Goal: Task Accomplishment & Management: Complete application form

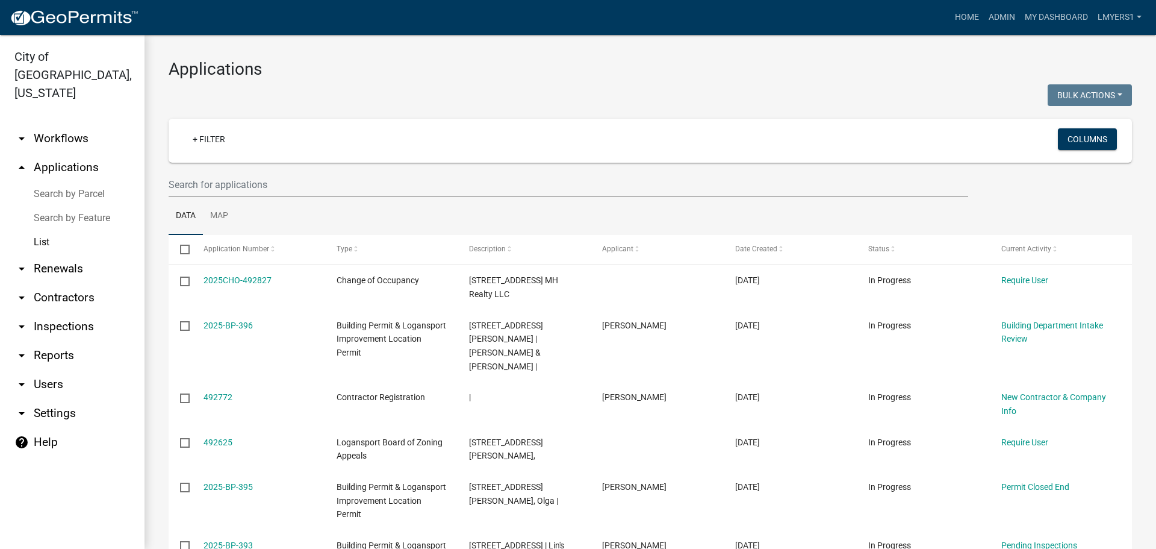
click at [58, 126] on link "arrow_drop_down Workflows" at bounding box center [72, 138] width 145 height 29
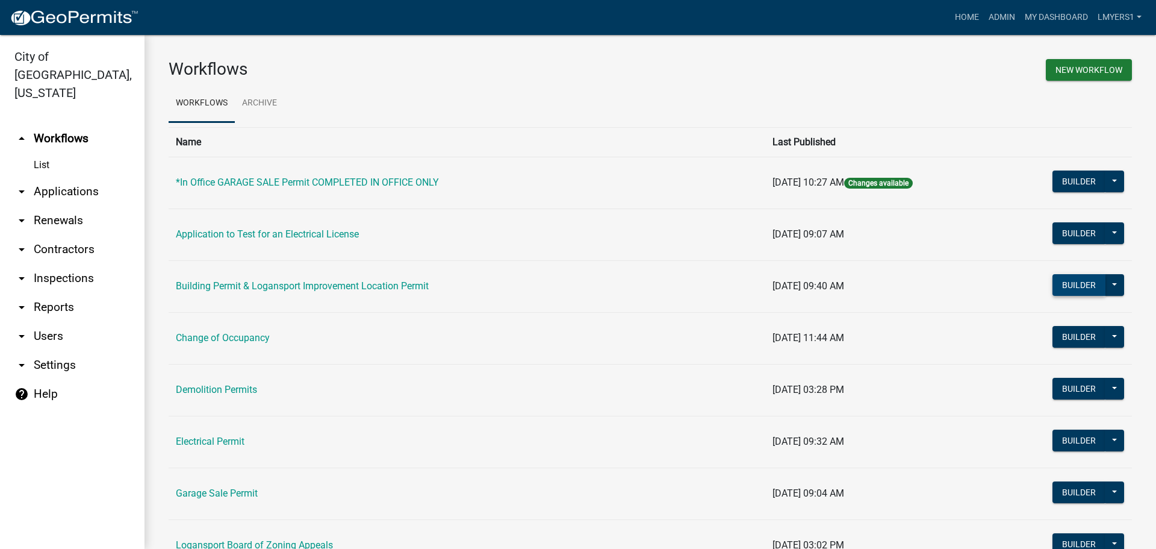
click at [1055, 293] on button "Builder" at bounding box center [1079, 285] width 53 height 22
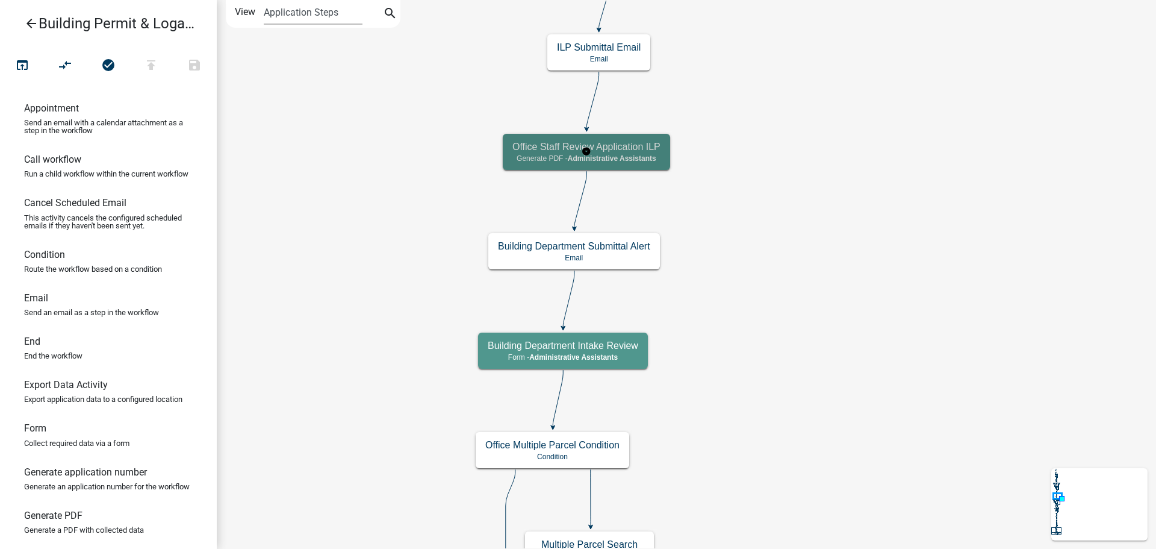
click at [606, 155] on span "Administrative Assistants" at bounding box center [612, 158] width 89 height 8
select select "90D19790-074D-4AC2-86B6-E9A543EC8F7A"
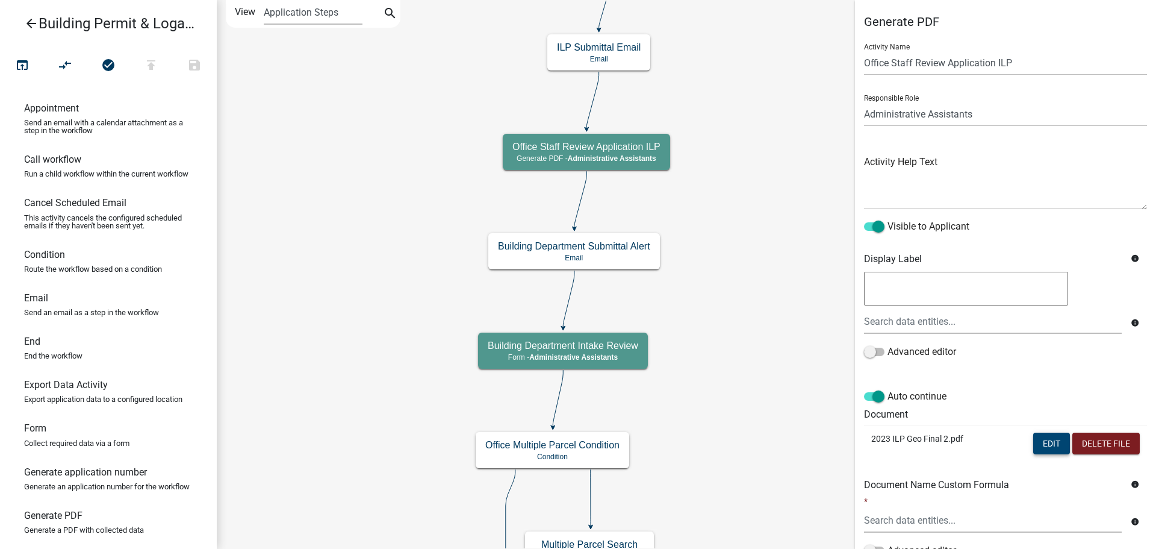
click at [1042, 437] on button "Edit" at bounding box center [1052, 443] width 37 height 22
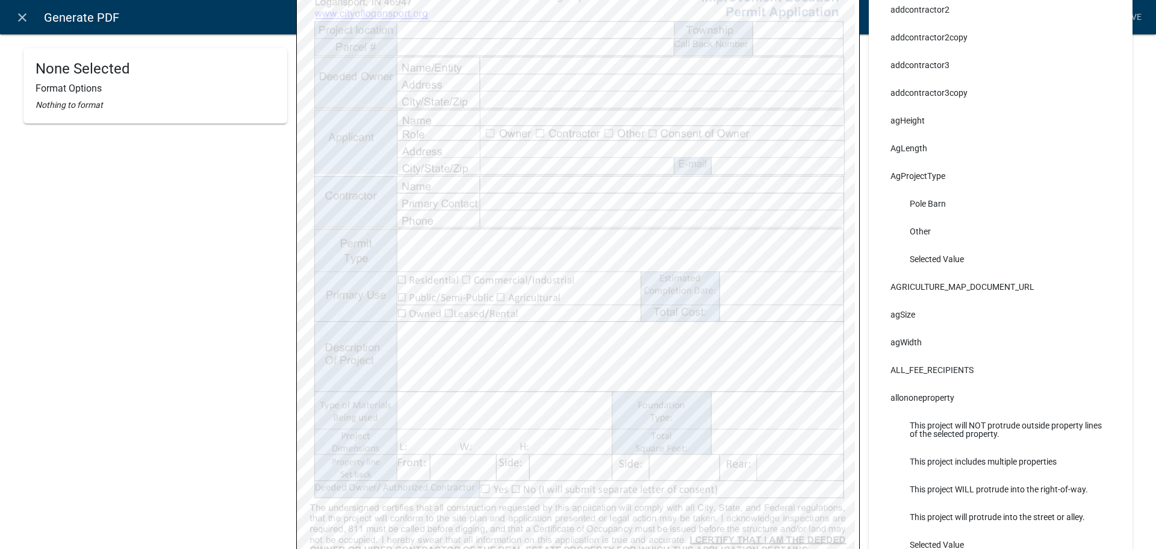
scroll to position [241, 0]
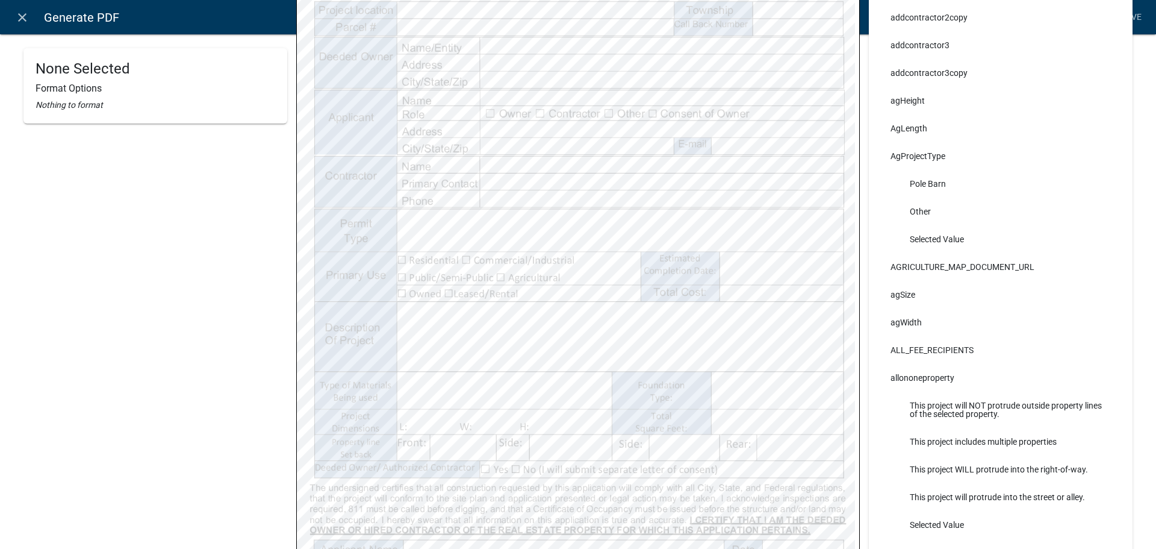
select select
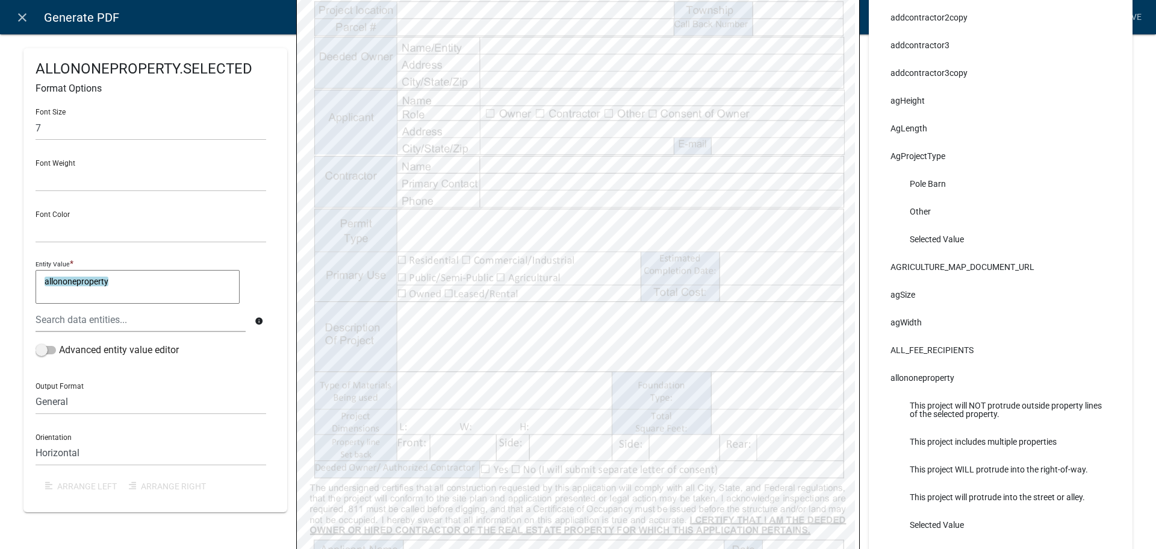
click at [1130, 20] on link "Save" at bounding box center [1132, 17] width 30 height 23
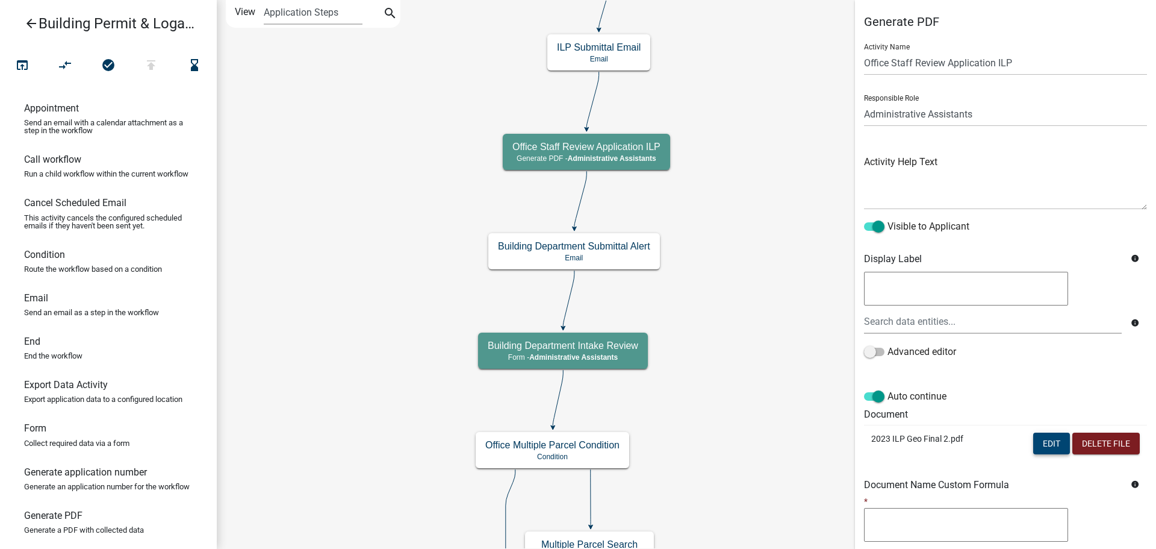
scroll to position [0, 0]
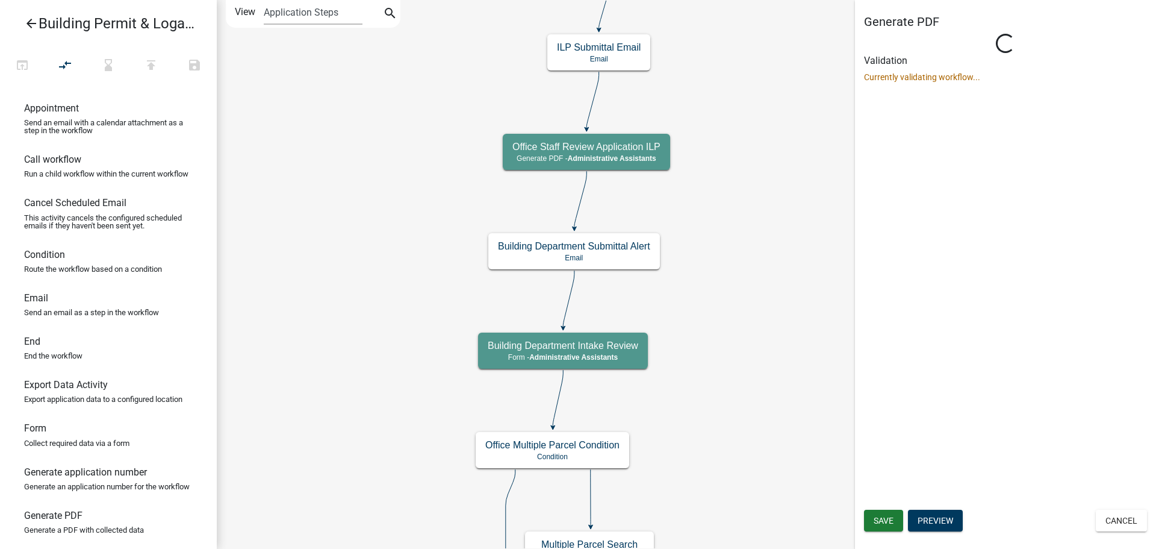
select select "90D19790-074D-4AC2-86B6-E9A543EC8F7A"
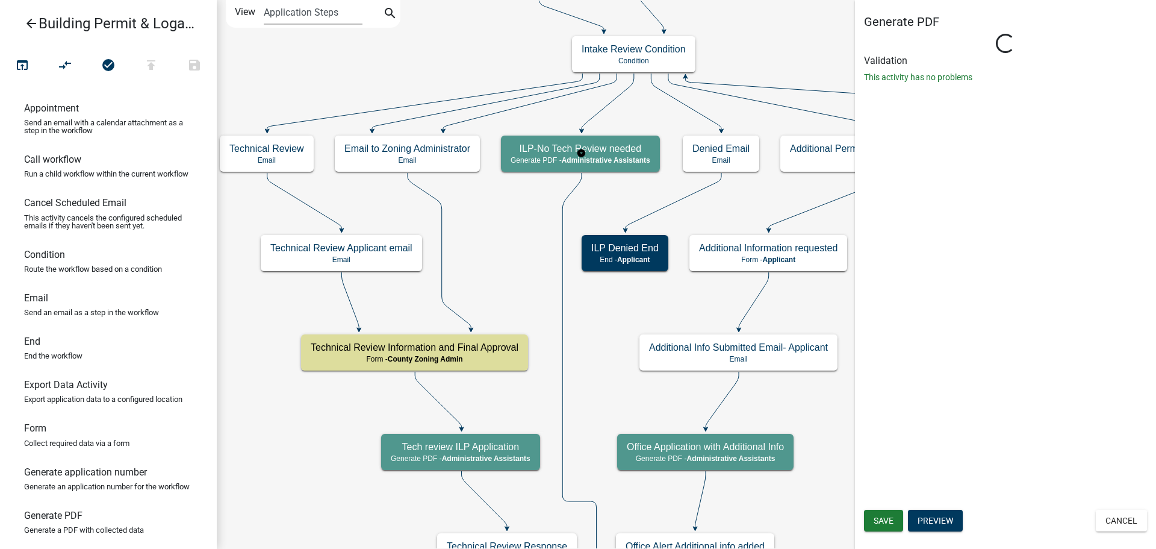
select select "90D19790-074D-4AC2-86B6-E9A543EC8F7A"
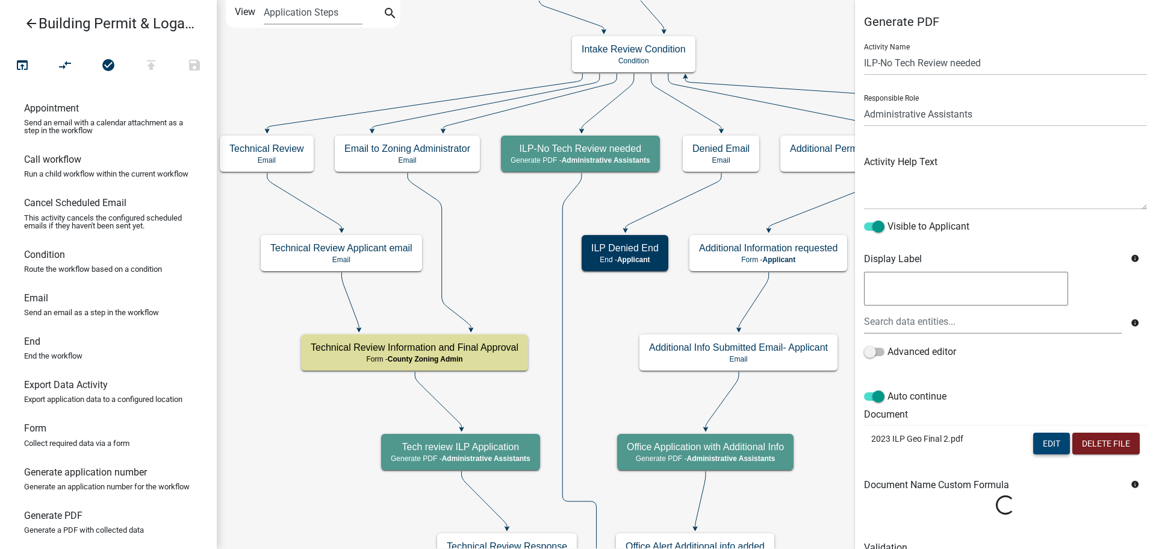
click at [1034, 449] on button "Edit" at bounding box center [1052, 443] width 37 height 22
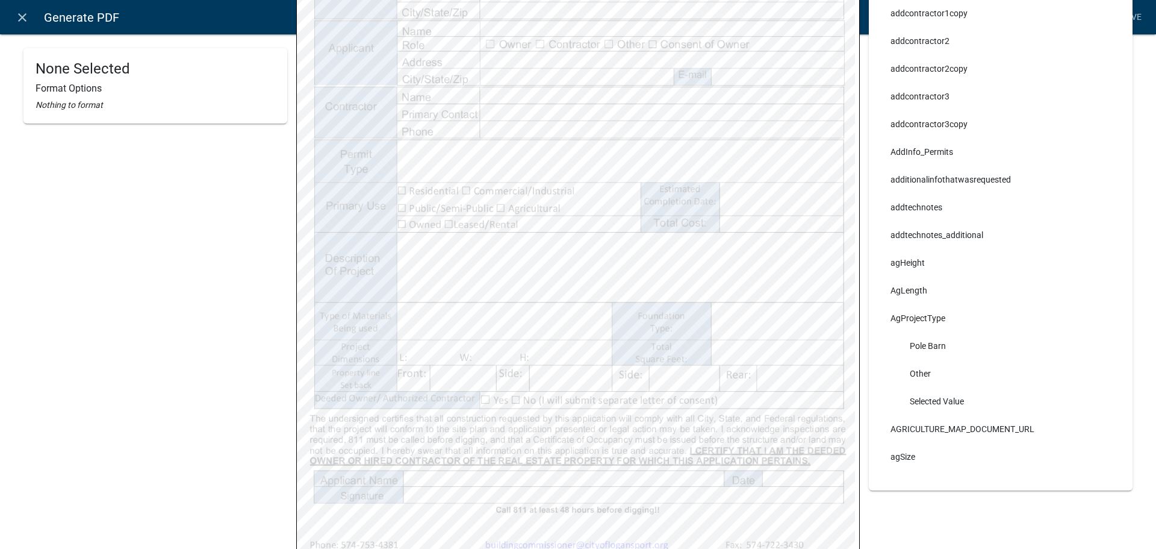
scroll to position [361, 0]
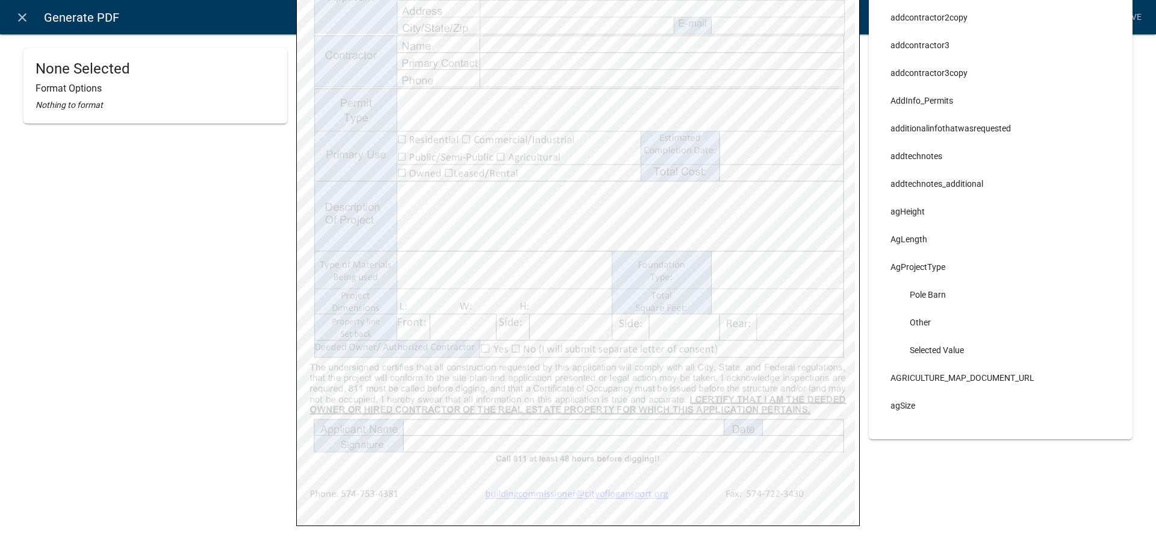
select select
select select "255,0,0"
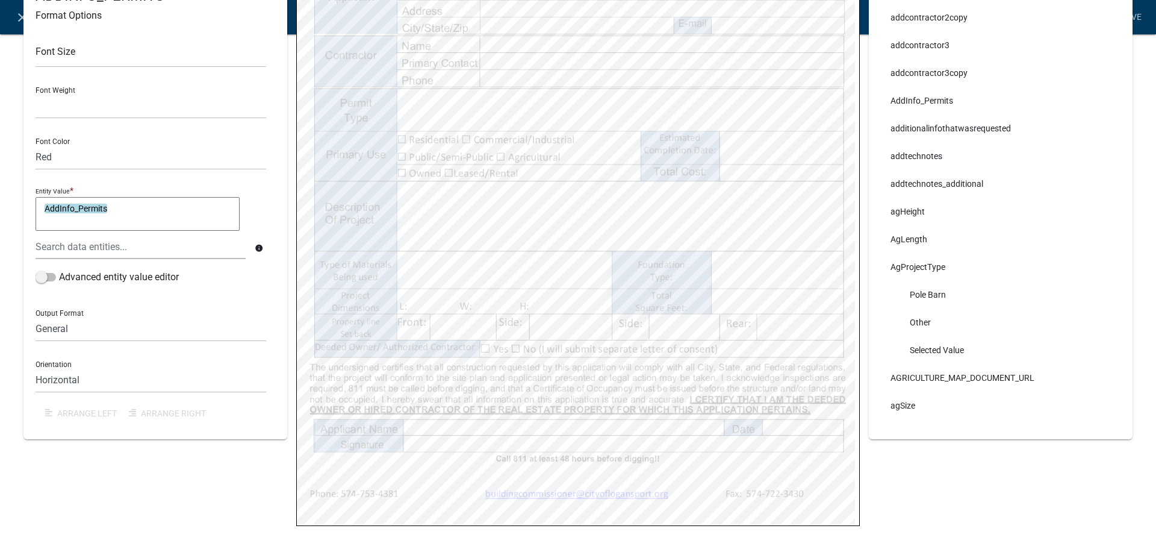
select select
select select "255,0,0"
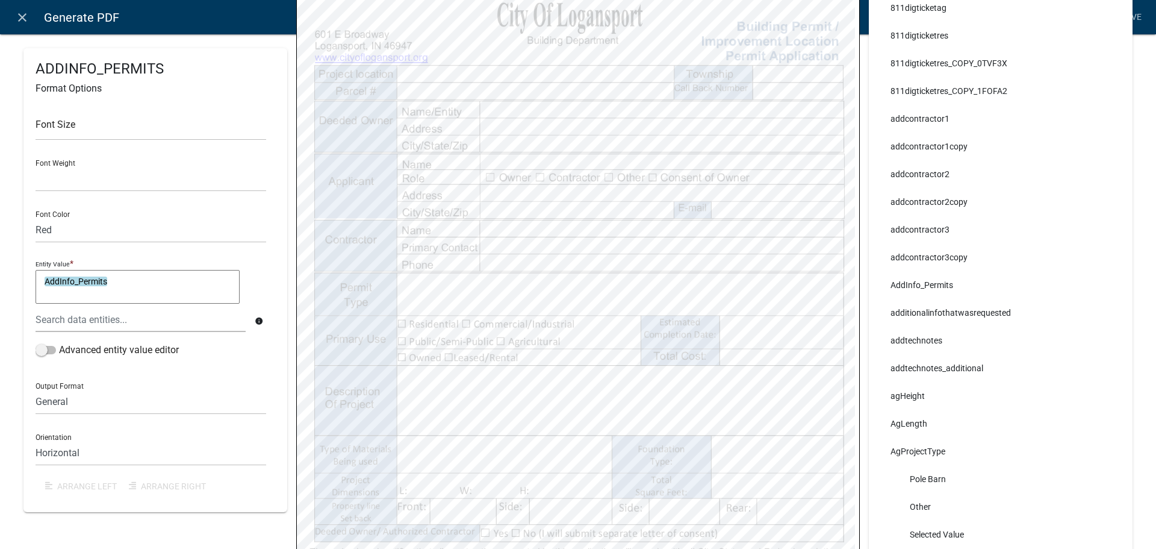
scroll to position [0, 0]
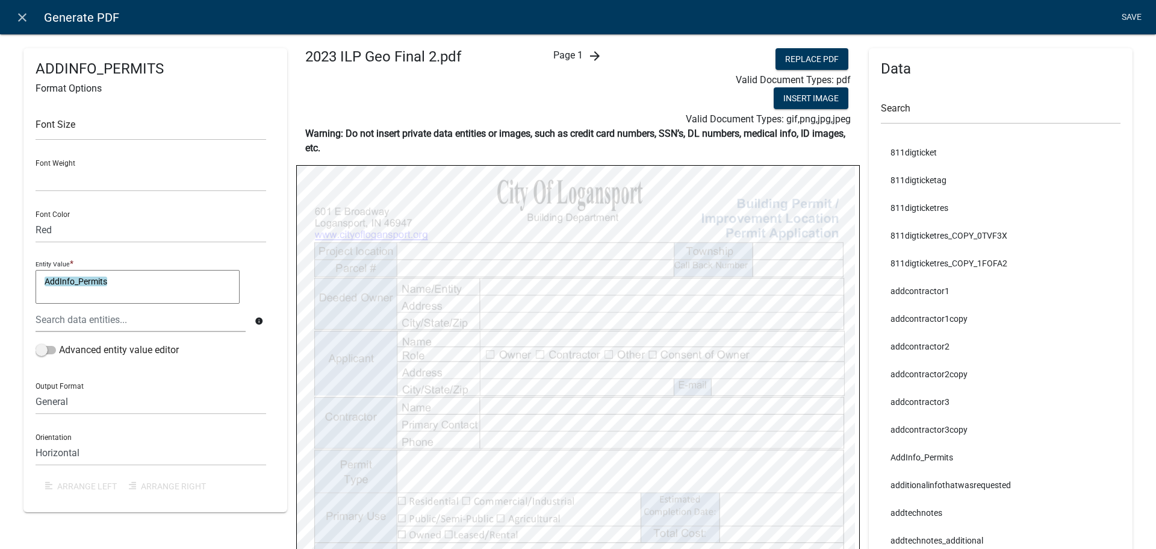
click at [1135, 17] on link "Save" at bounding box center [1132, 17] width 30 height 23
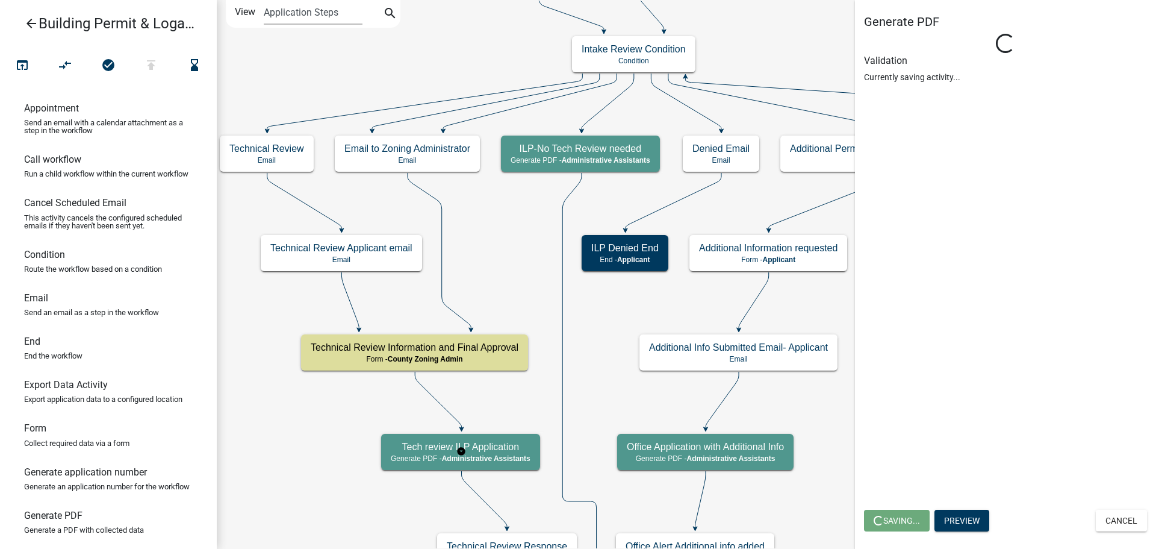
select select "90D19790-074D-4AC2-86B6-E9A543EC8F7A"
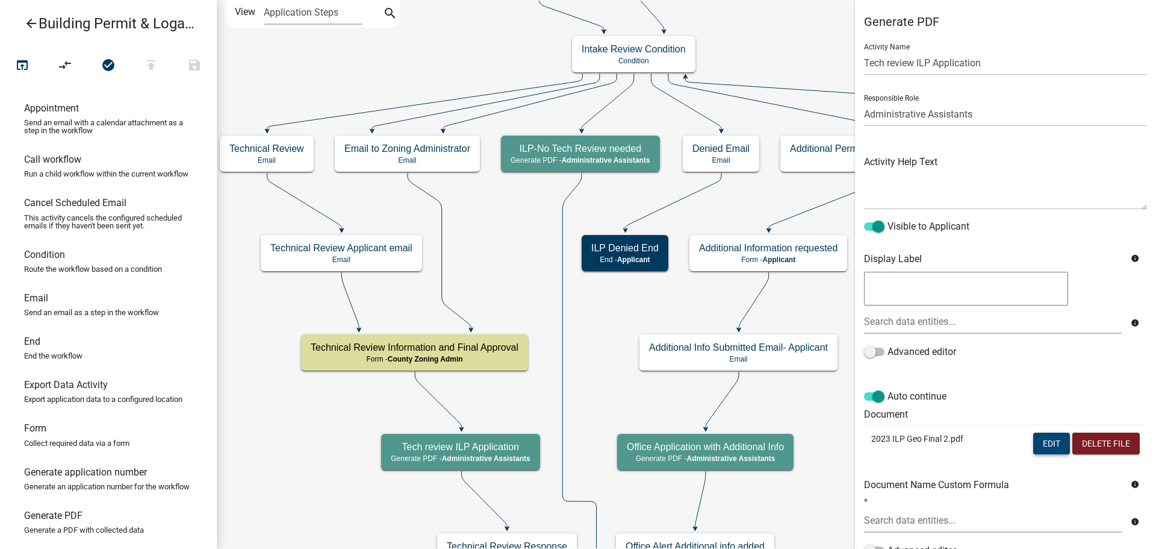
click at [1041, 441] on button "Edit" at bounding box center [1052, 443] width 37 height 22
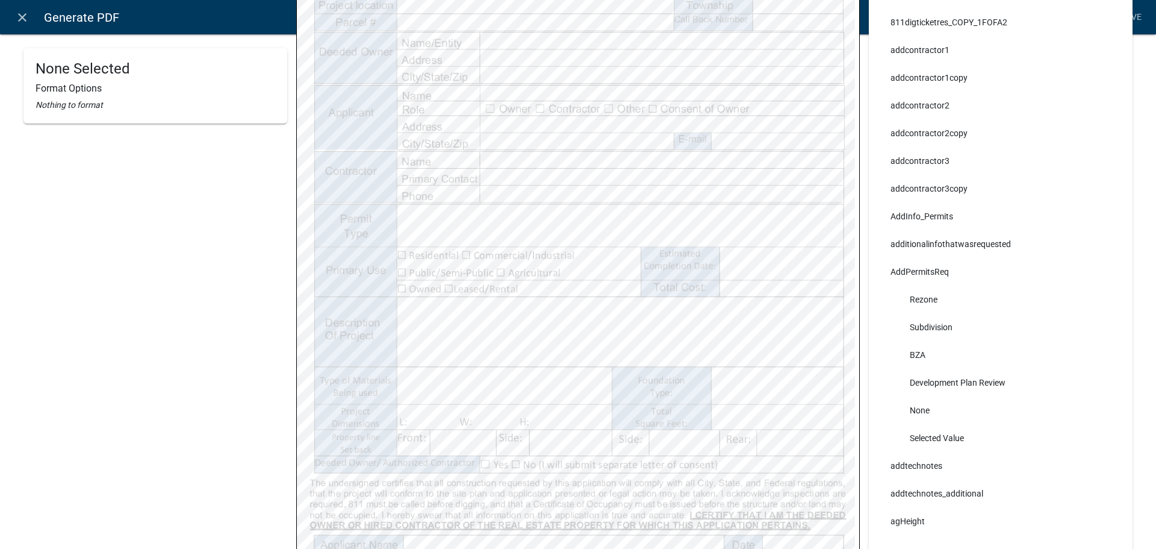
scroll to position [301, 0]
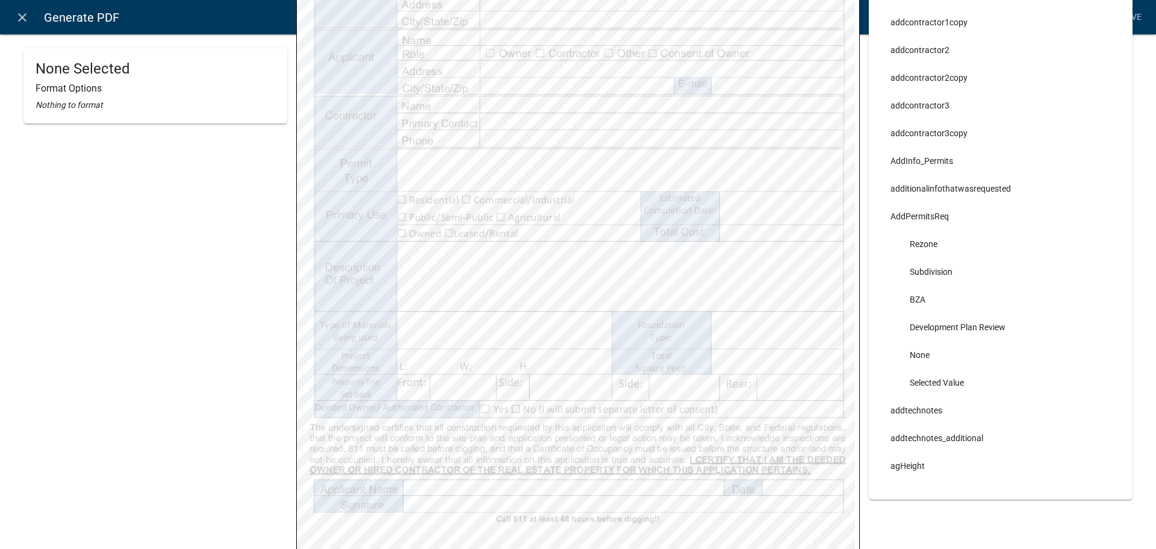
select select
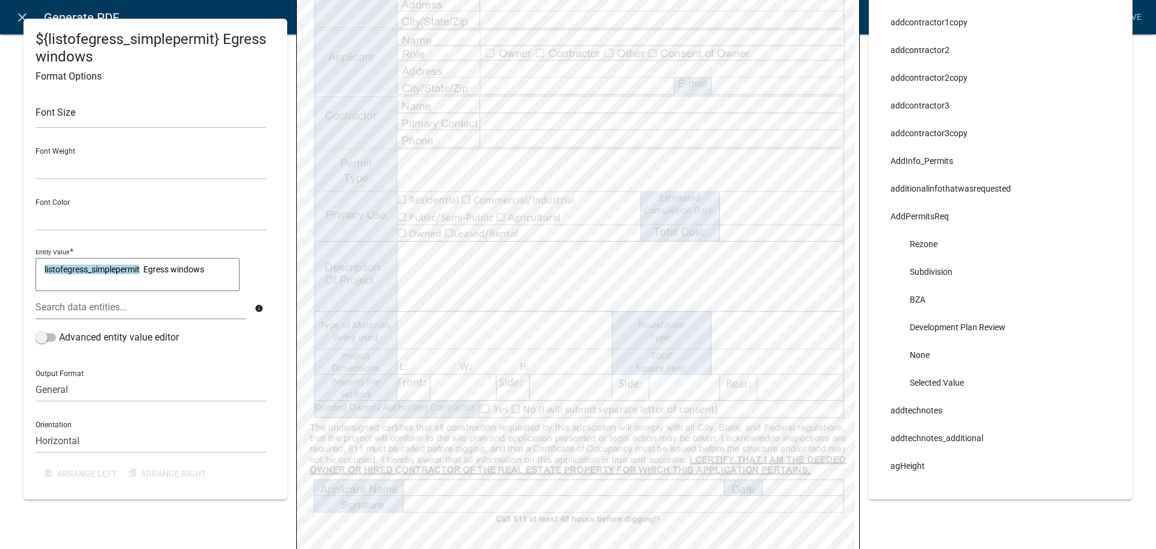
select select
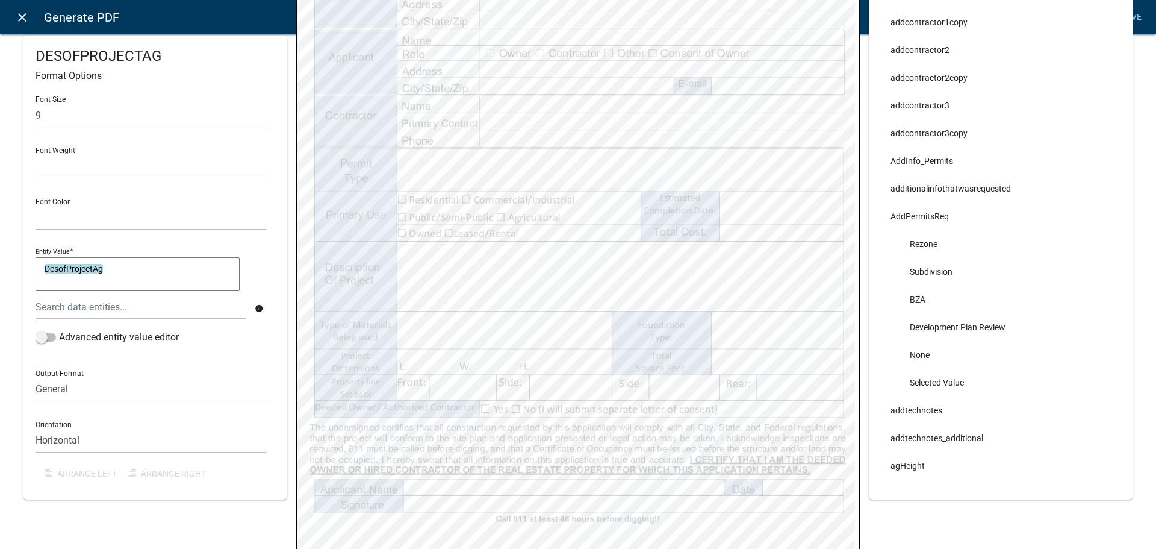
click at [15, 11] on icon "close" at bounding box center [22, 17] width 14 height 14
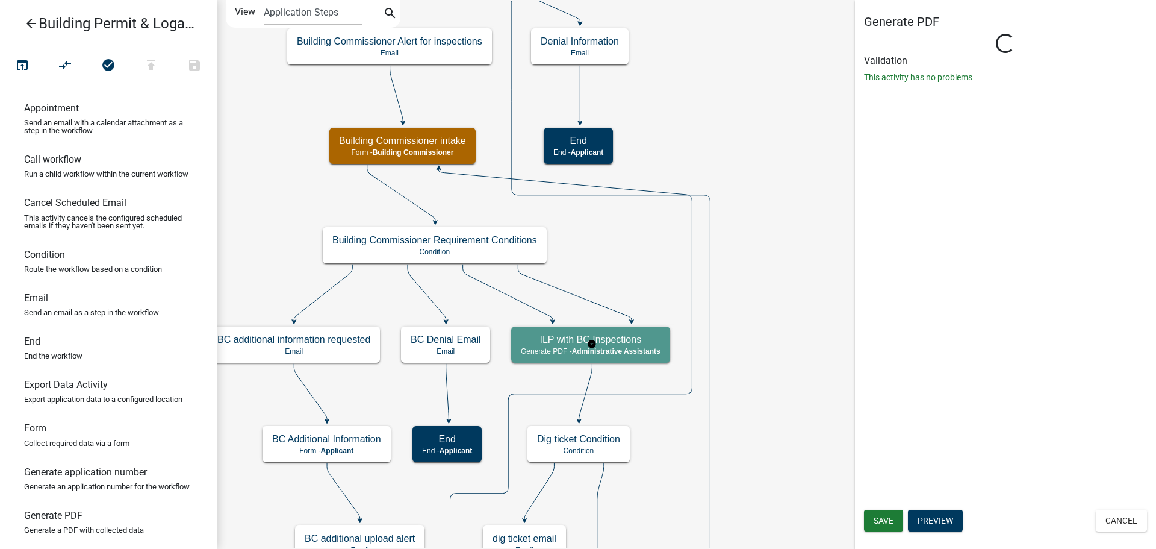
select select "90D19790-074D-4AC2-86B6-E9A543EC8F7A"
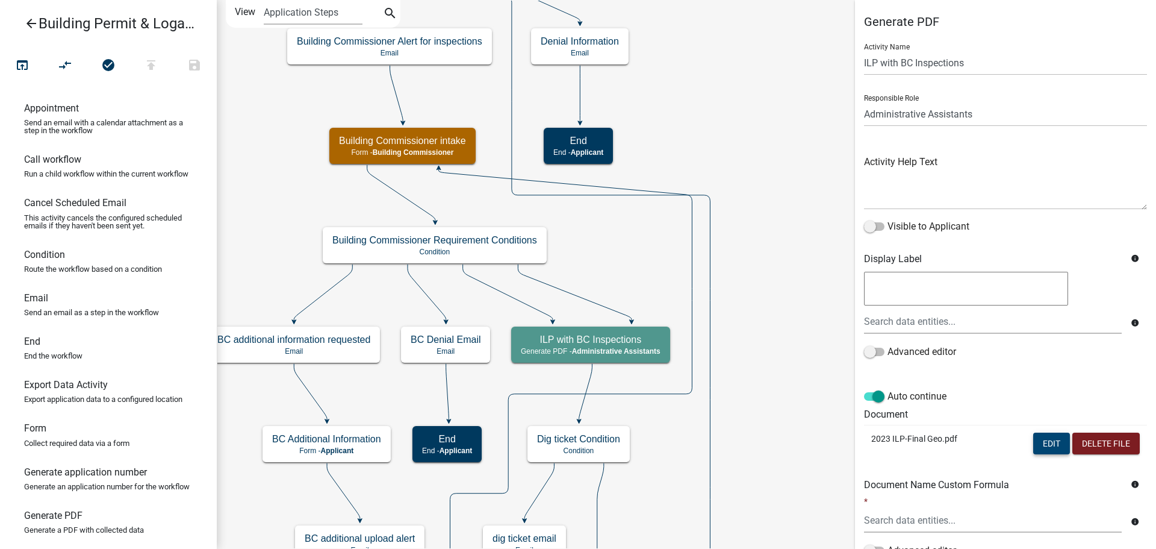
click at [1039, 442] on button "Edit" at bounding box center [1052, 443] width 37 height 22
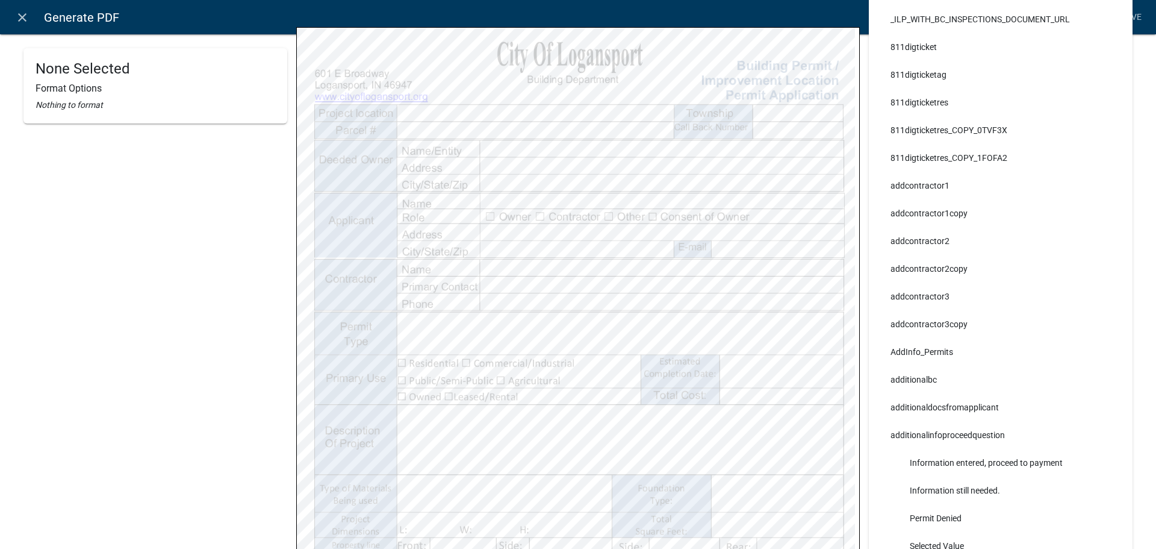
scroll to position [181, 0]
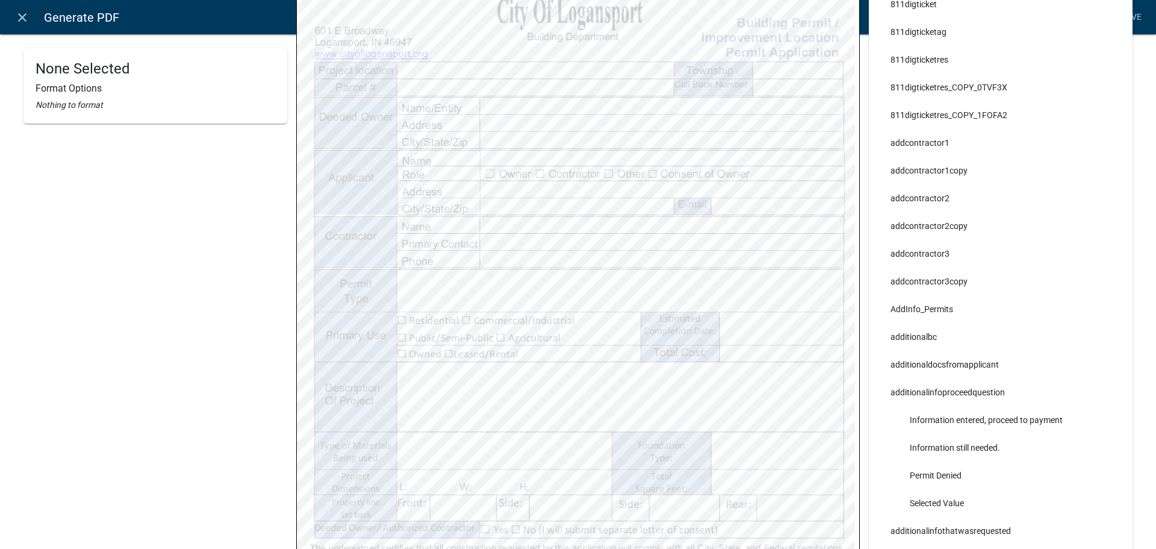
select select
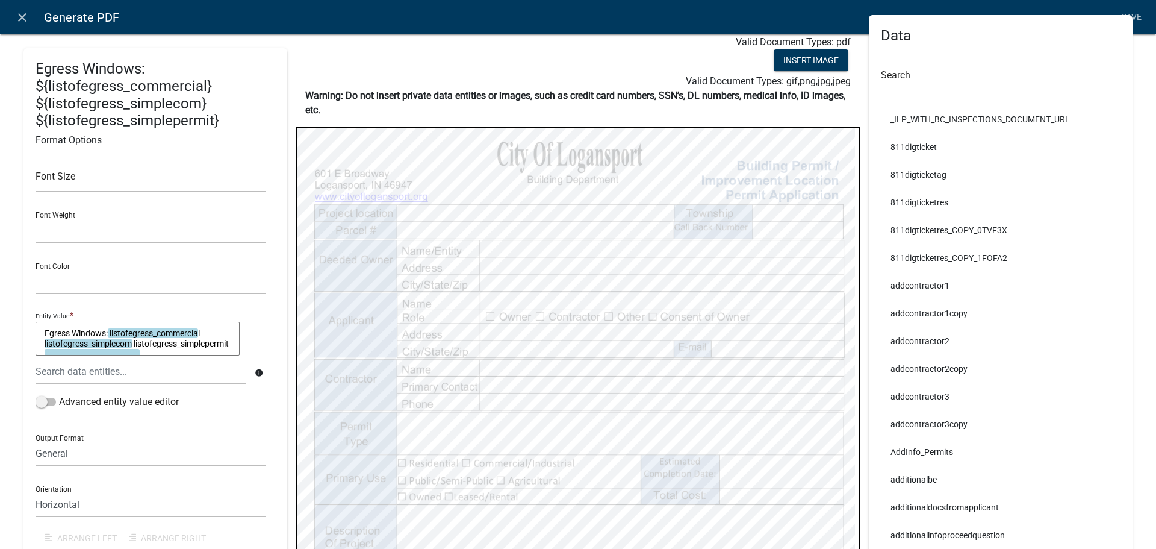
scroll to position [0, 0]
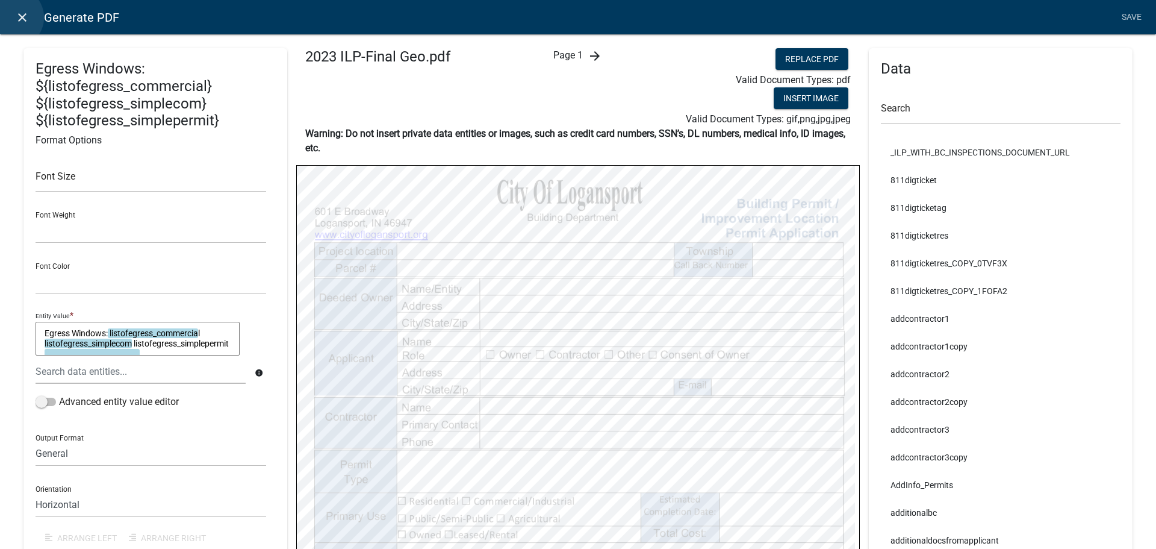
click at [13, 17] on link "close" at bounding box center [22, 17] width 25 height 25
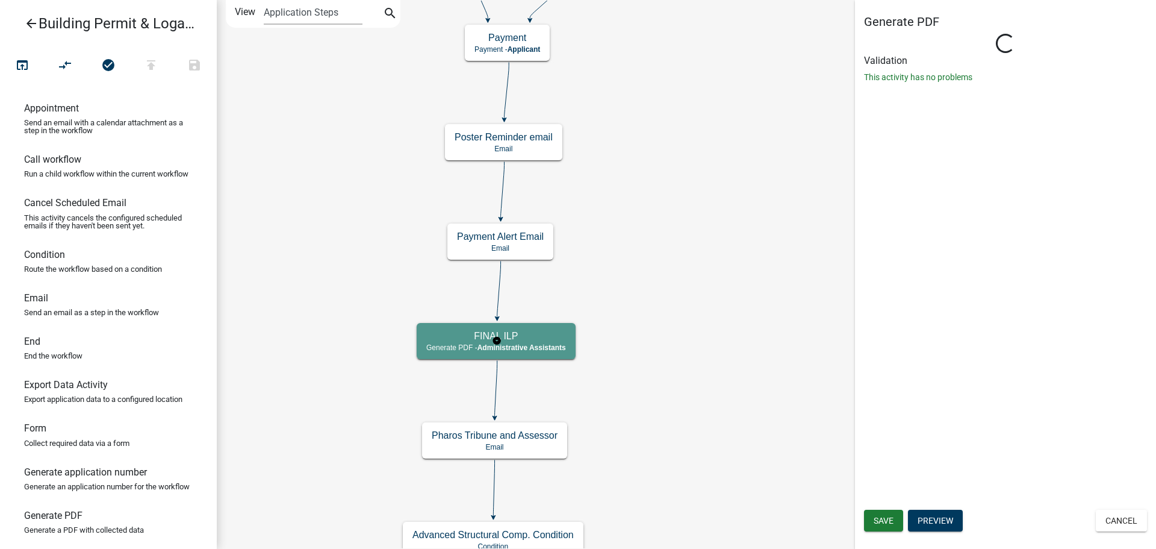
select select "90D19790-074D-4AC2-86B6-E9A543EC8F7A"
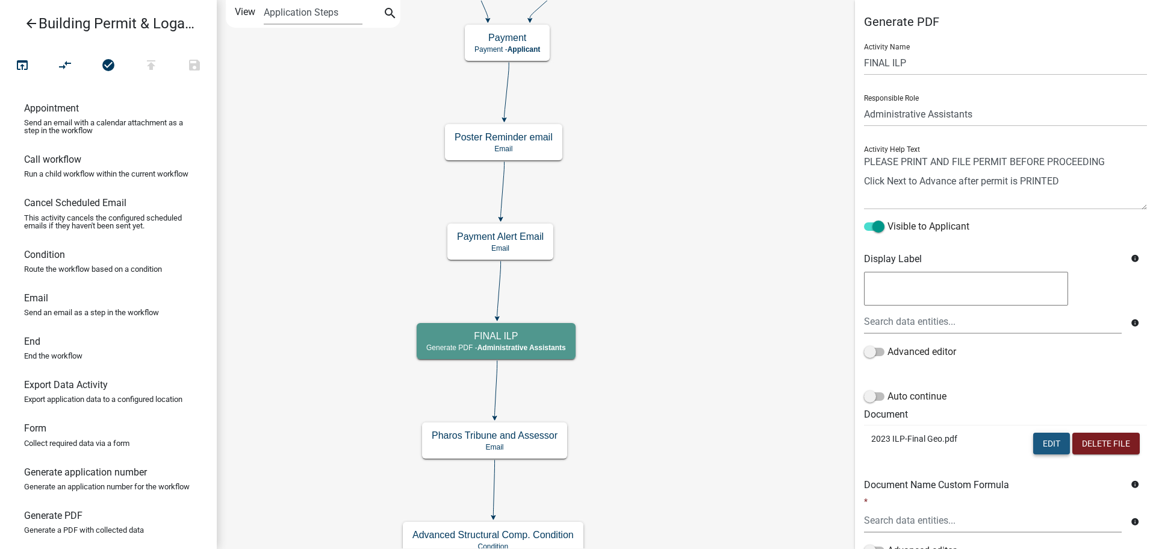
click at [1049, 443] on button "Edit" at bounding box center [1052, 443] width 37 height 22
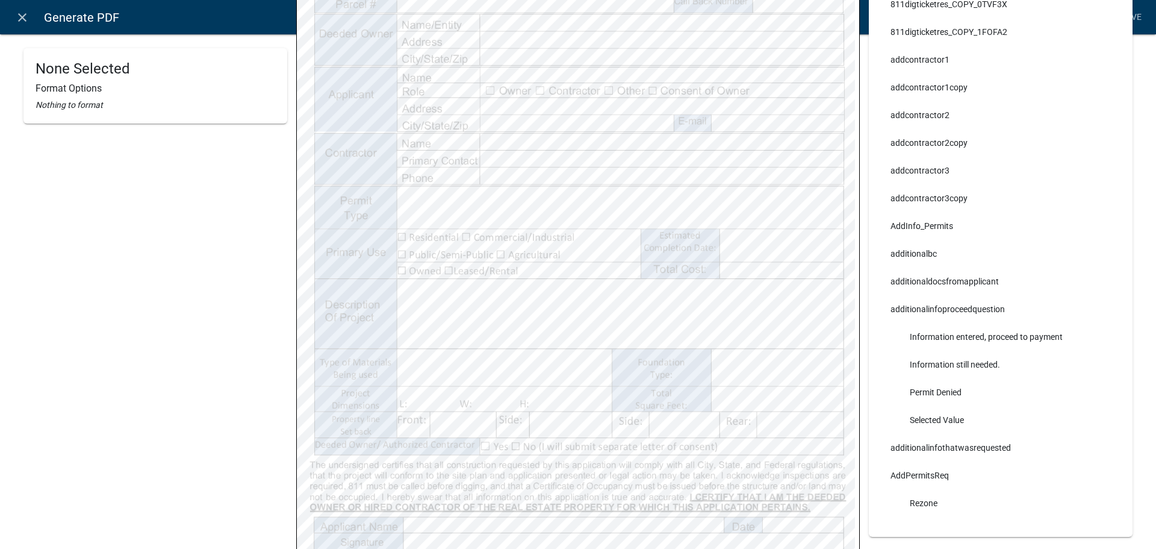
scroll to position [301, 0]
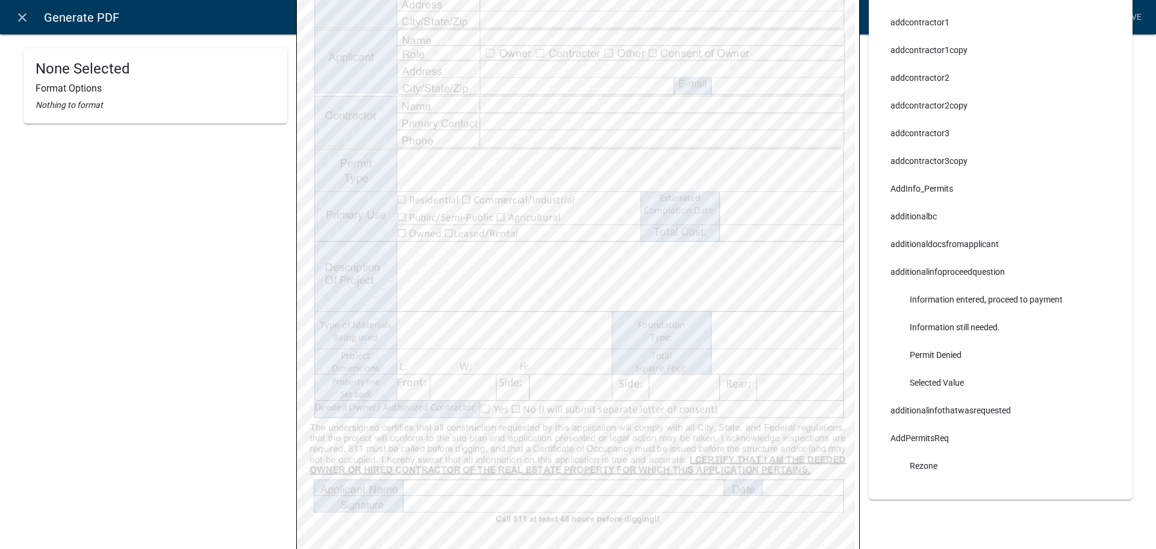
select select
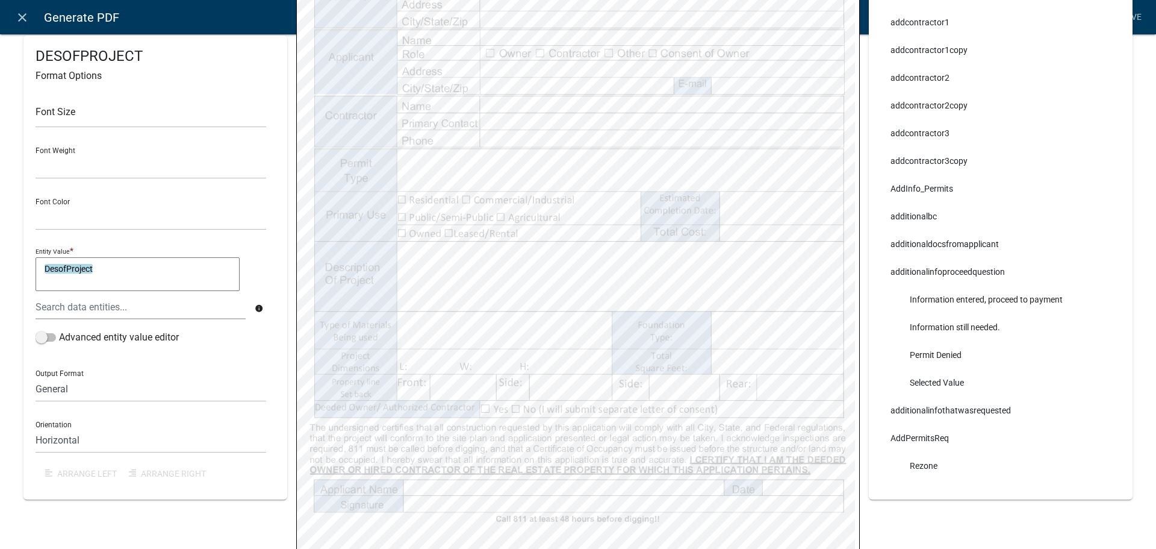
select select
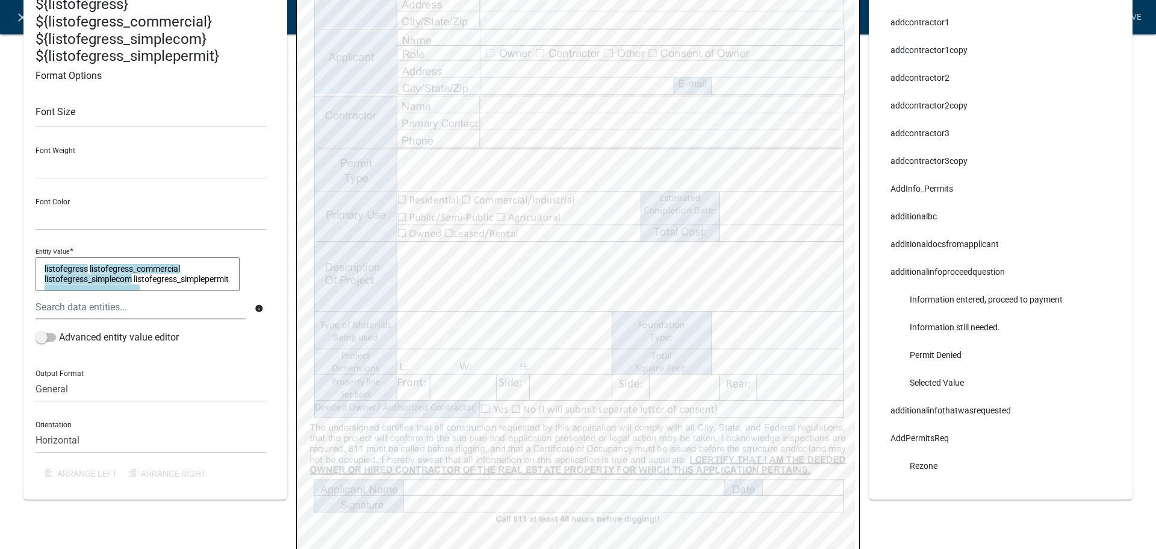
select select
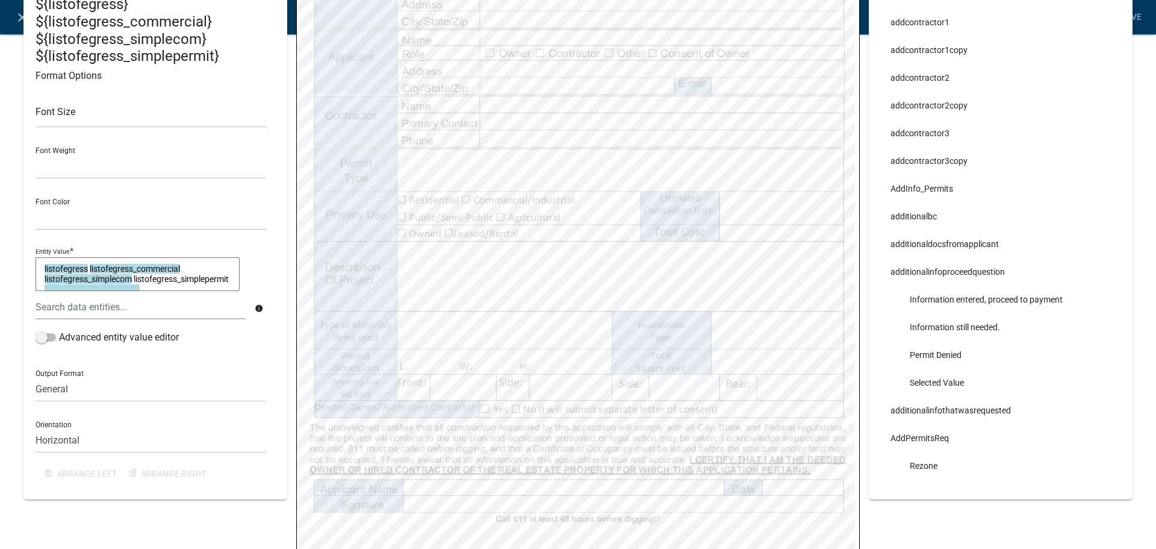
select select
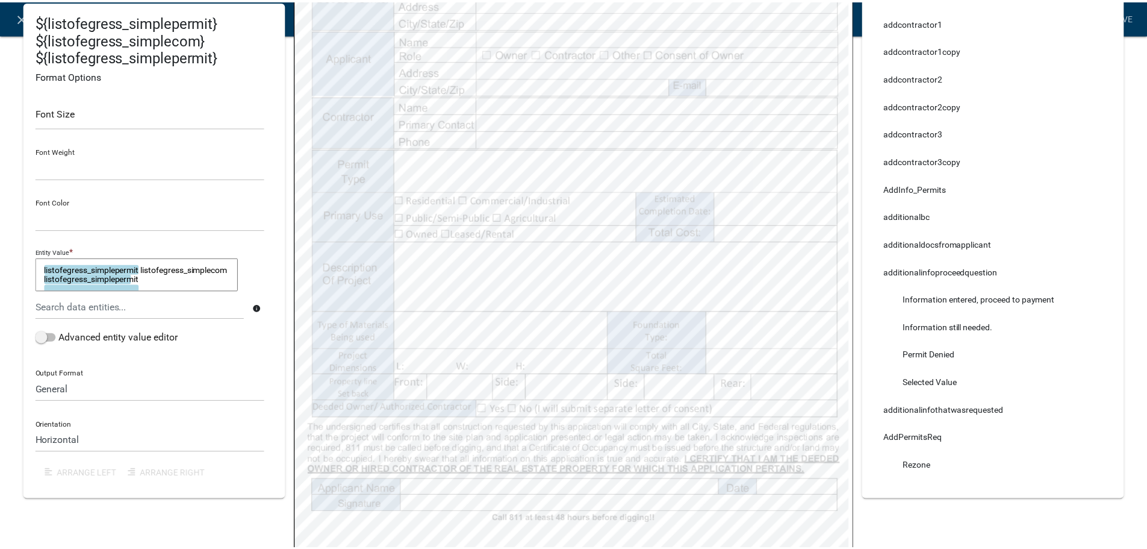
scroll to position [10, 0]
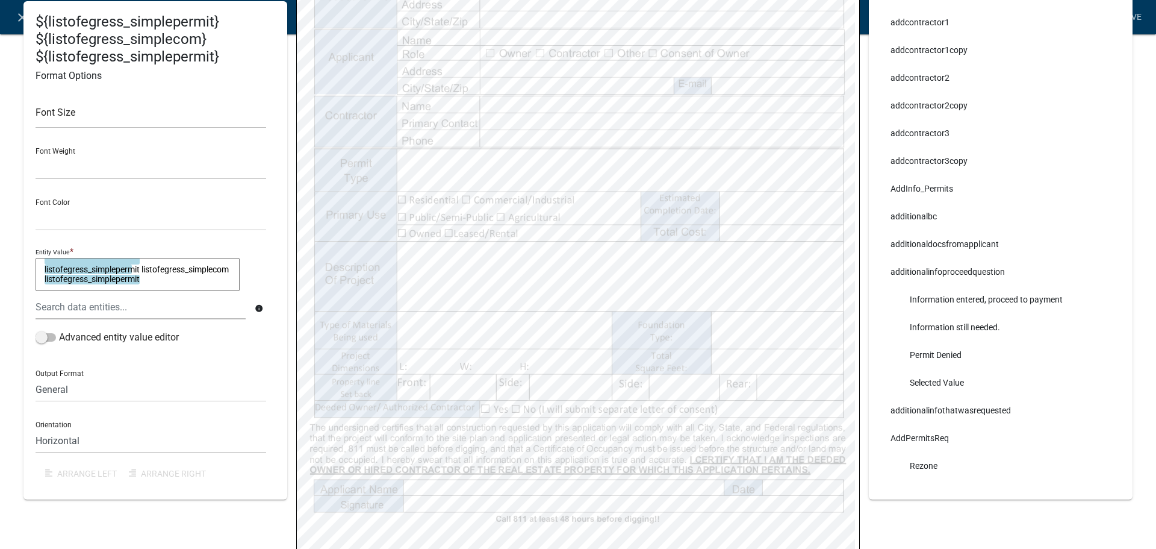
click at [1138, 16] on link "Save" at bounding box center [1132, 17] width 30 height 23
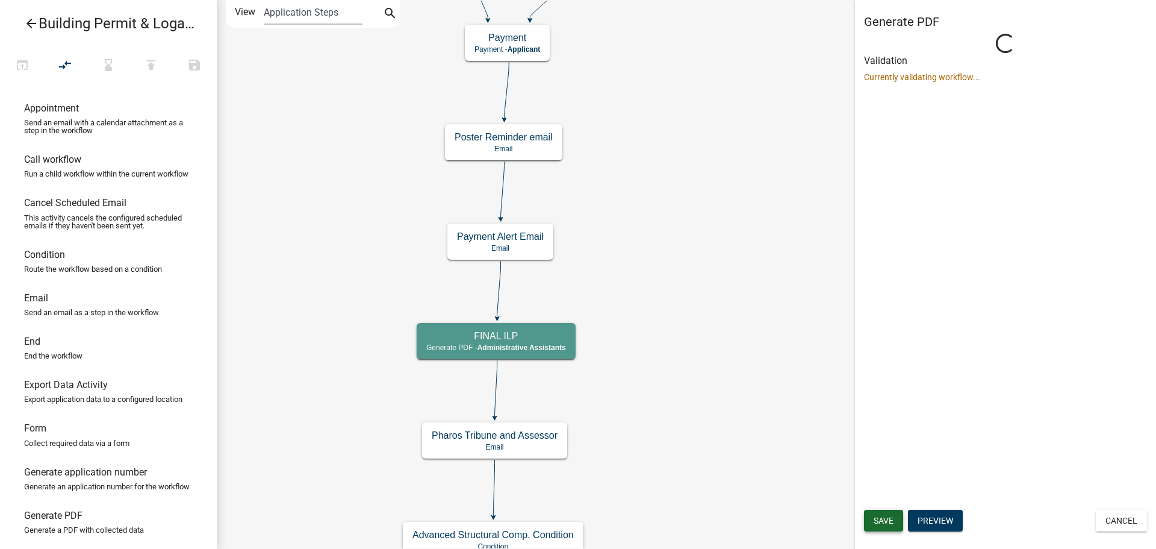
click at [877, 524] on span "Save" at bounding box center [884, 521] width 20 height 10
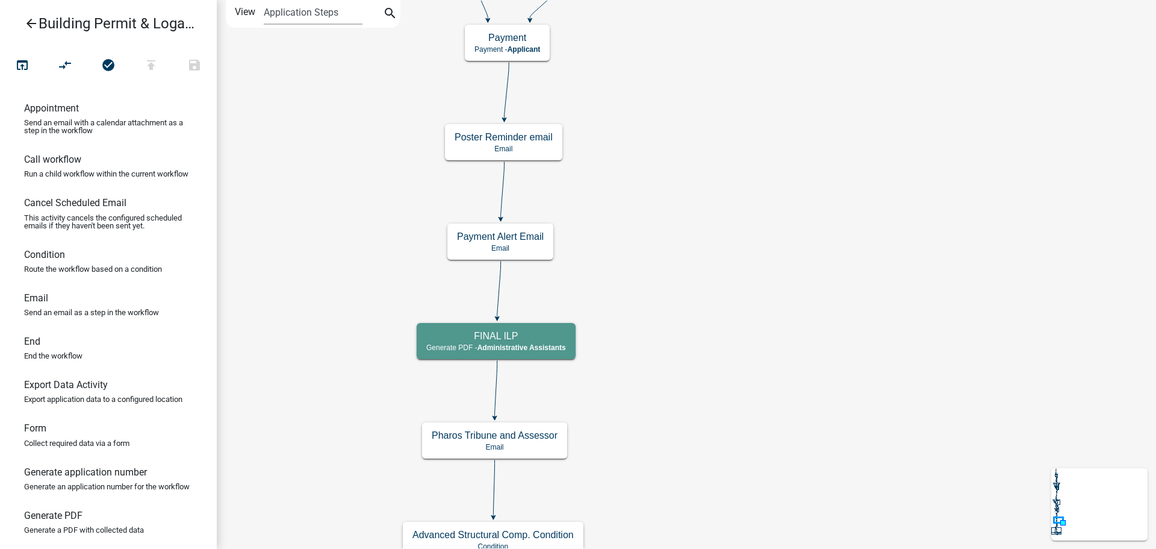
click at [32, 25] on icon "arrow_back" at bounding box center [31, 24] width 14 height 17
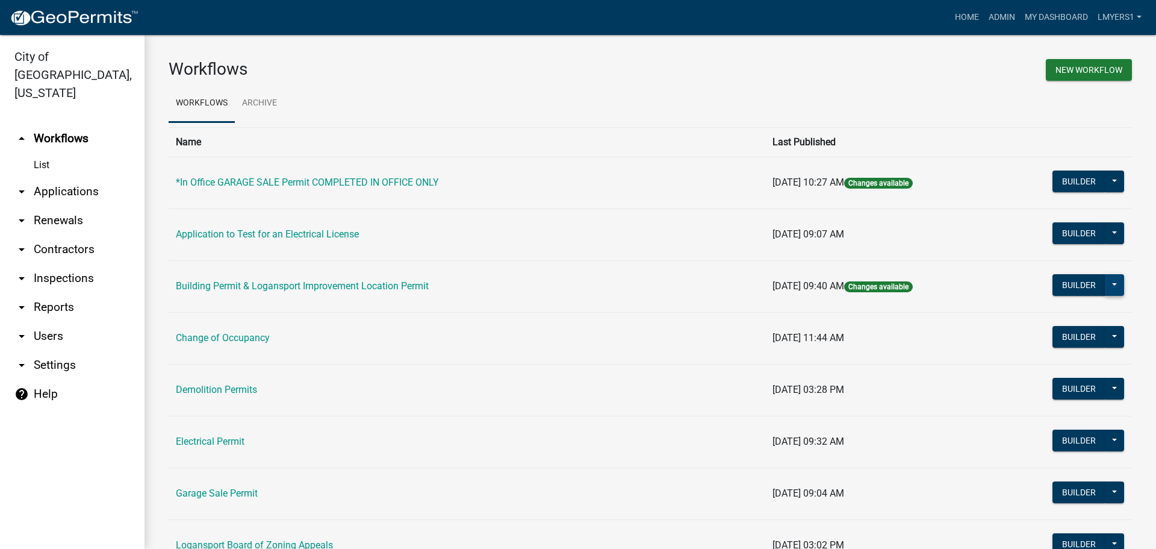
click at [1106, 288] on button at bounding box center [1114, 285] width 19 height 22
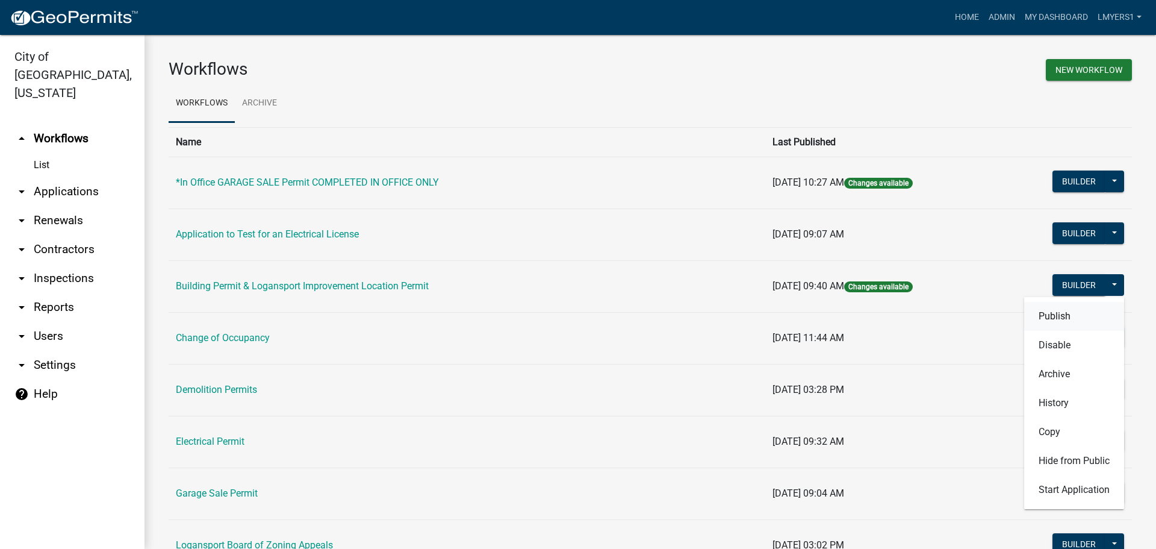
click at [1080, 321] on button "Publish" at bounding box center [1074, 316] width 100 height 29
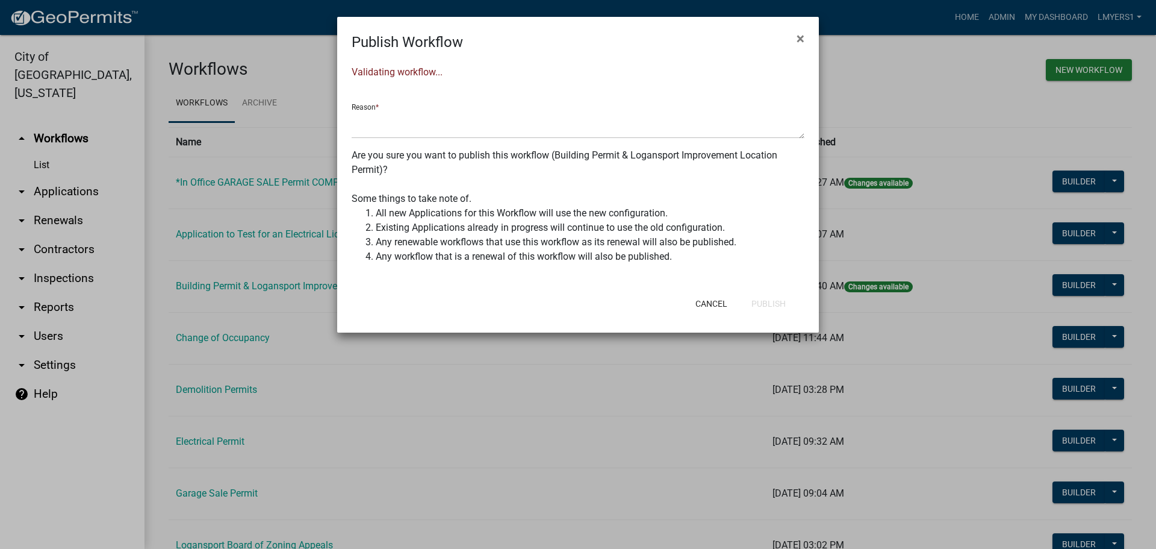
click at [486, 110] on div "Reason *" at bounding box center [578, 116] width 453 height 45
click at [487, 123] on textarea at bounding box center [578, 125] width 453 height 28
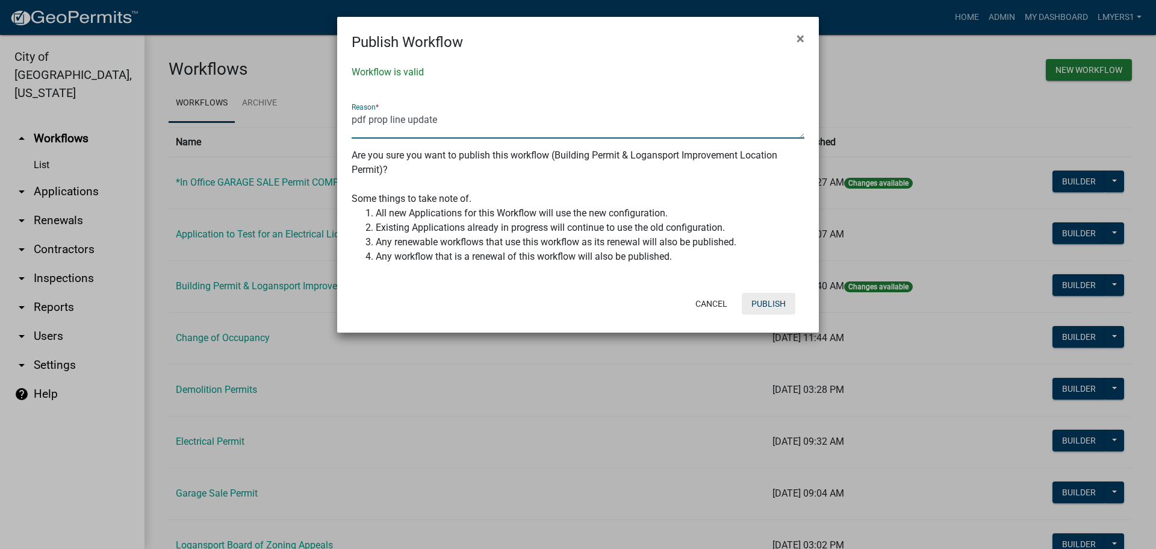
type textarea "pdf prop line update"
click at [768, 301] on button "Publish" at bounding box center [769, 304] width 54 height 22
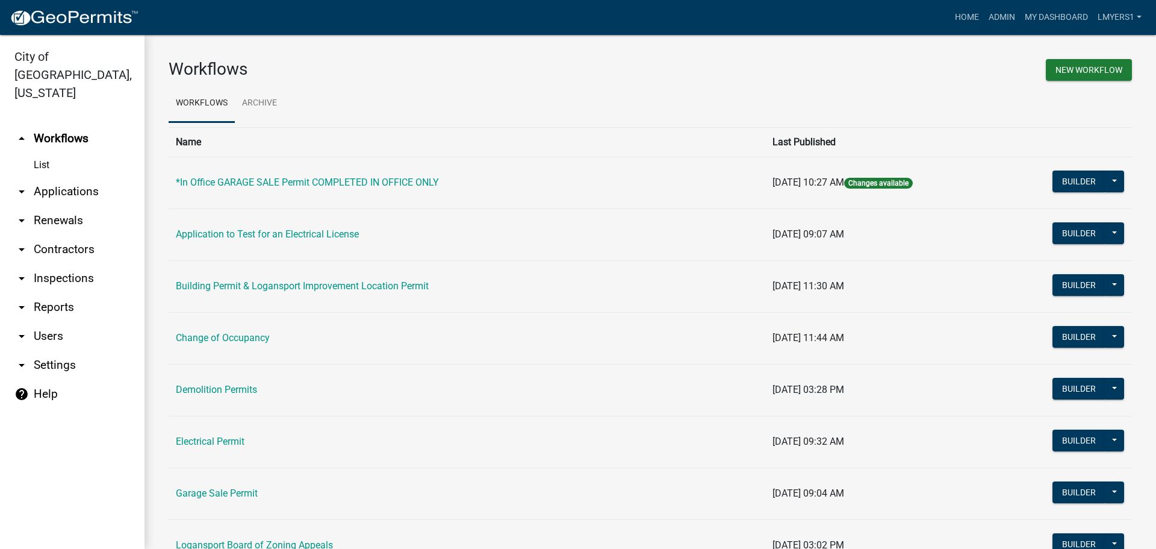
click at [49, 180] on link "arrow_drop_down Applications" at bounding box center [72, 191] width 145 height 29
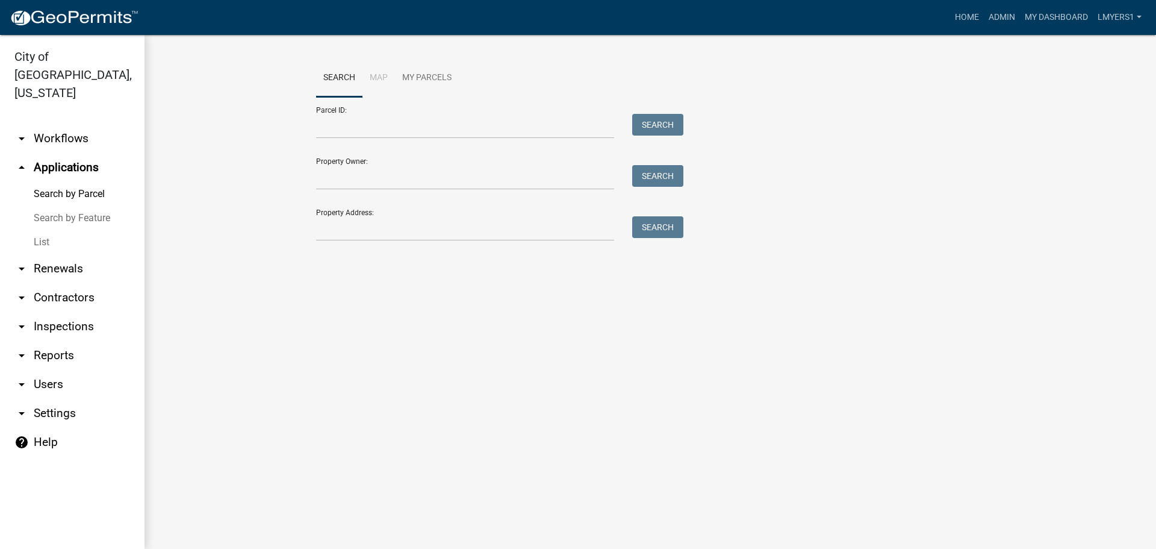
click at [43, 230] on link "List" at bounding box center [72, 242] width 145 height 24
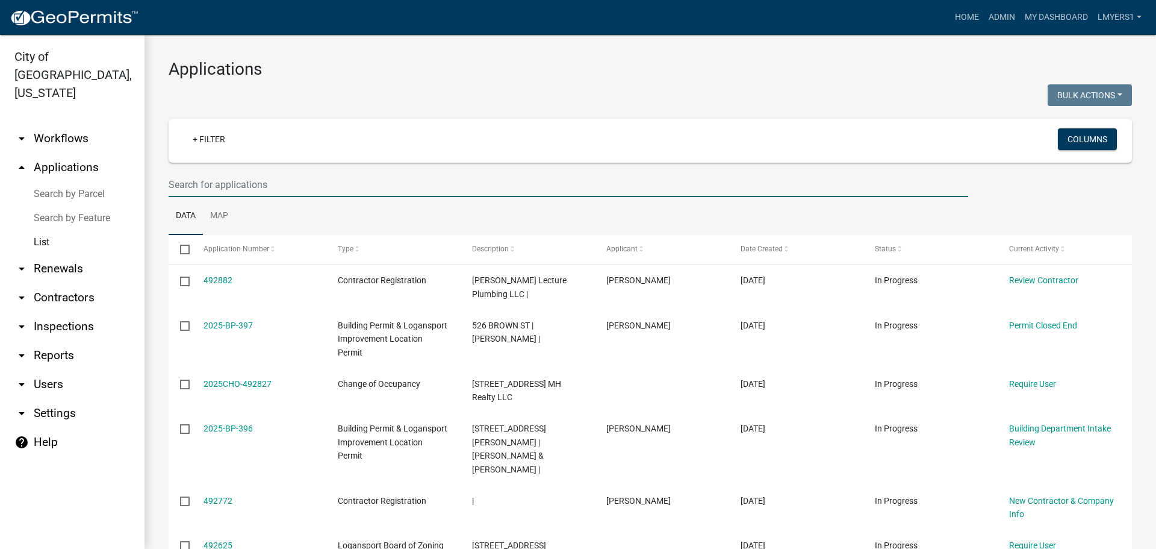
click at [233, 184] on input "text" at bounding box center [569, 184] width 800 height 25
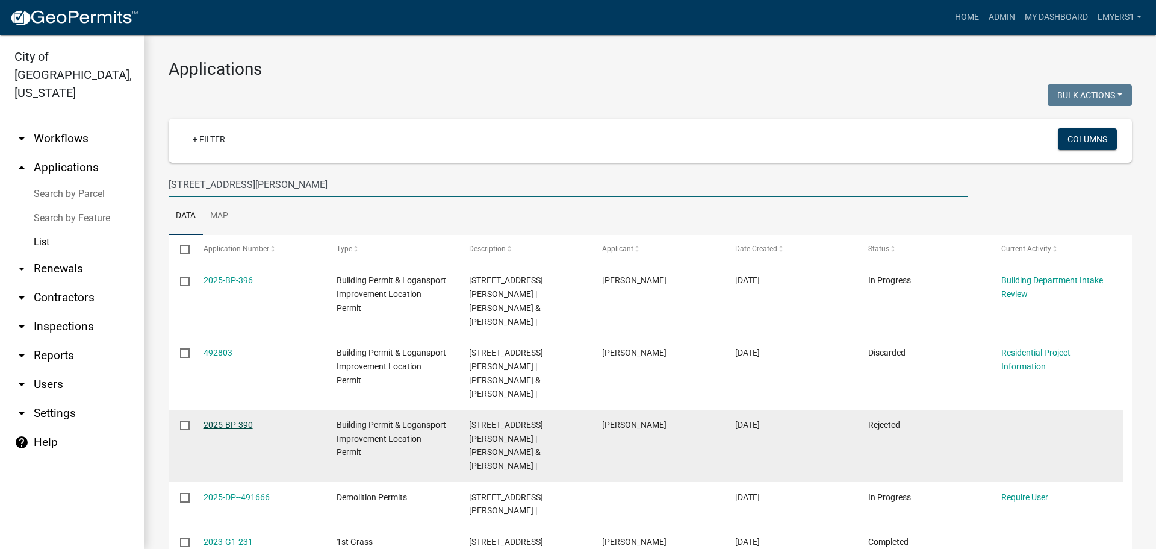
type input "1217 Smead St"
click at [228, 420] on link "2025-BP-390" at bounding box center [228, 425] width 49 height 10
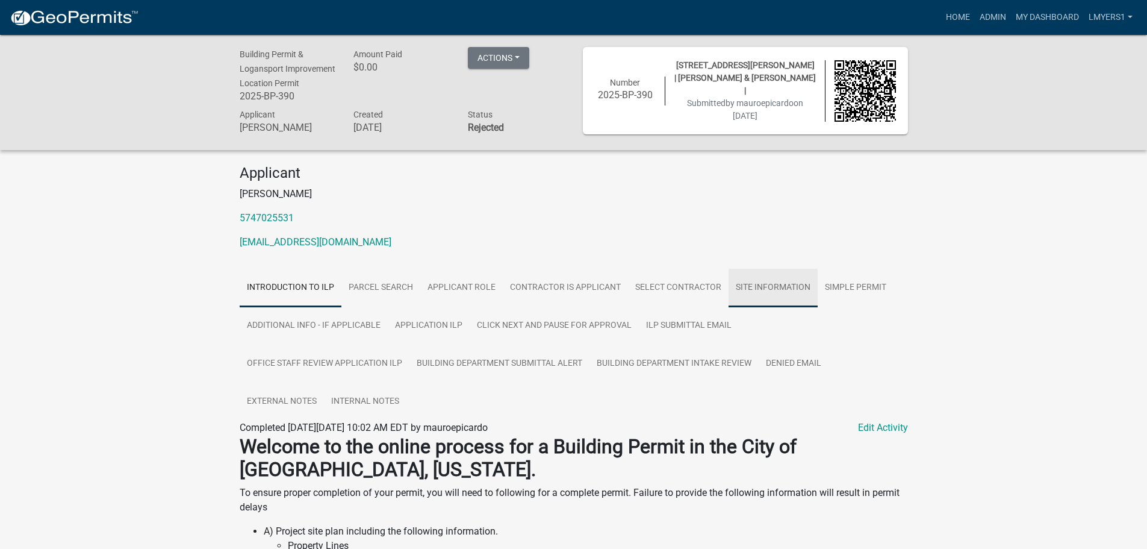
click at [778, 288] on link "Site Information" at bounding box center [773, 288] width 89 height 39
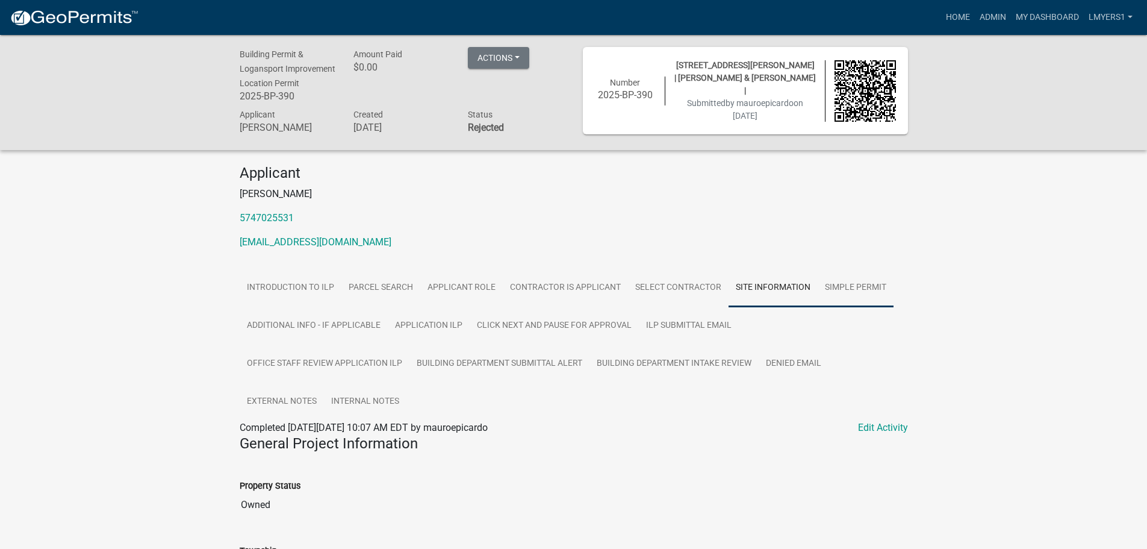
click at [844, 280] on link "Simple Permit" at bounding box center [856, 288] width 76 height 39
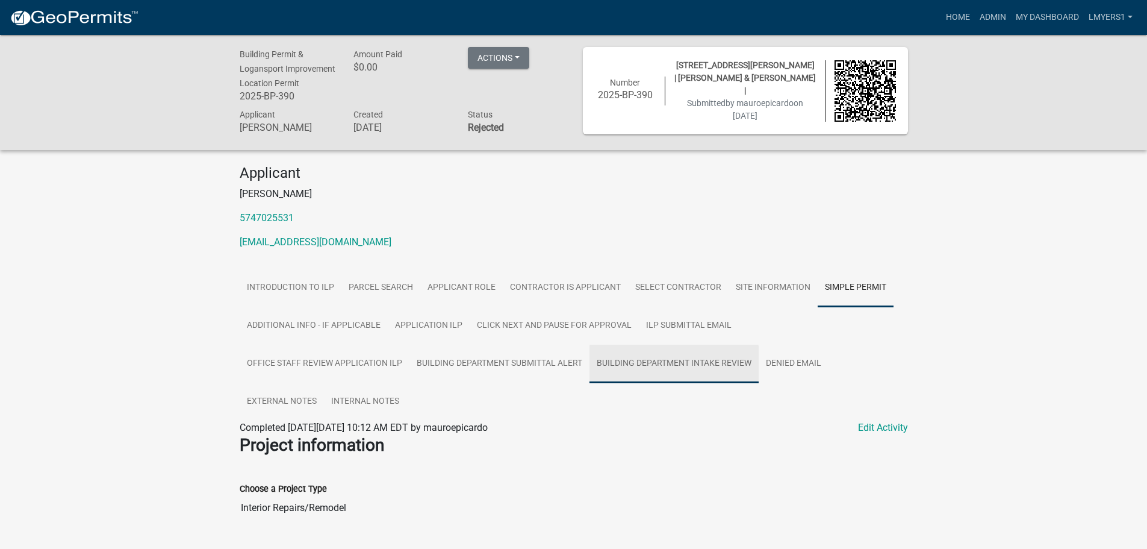
click at [590, 354] on link "Building Department Intake Review" at bounding box center [674, 364] width 169 height 39
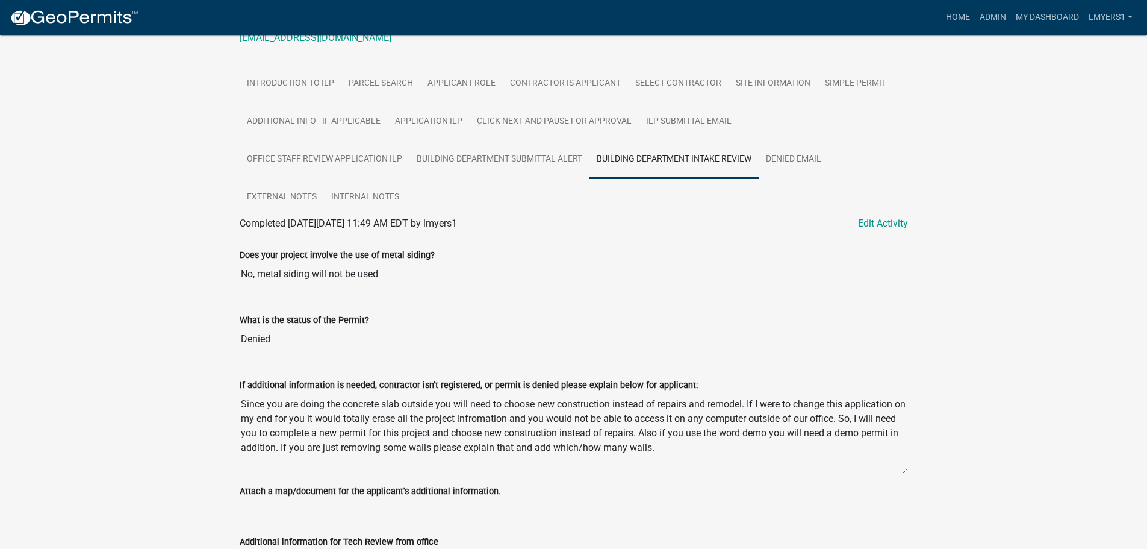
scroll to position [241, 0]
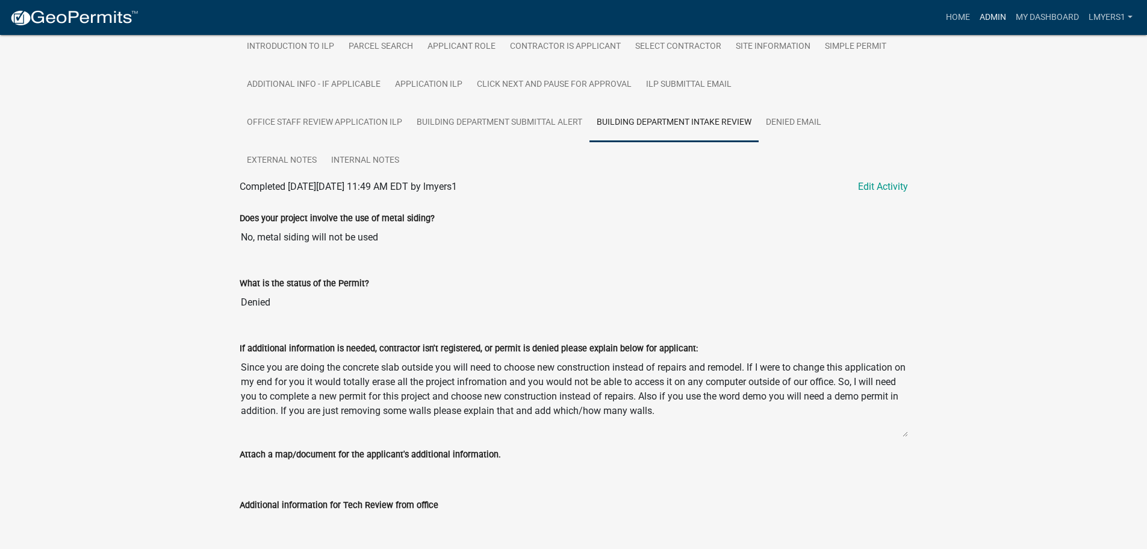
click at [990, 20] on link "Admin" at bounding box center [993, 17] width 36 height 23
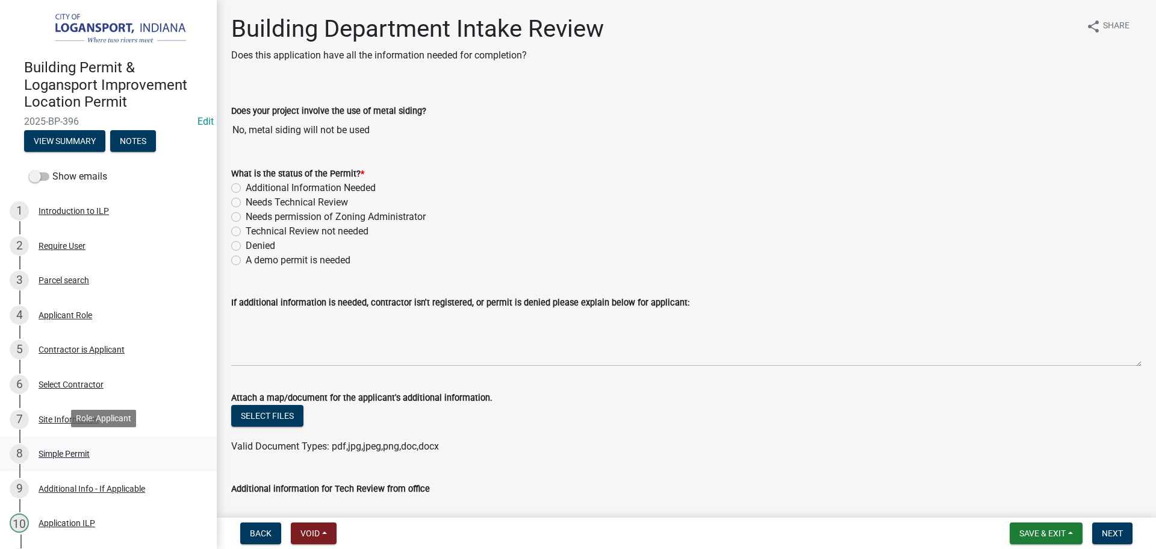
click at [76, 449] on div "Simple Permit" at bounding box center [64, 453] width 51 height 8
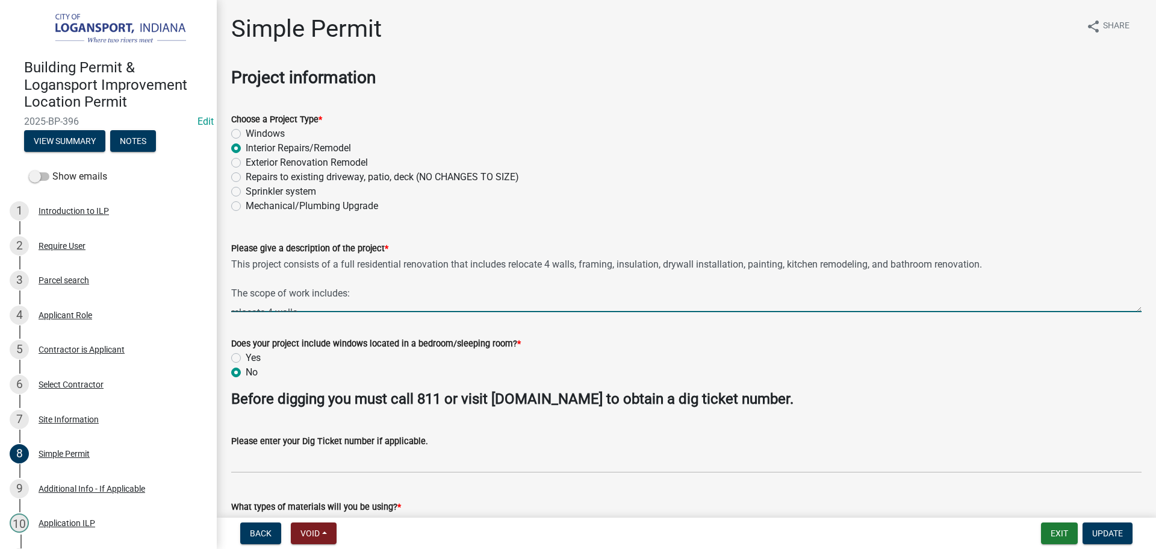
click at [996, 267] on textarea "This project consists of a full residential renovation that includes relocate 4…" at bounding box center [686, 283] width 911 height 57
click at [381, 274] on textarea "This project consists of a full residential renovation that includes relocate 4…" at bounding box center [686, 283] width 911 height 57
click at [428, 279] on textarea "This project consists of a full residential renovation that includes relocate 4…" at bounding box center [686, 283] width 911 height 57
click at [438, 273] on textarea "This project consists of a full residential renovation that includes relocate 4…" at bounding box center [686, 283] width 911 height 57
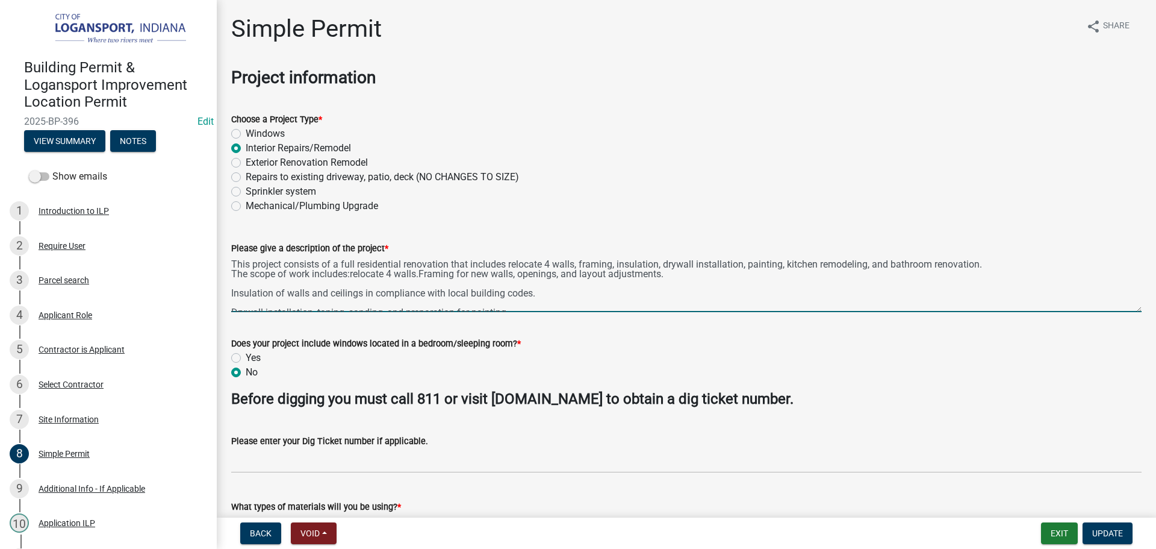
click at [687, 277] on textarea "This project consists of a full residential renovation that includes relocate 4…" at bounding box center [686, 283] width 911 height 57
click at [982, 285] on textarea "This project consists of a full residential renovation that includes relocate 4…" at bounding box center [686, 283] width 911 height 57
click at [983, 275] on textarea "This project consists of a full residential renovation that includes relocate 4…" at bounding box center [686, 283] width 911 height 57
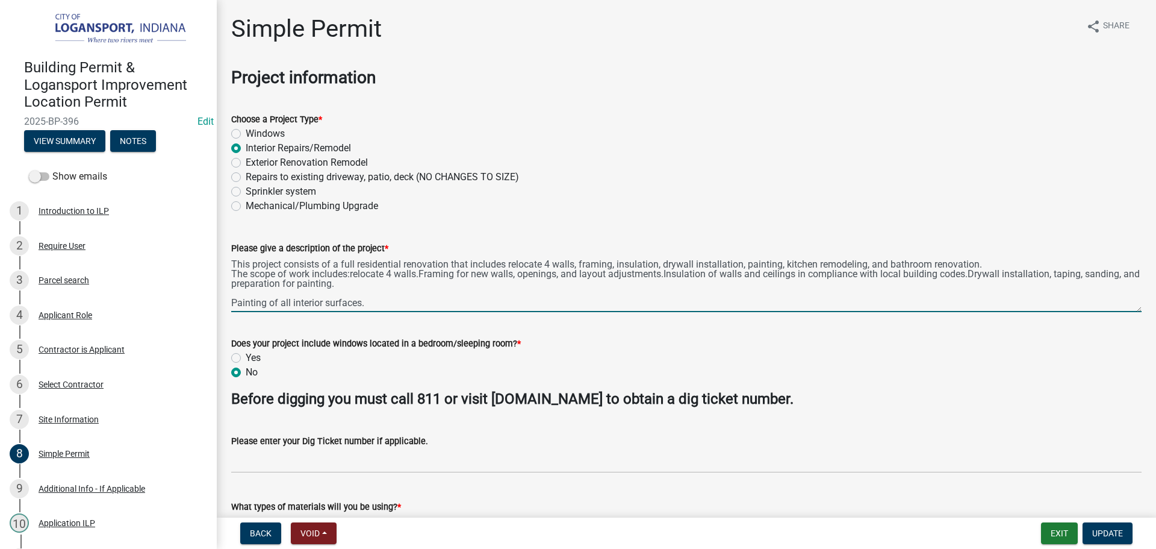
click at [386, 289] on textarea "This project consists of a full residential renovation that includes relocate 4…" at bounding box center [686, 283] width 911 height 57
click at [385, 287] on textarea "This project consists of a full residential renovation that includes relocate 4…" at bounding box center [686, 283] width 911 height 57
click at [500, 289] on textarea "This project consists of a full residential renovation that includes relocate 4…" at bounding box center [686, 283] width 911 height 57
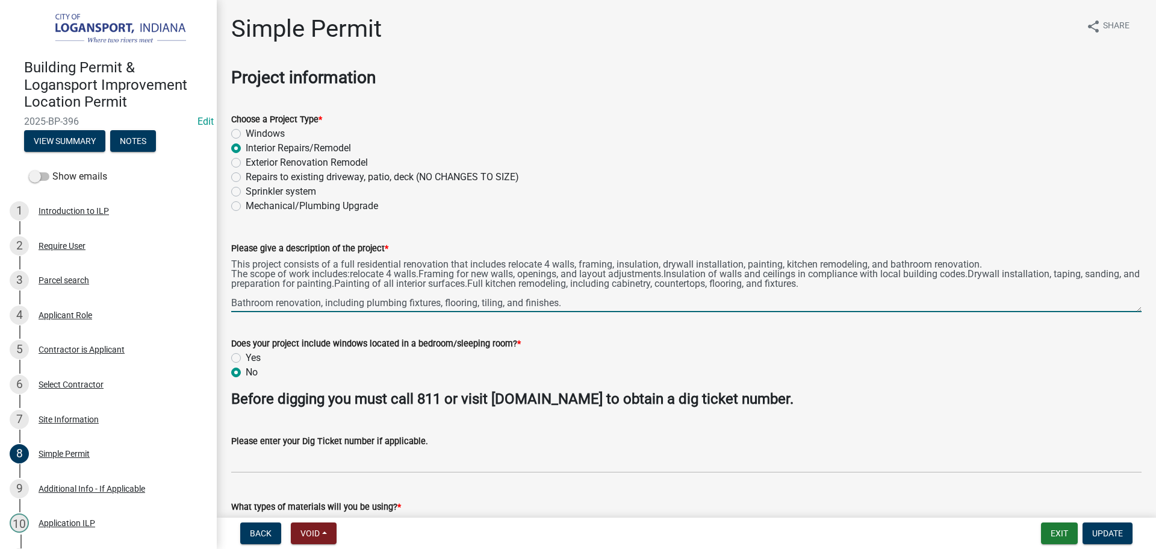
click at [845, 290] on textarea "This project consists of a full residential renovation that includes relocate 4…" at bounding box center [686, 283] width 911 height 57
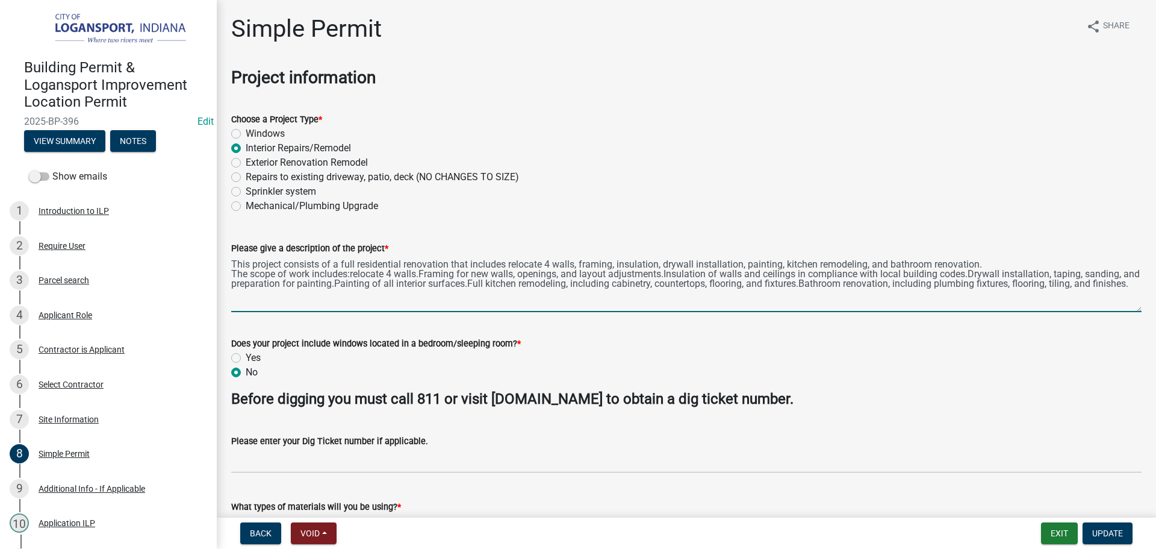
click at [278, 298] on textarea "This project consists of a full residential renovation that includes relocate 4…" at bounding box center [686, 283] width 911 height 57
type textarea "This project consists of a full residential renovation that includes relocate 4…"
click at [1110, 529] on span "Update" at bounding box center [1108, 533] width 31 height 10
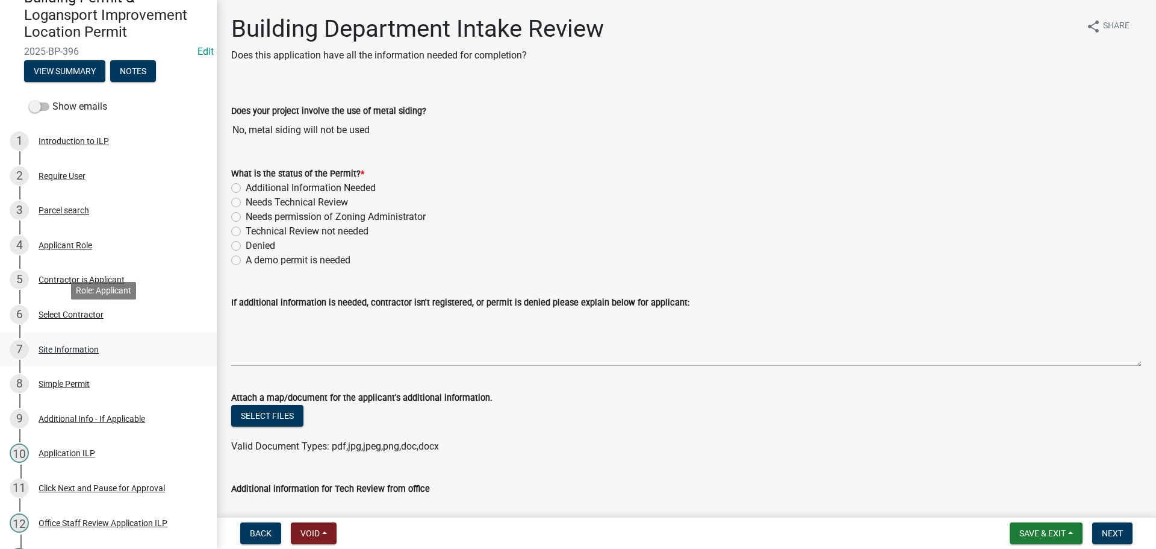
scroll to position [214, 0]
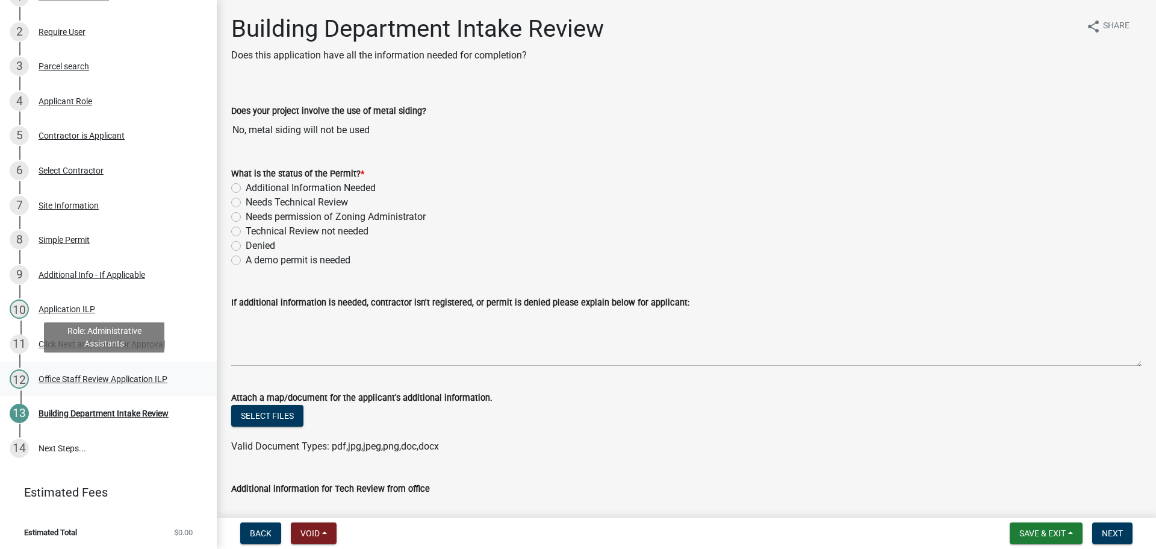
click at [115, 376] on div "Office Staff Review Application ILP" at bounding box center [103, 379] width 129 height 8
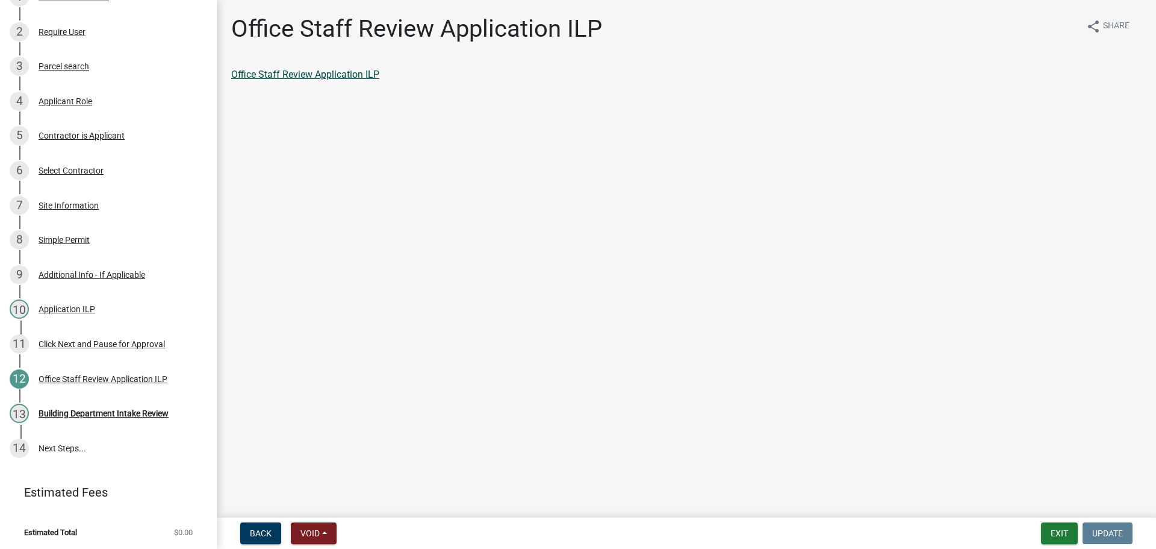
click at [293, 72] on link "Office Staff Review Application ILP" at bounding box center [305, 74] width 148 height 11
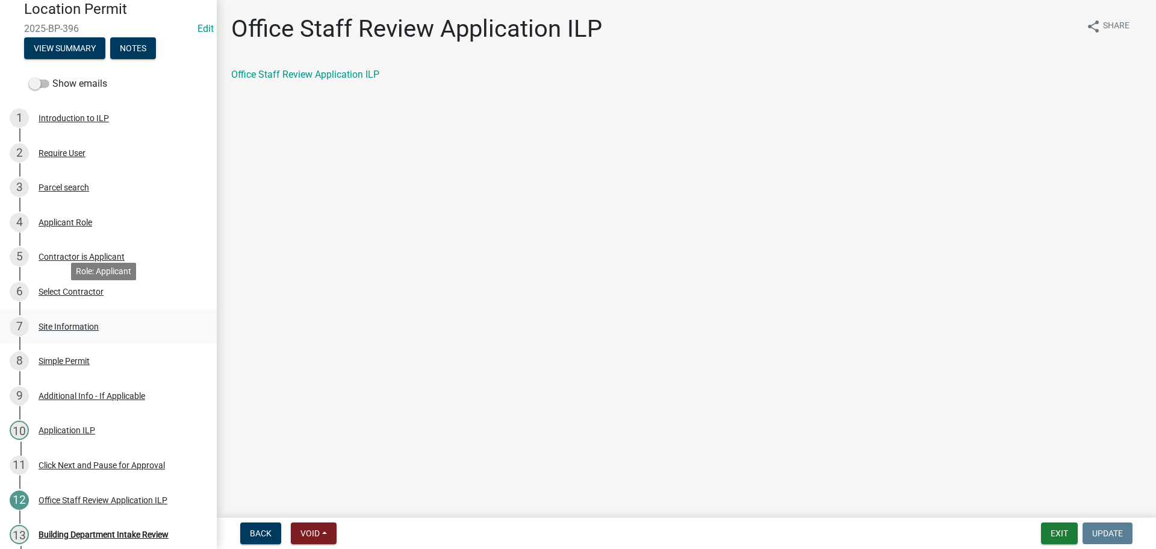
scroll to position [181, 0]
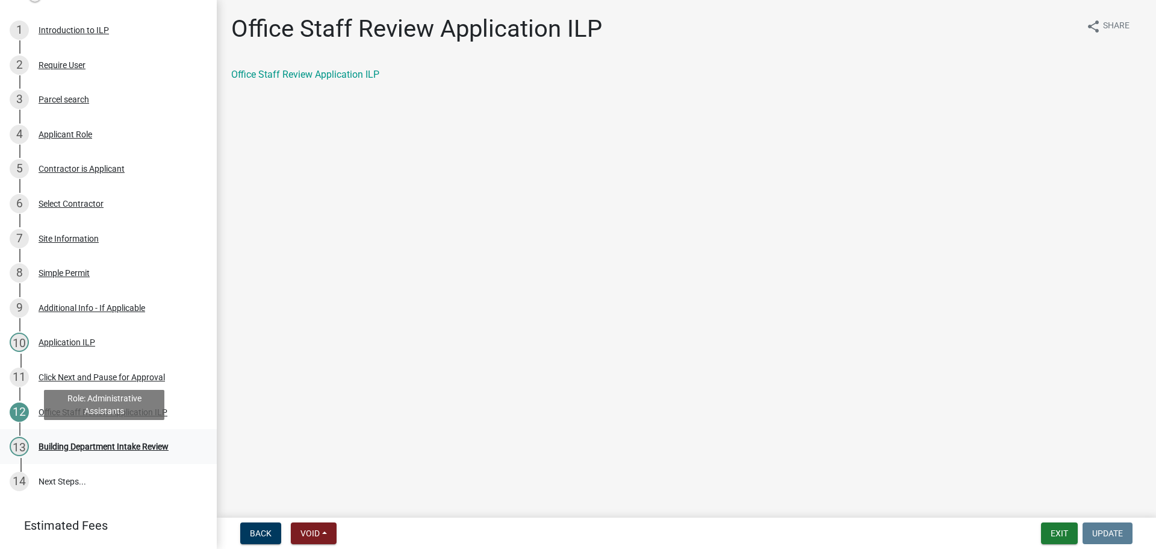
click at [76, 442] on div "Building Department Intake Review" at bounding box center [104, 446] width 130 height 8
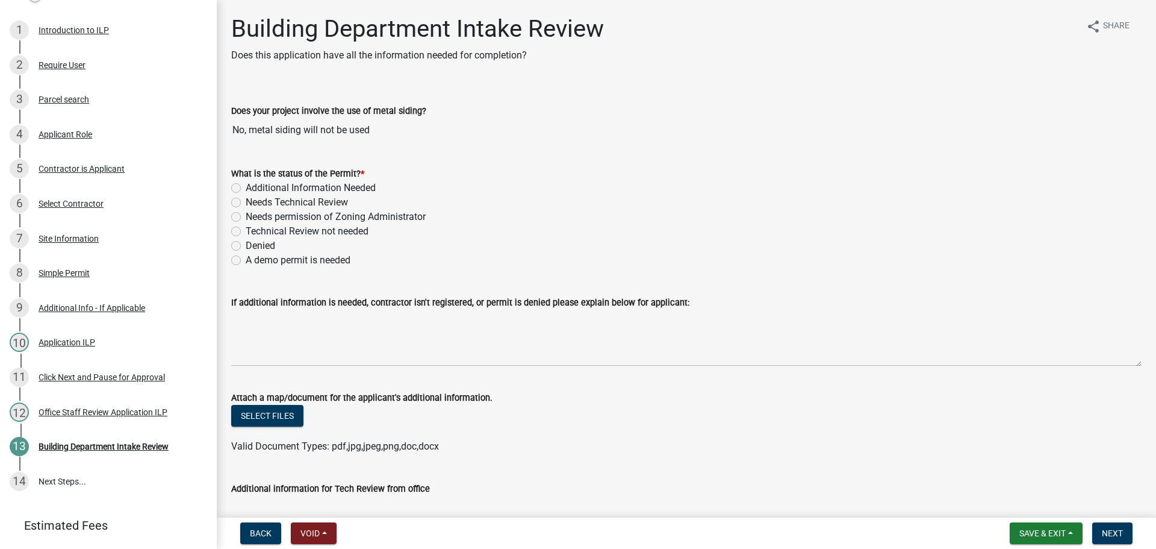
click at [246, 200] on label "Needs Technical Review" at bounding box center [297, 202] width 102 height 14
click at [246, 200] on input "Needs Technical Review" at bounding box center [250, 199] width 8 height 8
radio input "true"
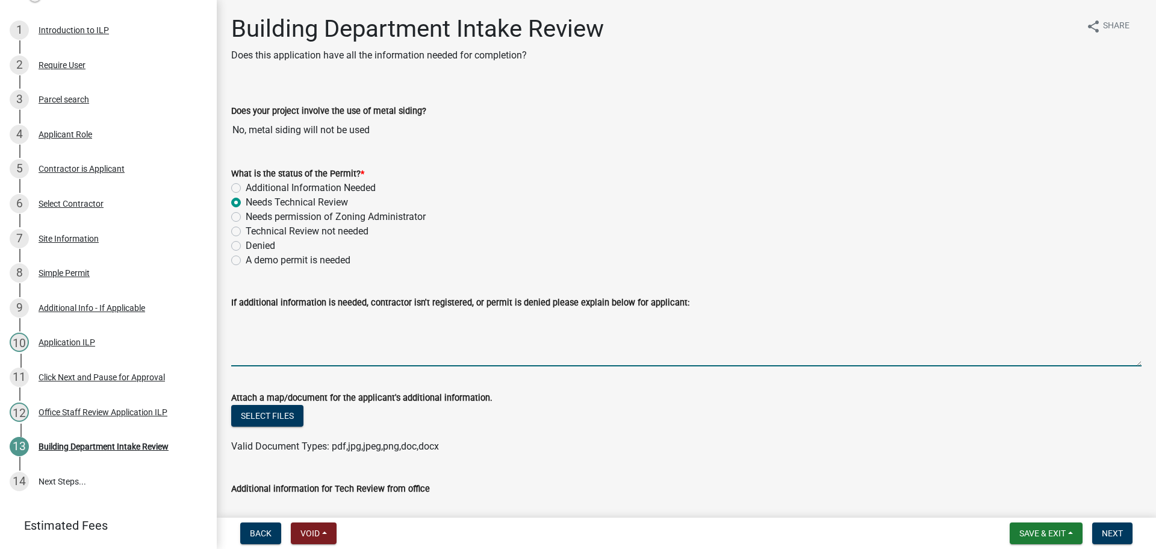
click at [379, 344] on textarea "If additional information is needed, contractor isn't registered, or permit is …" at bounding box center [686, 338] width 911 height 57
click at [246, 184] on label "Additional Information Needed" at bounding box center [311, 188] width 130 height 14
click at [246, 184] on input "Additional Information Needed" at bounding box center [250, 185] width 8 height 8
radio input "true"
click at [311, 341] on textarea "If additional information is needed, contractor isn't registered, or permit is …" at bounding box center [686, 338] width 911 height 57
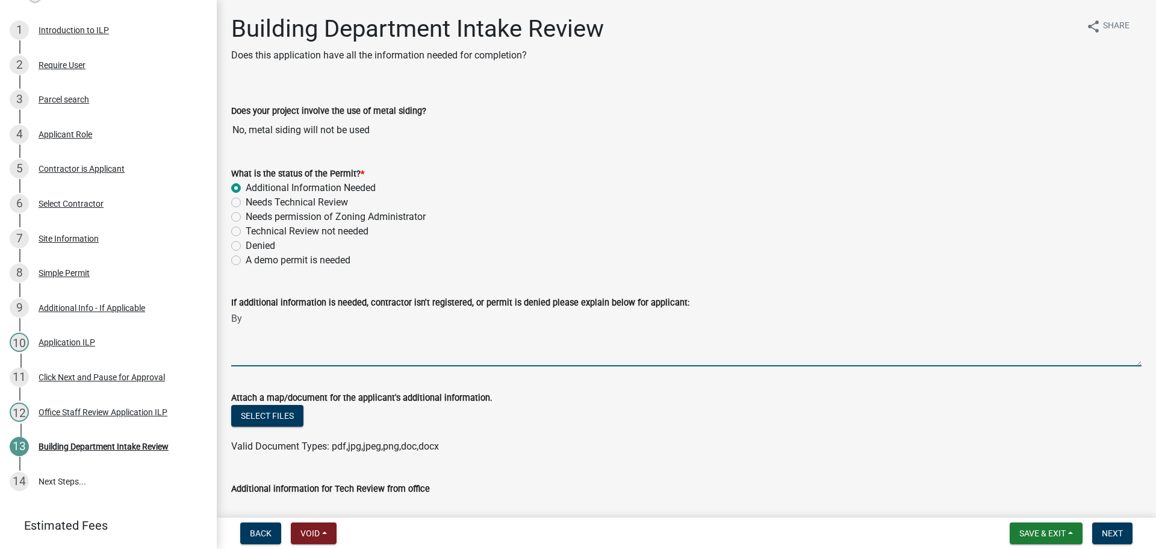
type textarea "B"
click at [404, 317] on textarea "By relocating the walls, will it change the amount of bedrooms or bathrooms or" at bounding box center [686, 338] width 911 height 57
click at [780, 317] on textarea "By relocating the walls, will it change the type of use of this structure or wi…" at bounding box center [686, 338] width 911 height 57
click at [231, 316] on textarea "By relocating the walls, will it change the type of use of this structure or wi…" at bounding box center [686, 338] width 911 height 57
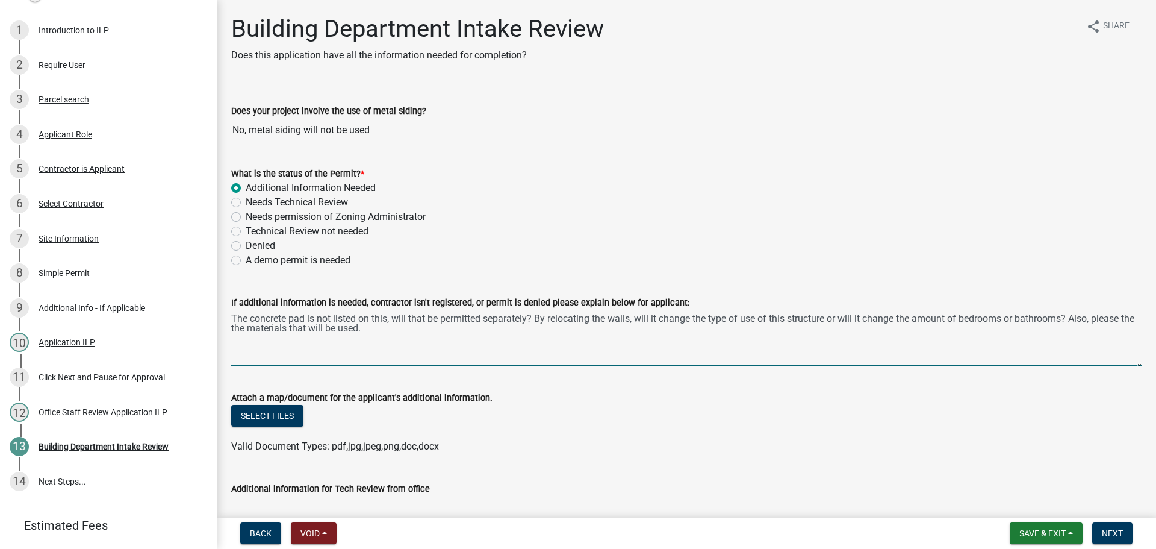
click at [247, 327] on textarea "The concrete pad is not listed on this, will that be permitted separately? By r…" at bounding box center [686, 338] width 911 height 57
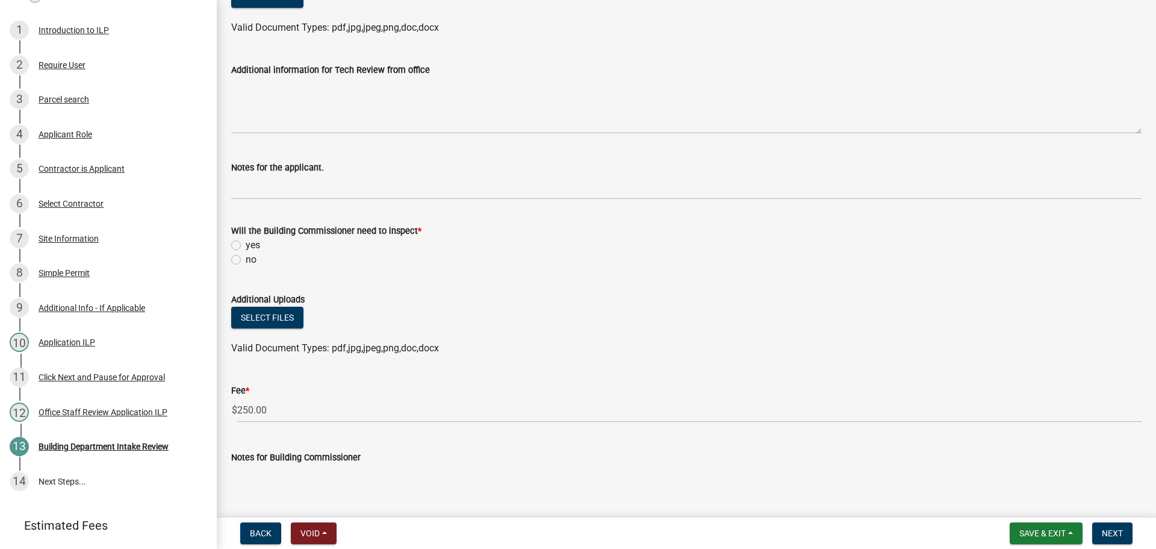
scroll to position [422, 0]
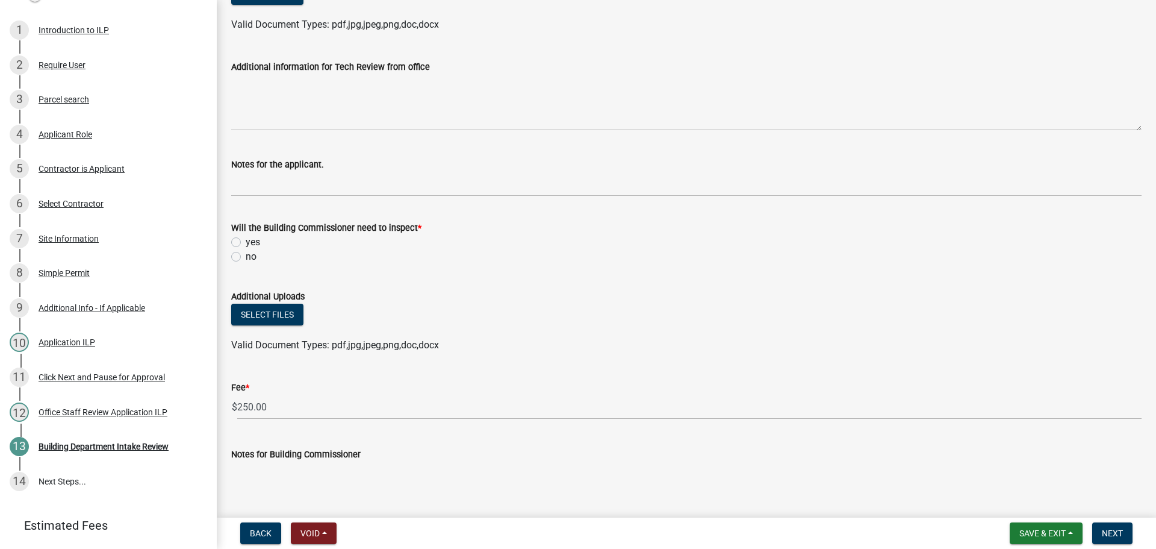
type textarea "The concrete pad is not listed on this, will that be permitted separately? By r…"
click at [246, 240] on label "yes" at bounding box center [253, 242] width 14 height 14
click at [246, 240] on input "yes" at bounding box center [250, 239] width 8 height 8
radio input "true"
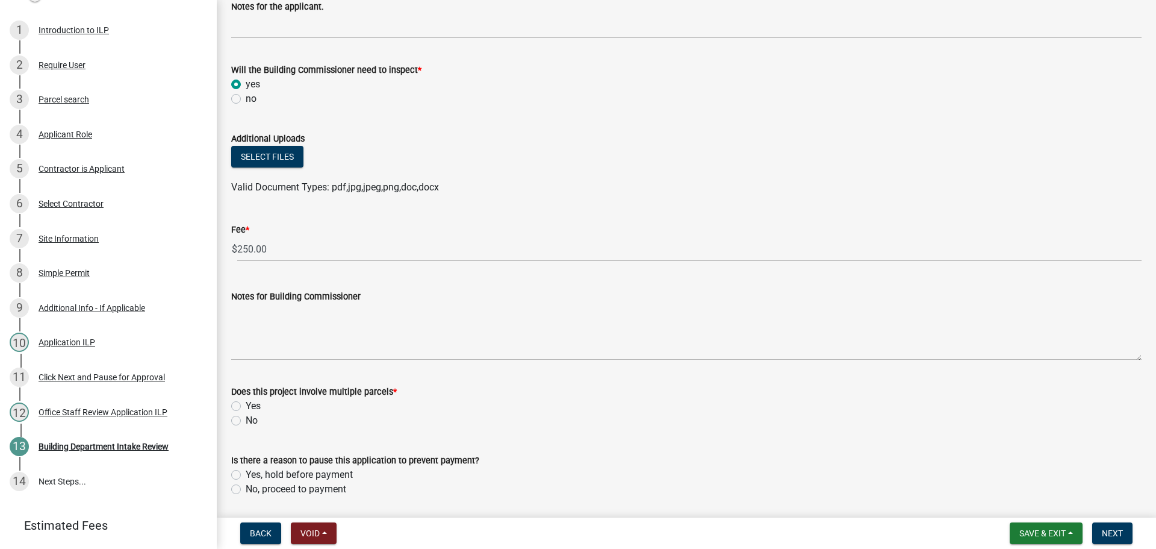
scroll to position [621, 0]
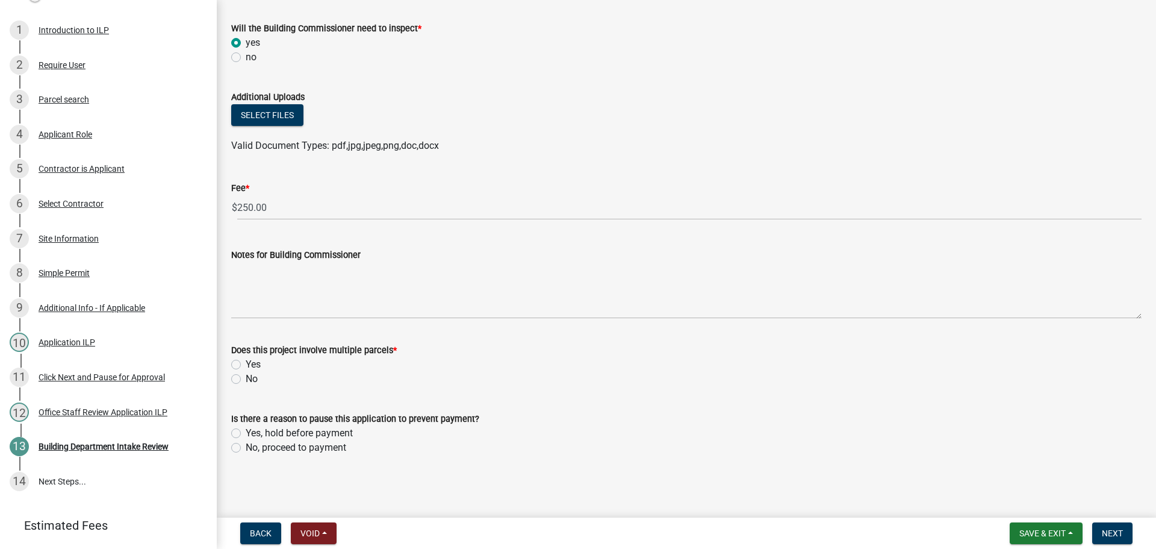
click at [246, 378] on label "No" at bounding box center [252, 379] width 12 height 14
click at [246, 378] on input "No" at bounding box center [250, 376] width 8 height 8
radio input "true"
click at [246, 434] on label "Yes, hold before payment" at bounding box center [299, 433] width 107 height 14
click at [246, 434] on input "Yes, hold before payment" at bounding box center [250, 430] width 8 height 8
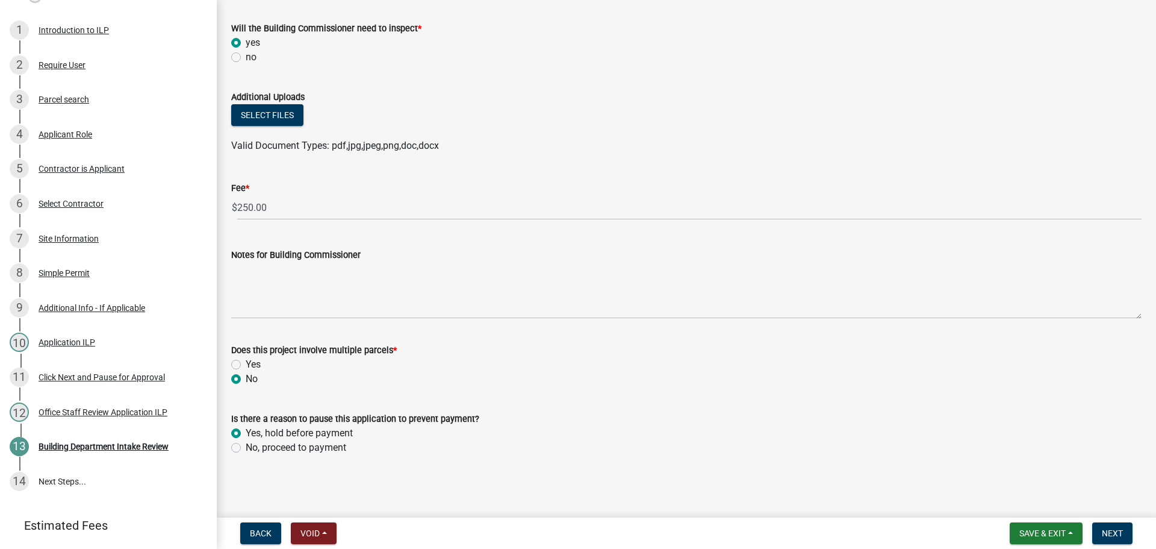
radio input "true"
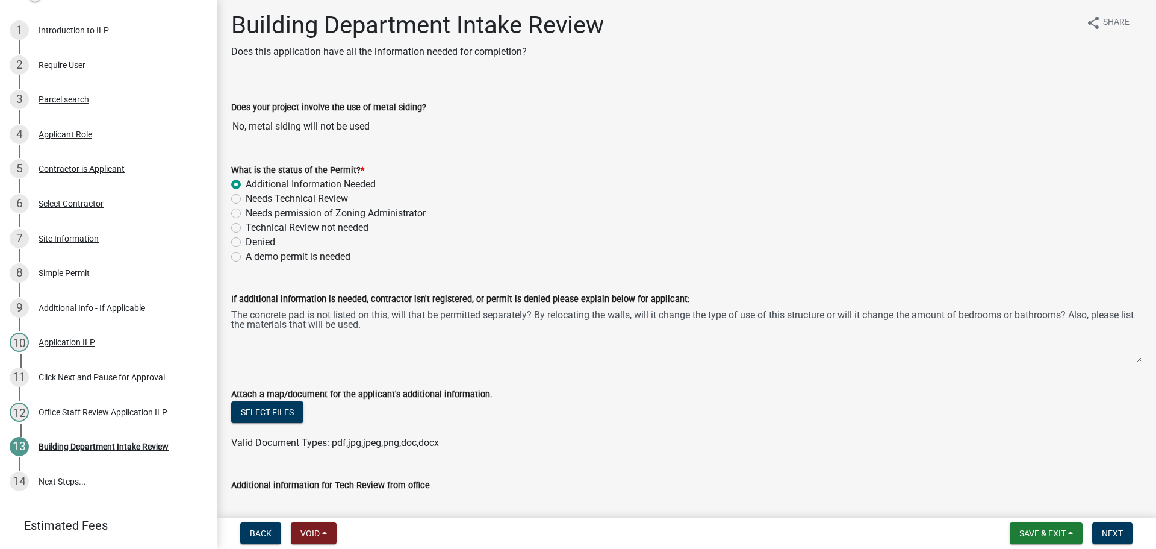
scroll to position [0, 0]
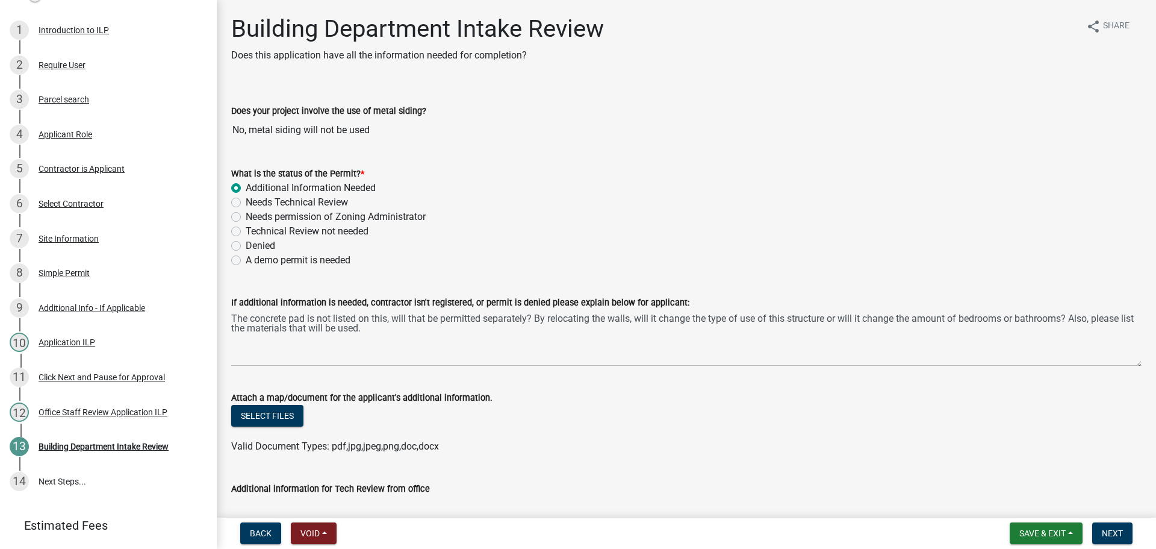
click at [230, 315] on div "If additional information is needed, contractor isn't registered, or permit is …" at bounding box center [686, 322] width 929 height 88
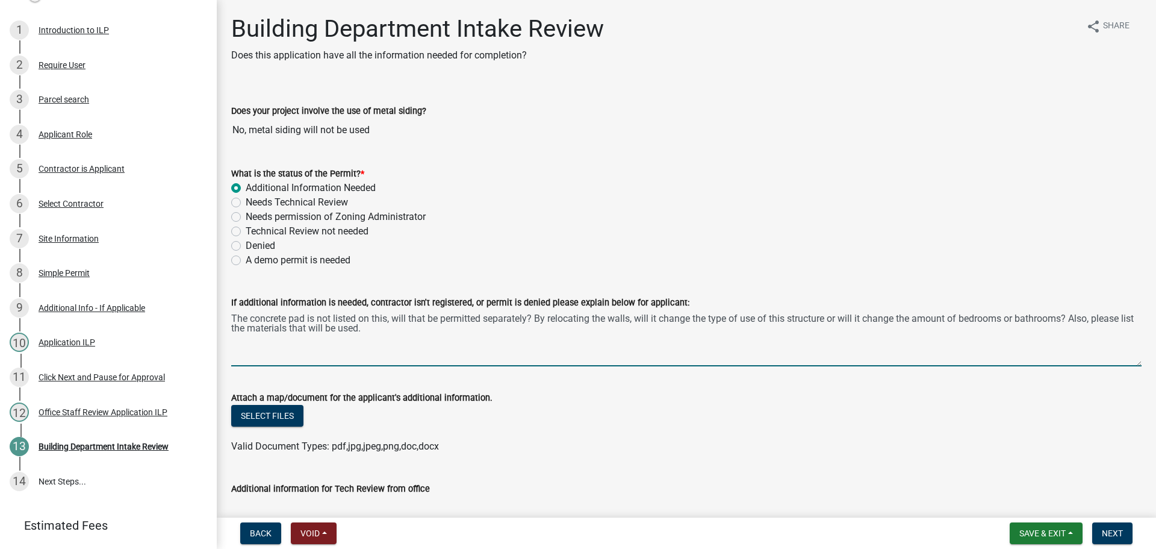
click at [235, 316] on textarea "The concrete pad is not listed on this, will that be permitted separately? By r…" at bounding box center [686, 338] width 911 height 57
click at [232, 319] on textarea "The concrete pad is not listed on this, will that be permitted separately? By r…" at bounding box center [686, 338] width 911 height 57
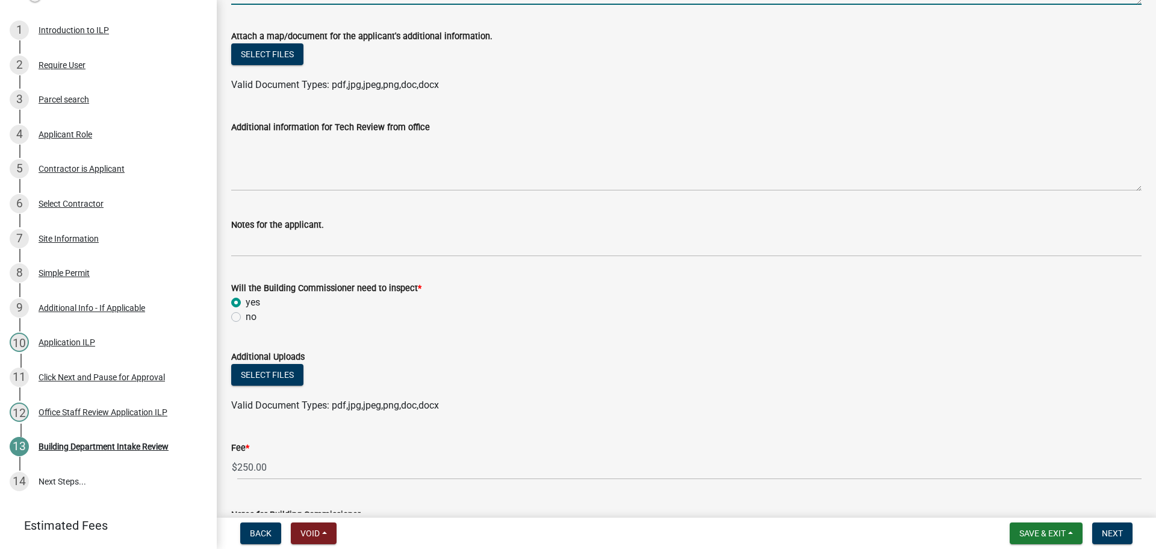
scroll to position [621, 0]
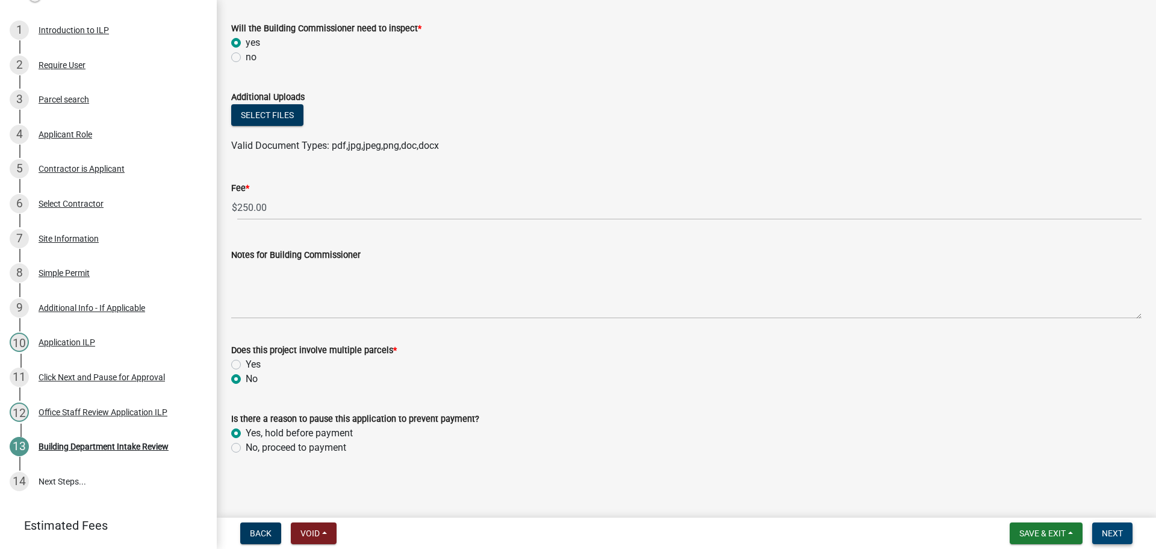
click at [1113, 531] on span "Next" at bounding box center [1112, 533] width 21 height 10
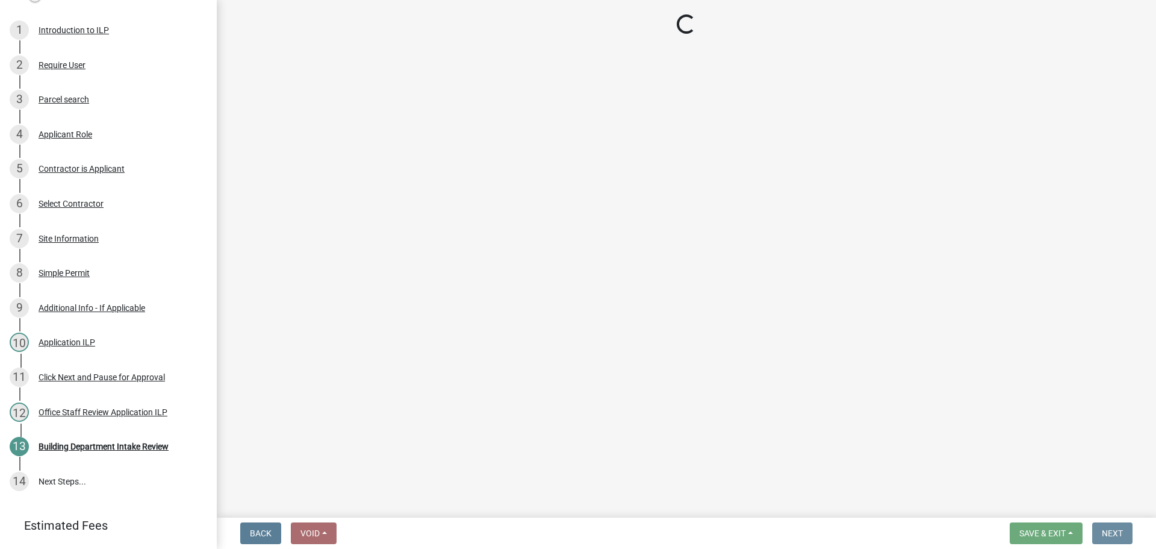
scroll to position [0, 0]
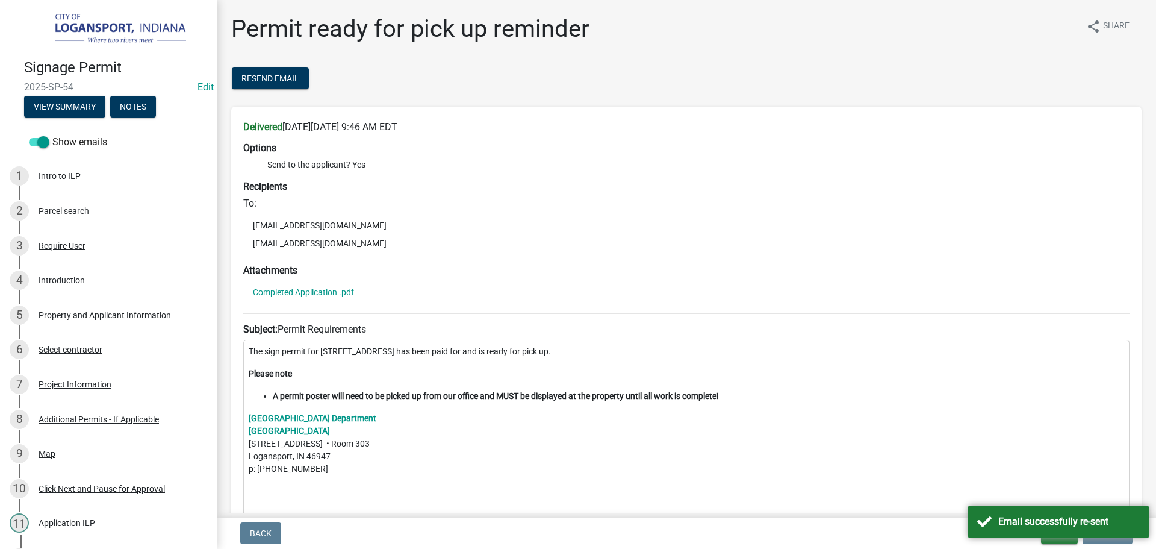
scroll to position [944, 0]
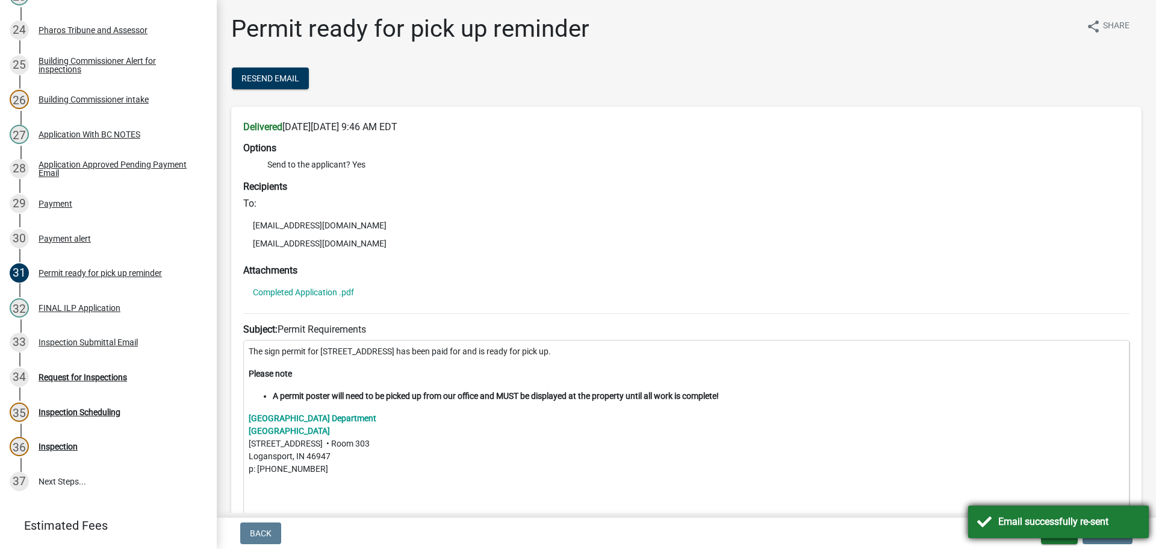
click at [1059, 529] on div "Email successfully re-sent" at bounding box center [1058, 521] width 181 height 33
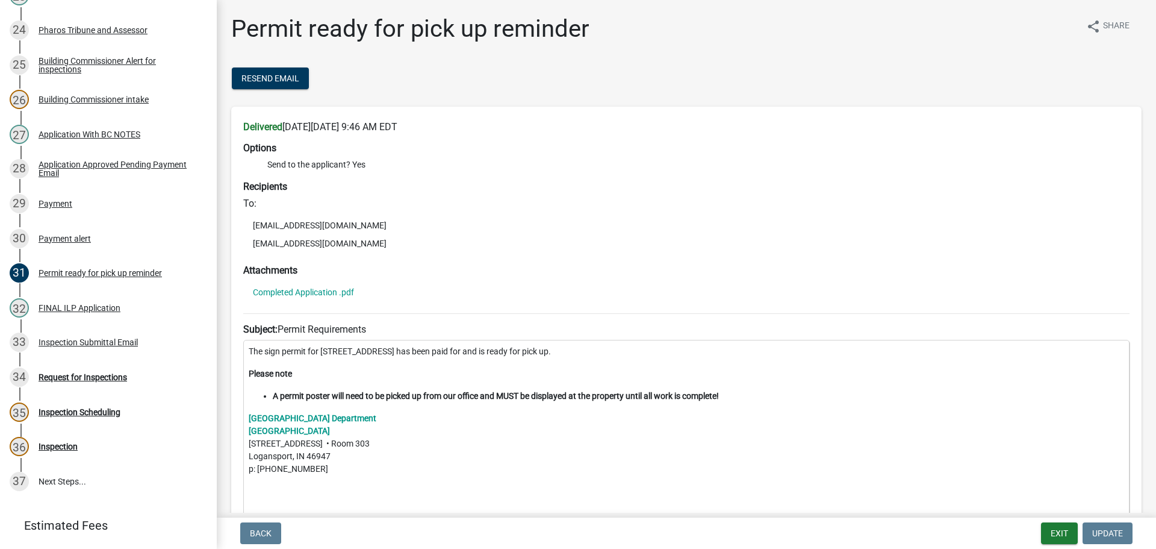
click at [990, 472] on p "Logansport Building Department Logansport City Building 601 E Broadway • Room 3…" at bounding box center [687, 443] width 876 height 63
click at [1056, 535] on button "Exit" at bounding box center [1059, 533] width 37 height 22
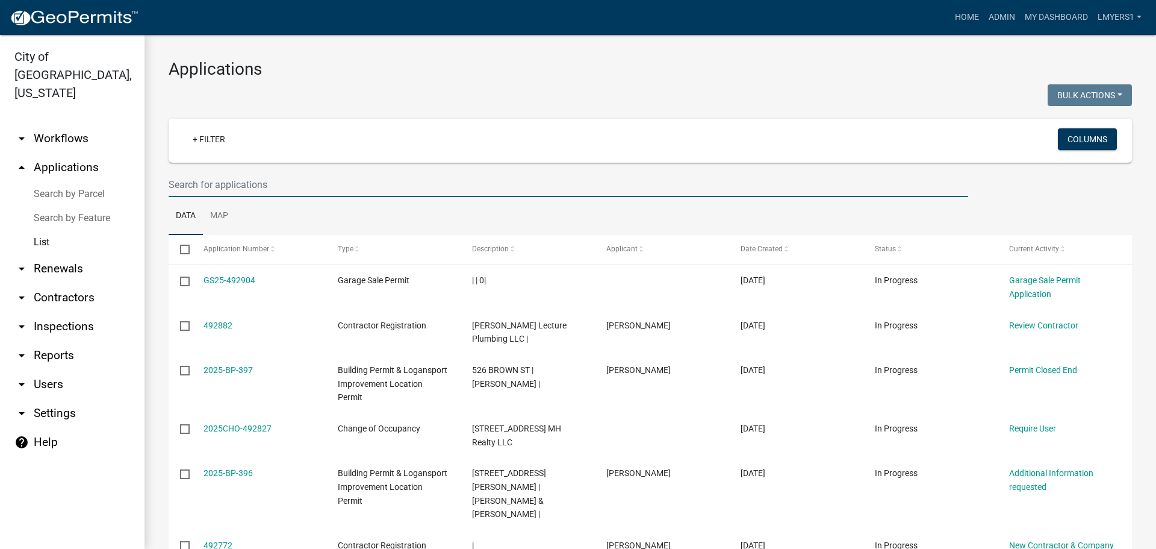
click at [226, 184] on input "text" at bounding box center [569, 184] width 800 height 25
click at [229, 184] on input "text" at bounding box center [569, 184] width 800 height 25
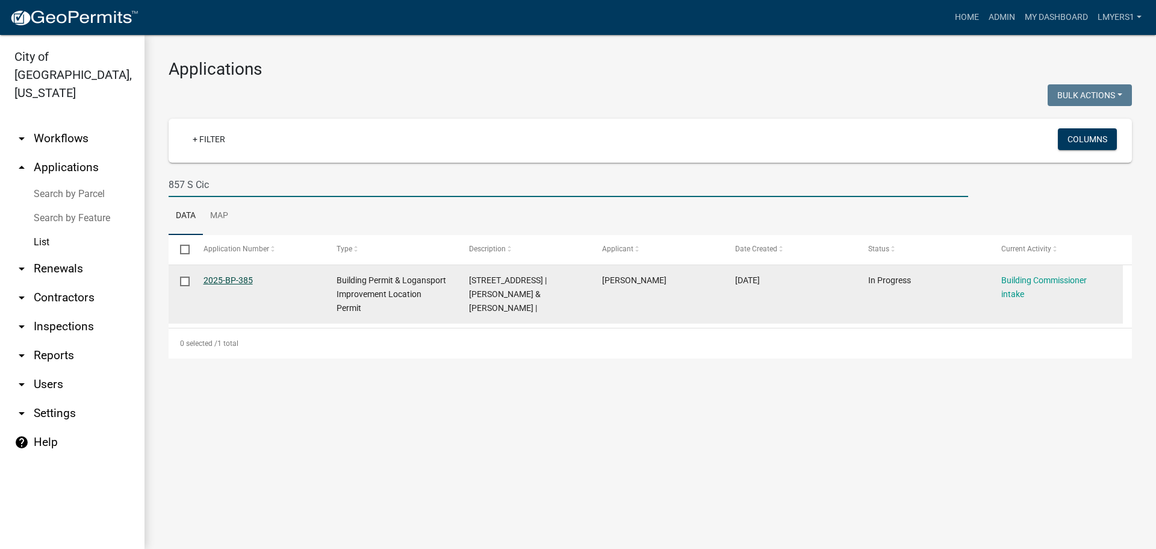
type input "857 S Cic"
click at [235, 281] on link "2025-BP-385" at bounding box center [228, 280] width 49 height 10
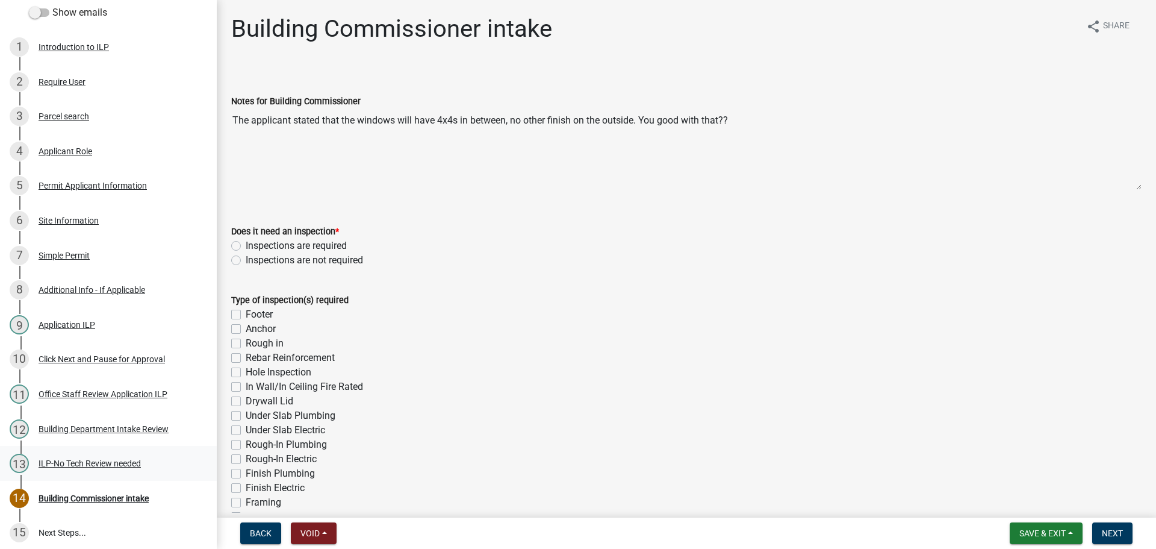
scroll to position [275, 0]
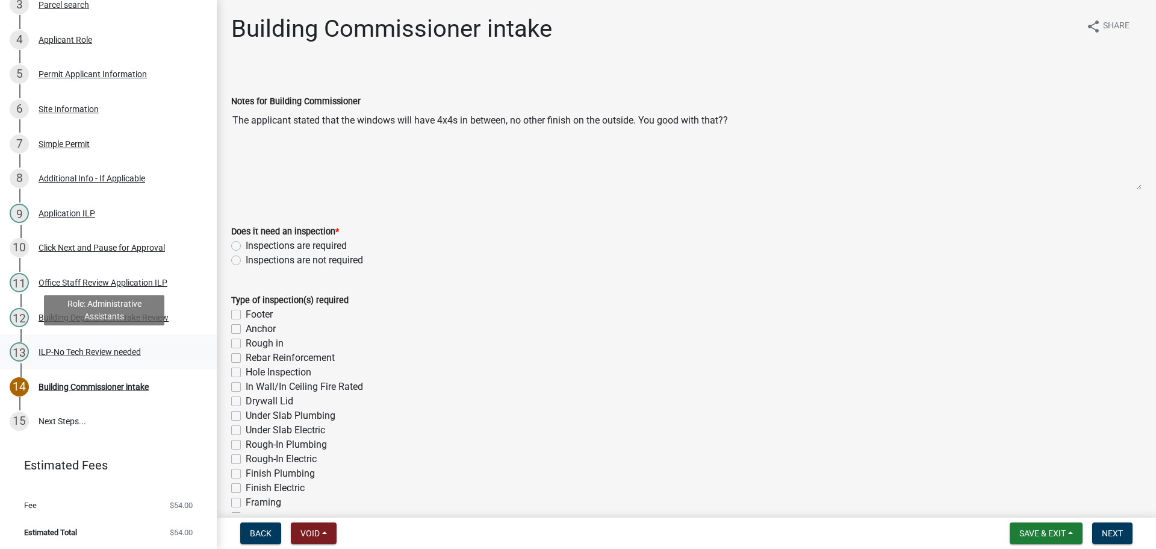
click at [131, 364] on link "13 ILP-No Tech Review needed" at bounding box center [108, 351] width 217 height 35
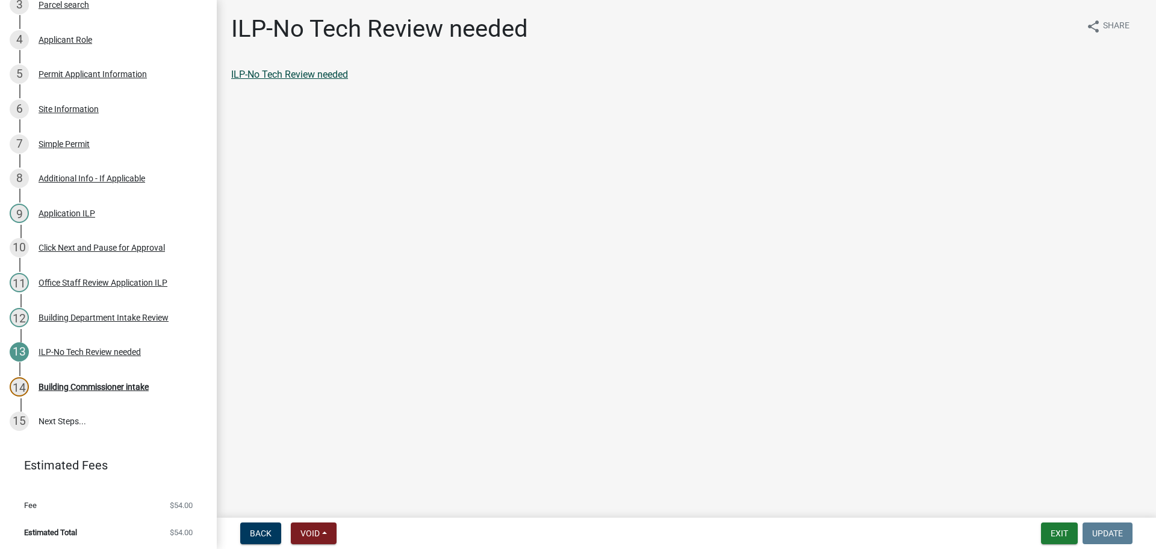
click at [315, 78] on link "ILP-No Tech Review needed" at bounding box center [289, 74] width 117 height 11
click at [1067, 531] on button "Exit" at bounding box center [1059, 533] width 37 height 22
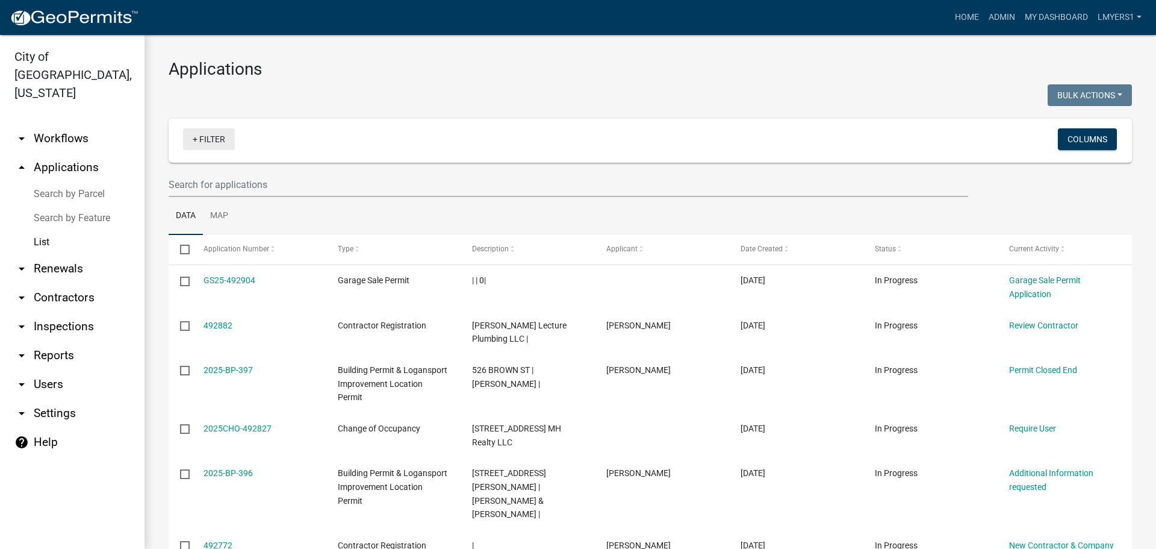
click at [204, 142] on link "+ Filter" at bounding box center [209, 139] width 52 height 22
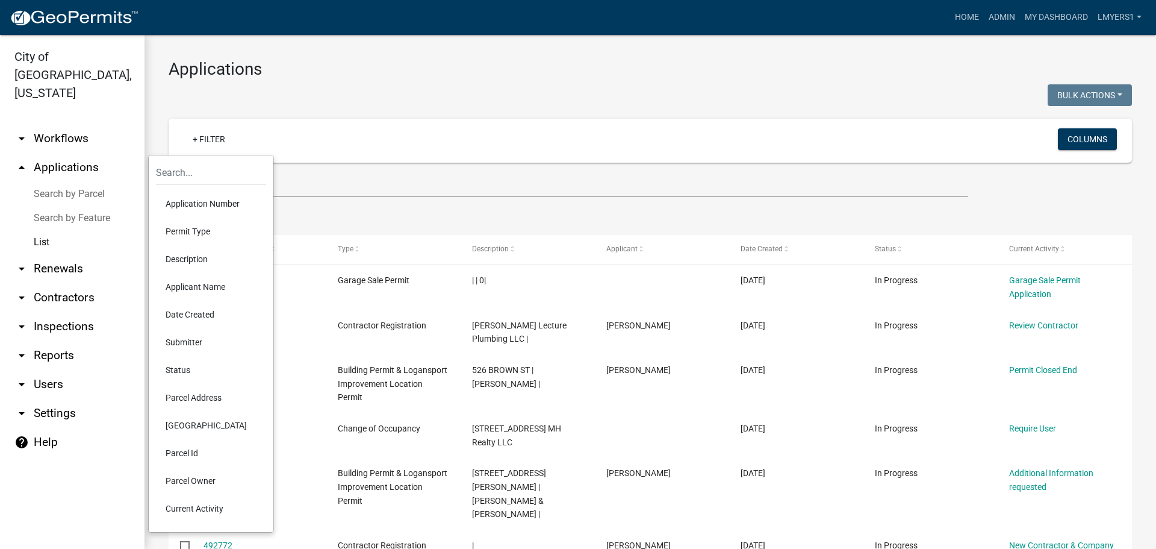
click at [175, 508] on li "Current Activity" at bounding box center [211, 508] width 110 height 28
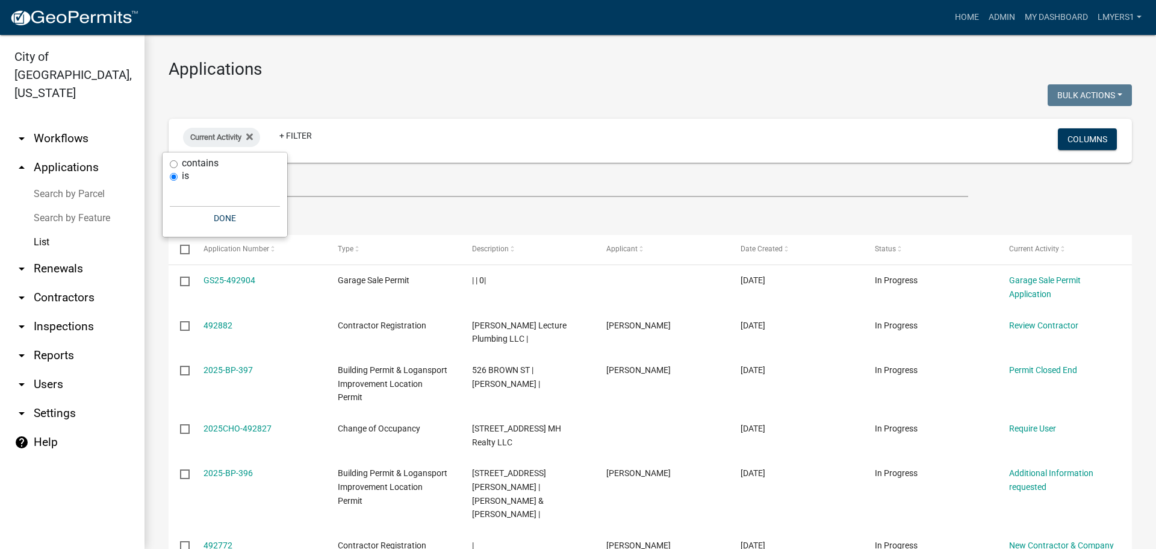
click at [170, 164] on input "contains" at bounding box center [174, 164] width 8 height 8
radio input "true"
click at [179, 177] on input "text" at bounding box center [225, 182] width 110 height 25
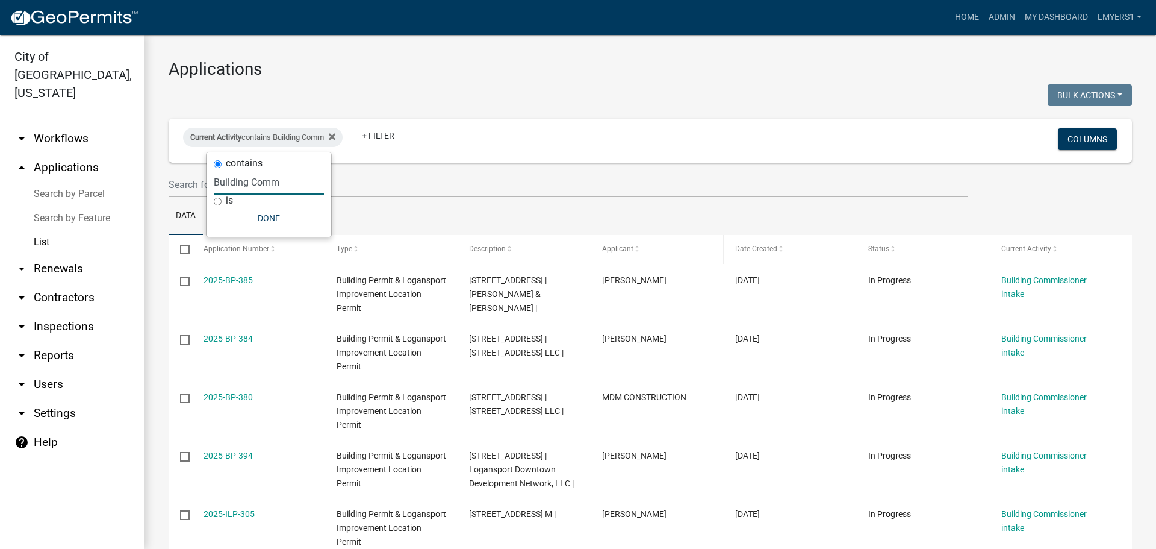
type input "Building Comm"
click at [57, 285] on link "arrow_drop_down Contractors" at bounding box center [72, 297] width 145 height 29
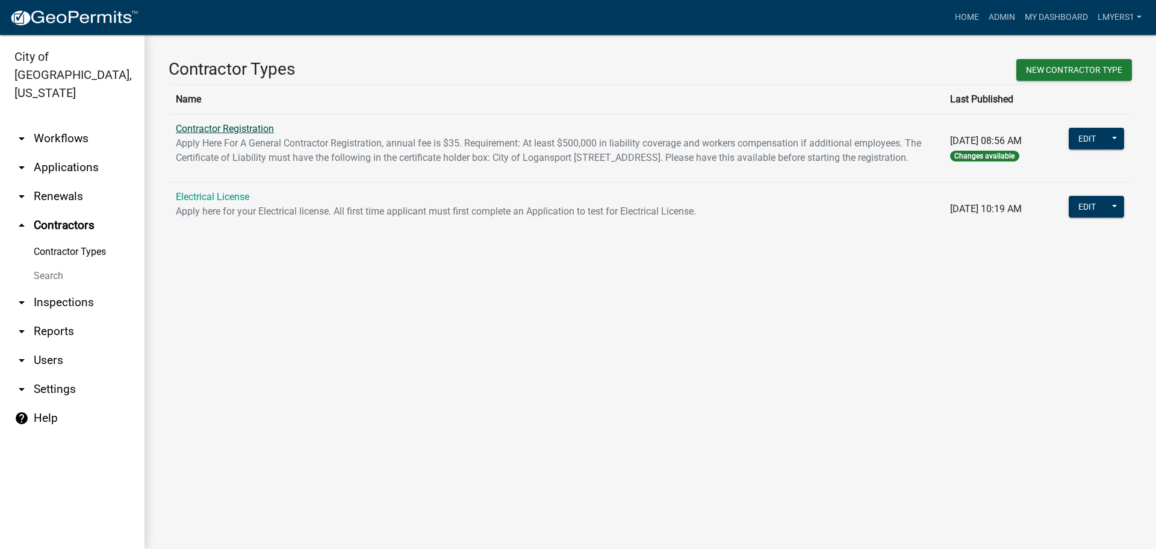
click at [201, 128] on link "Contractor Registration" at bounding box center [225, 128] width 98 height 11
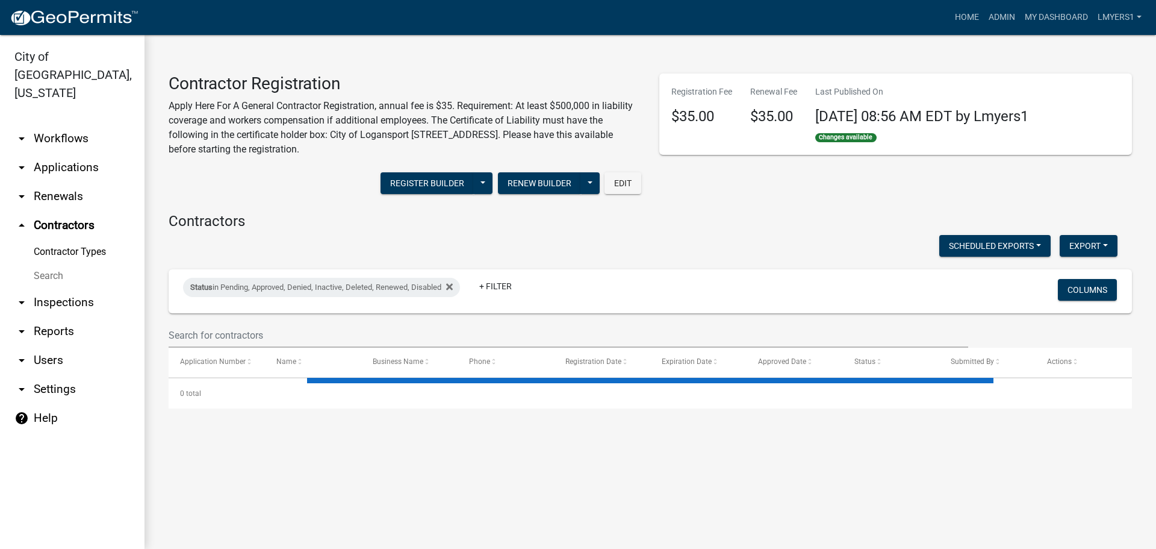
select select "2: 50"
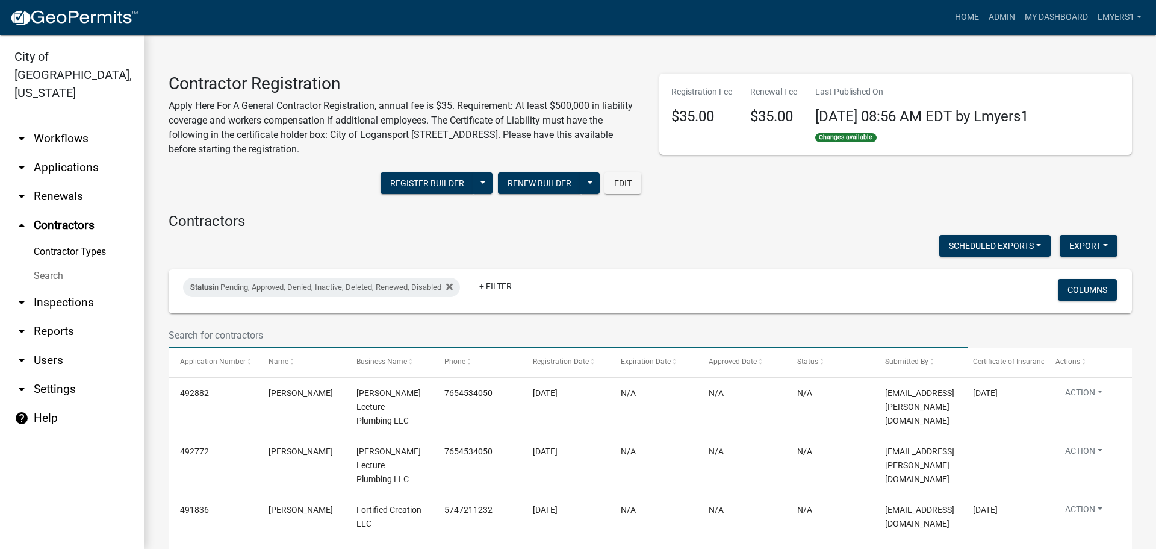
click at [199, 330] on input "text" at bounding box center [569, 335] width 800 height 25
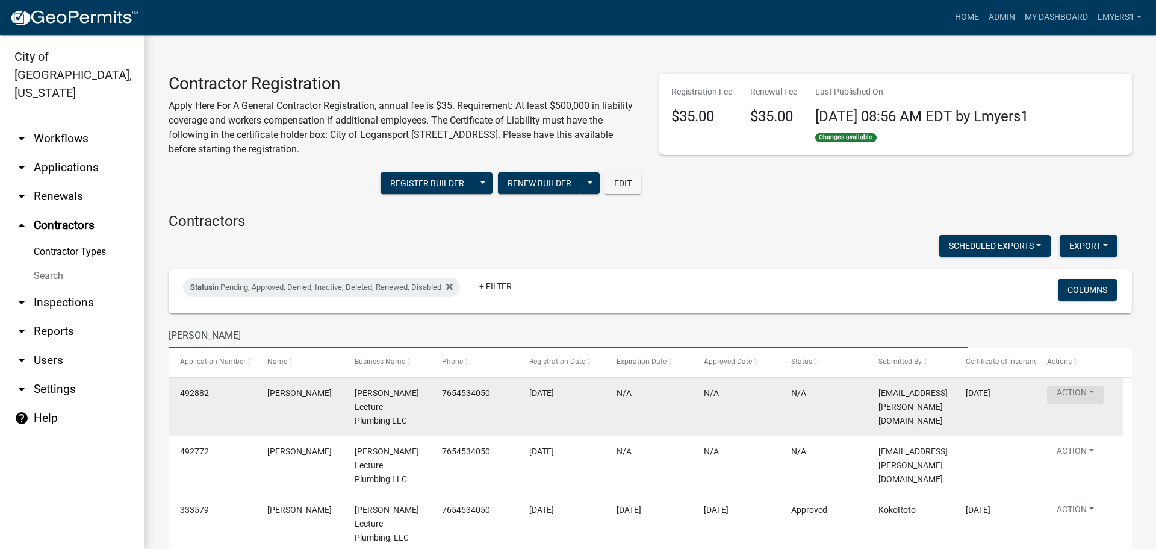
type input "Stern"
click at [1082, 392] on button "Action" at bounding box center [1075, 394] width 57 height 17
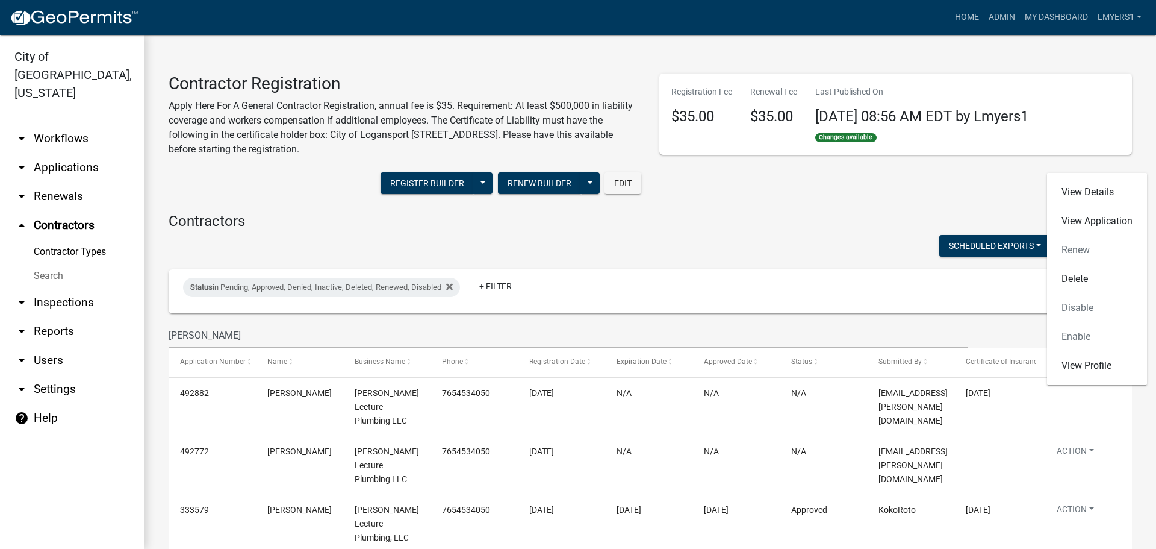
click at [849, 196] on div "Registration Fee $35.00 Renewal Fee $35.00 Last Published On 10/03/2025 08:56 A…" at bounding box center [895, 137] width 491 height 129
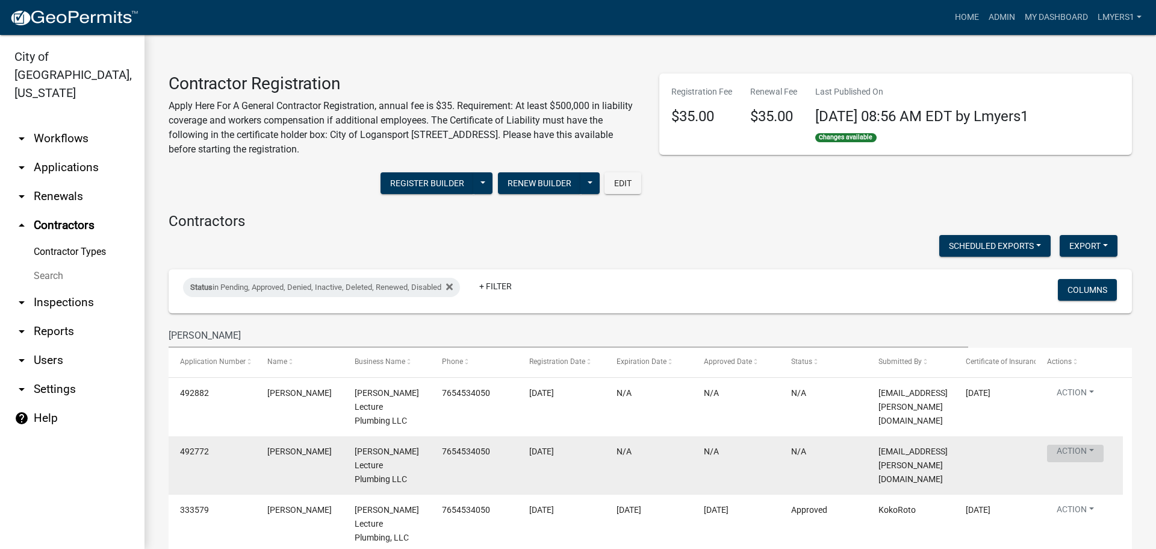
click at [1068, 444] on button "Action" at bounding box center [1075, 452] width 57 height 17
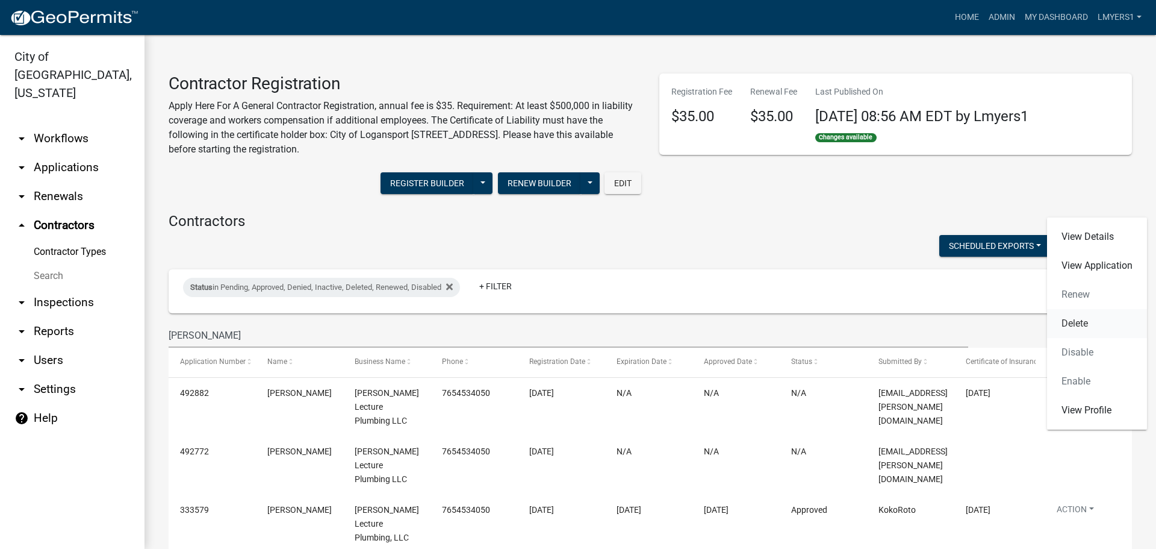
click at [1093, 319] on link "Delete" at bounding box center [1097, 323] width 100 height 29
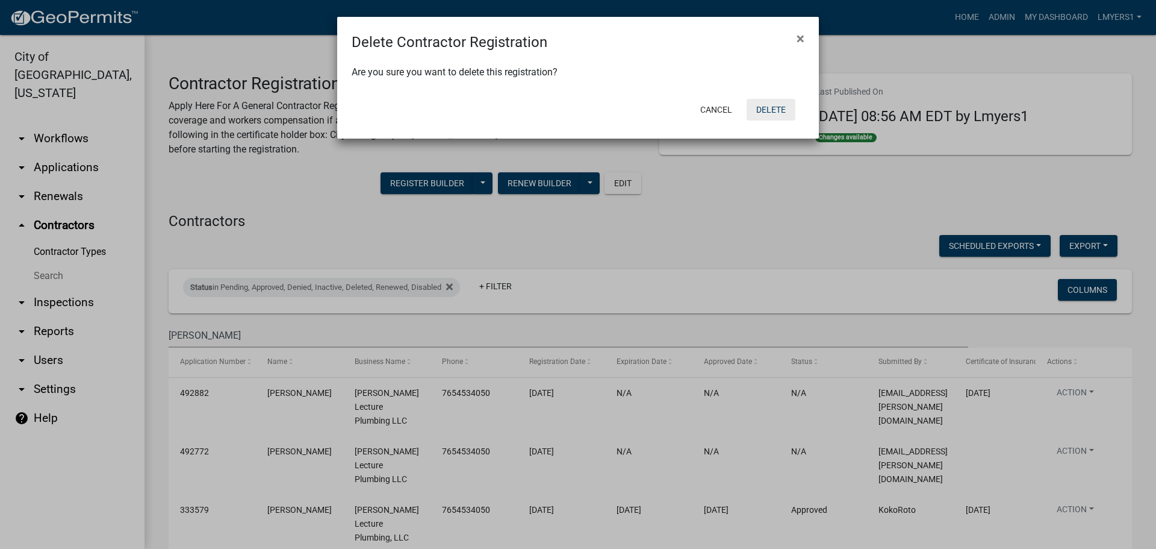
click at [756, 114] on button "Delete" at bounding box center [771, 110] width 49 height 22
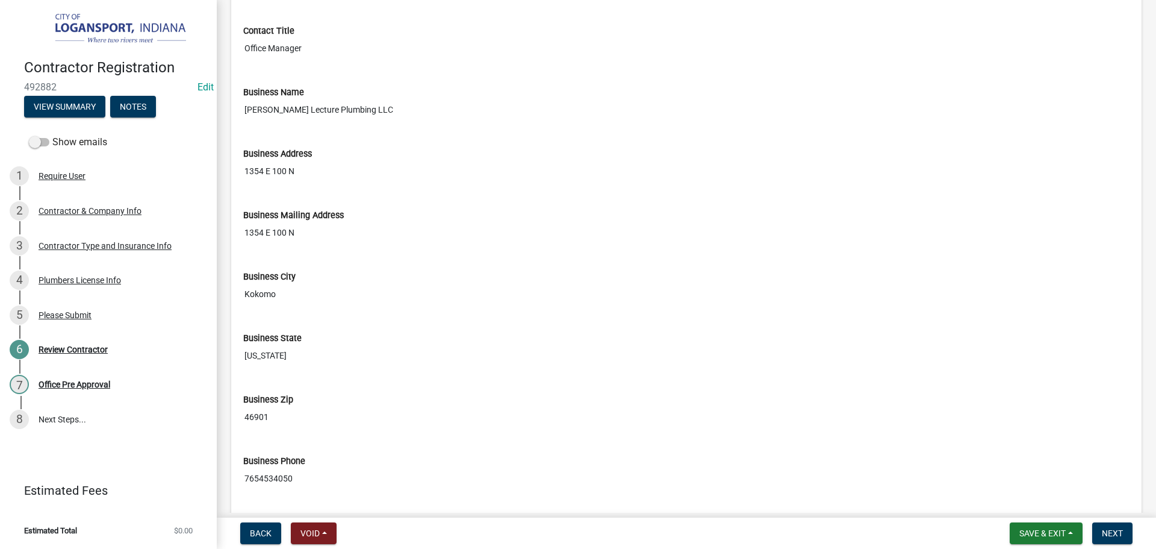
scroll to position [602, 0]
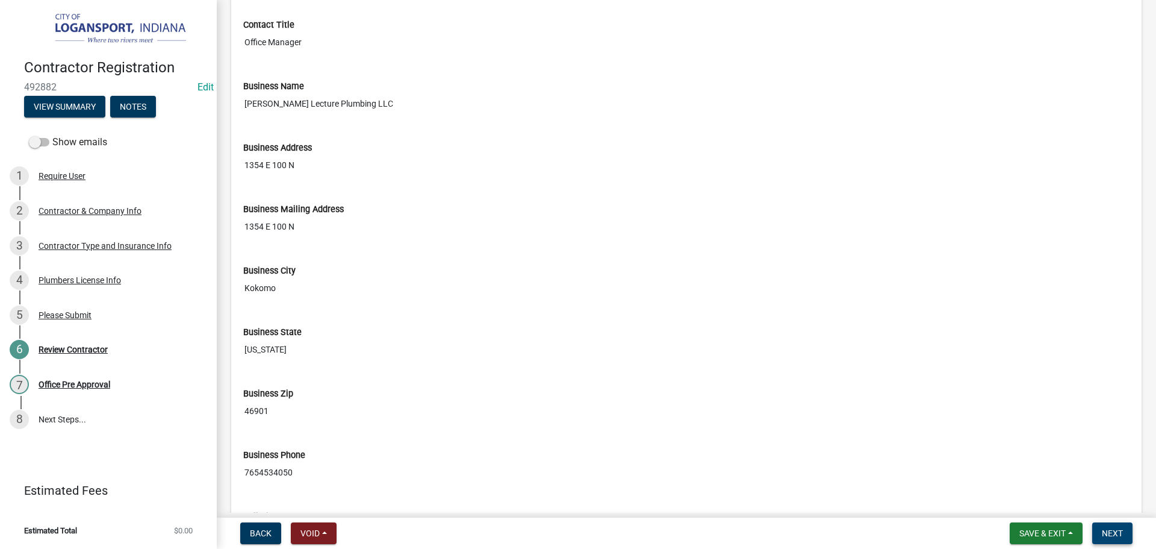
click at [1107, 528] on span "Next" at bounding box center [1112, 533] width 21 height 10
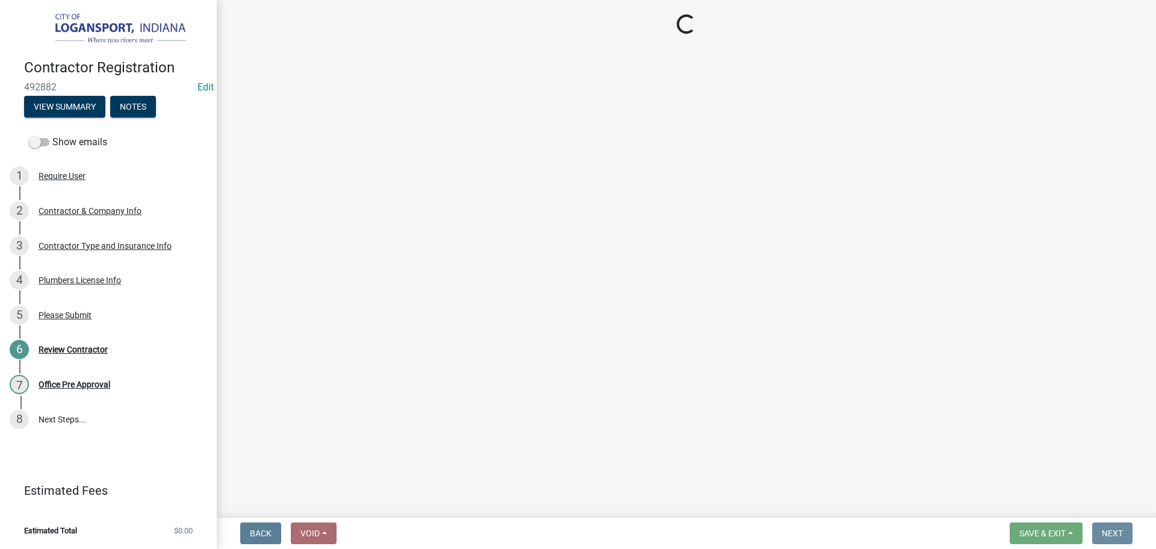
scroll to position [0, 0]
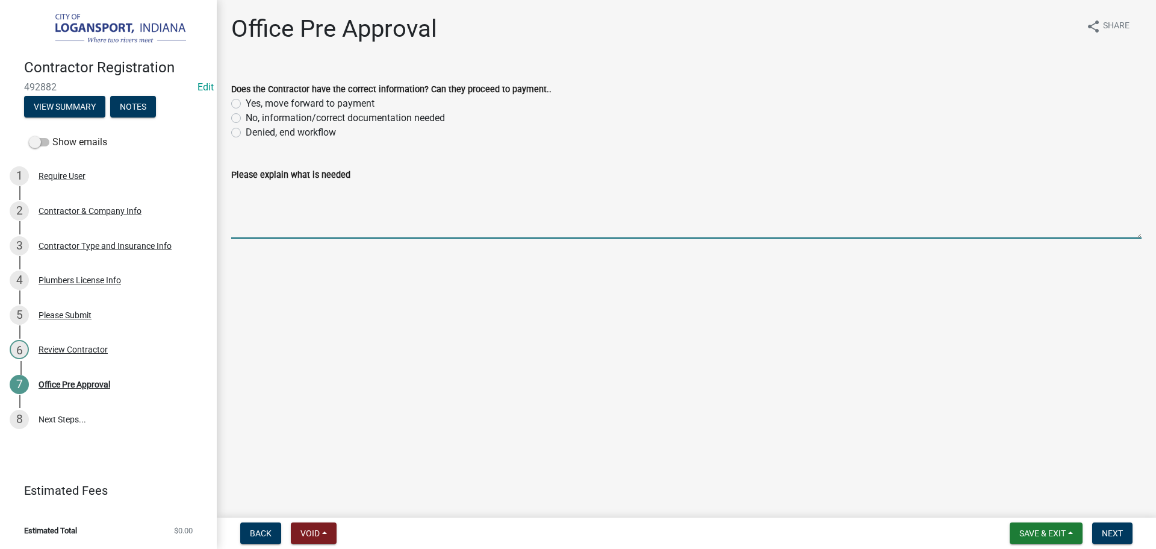
click at [278, 211] on textarea "Please explain what is needed" at bounding box center [686, 210] width 911 height 57
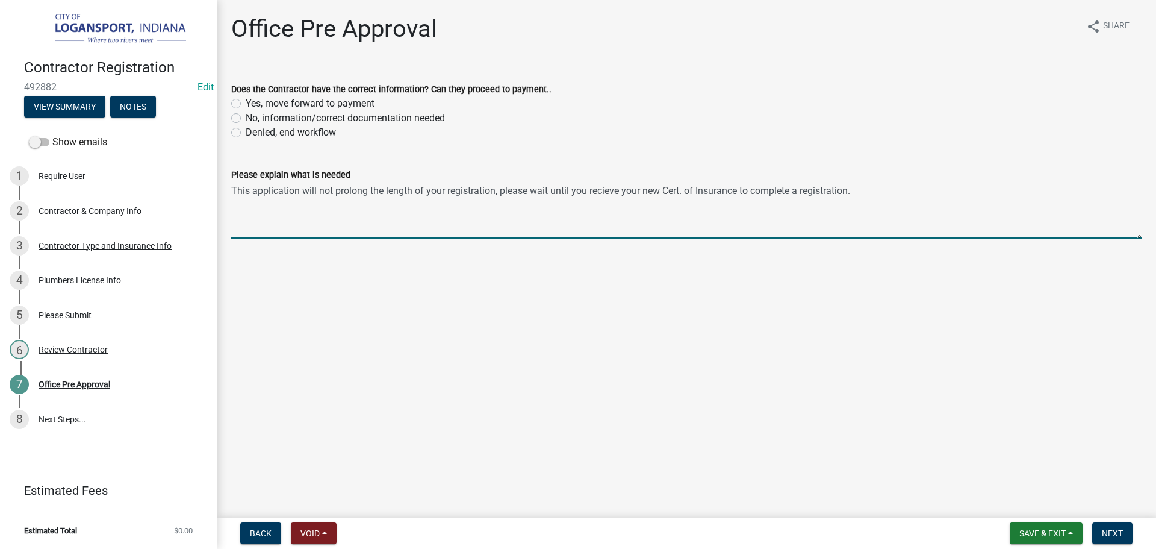
click at [451, 193] on textarea "This application will not prolong the length of your registration, please wait …" at bounding box center [686, 210] width 911 height 57
type textarea "This application will not prolong the length of your contractors registration, …"
click at [246, 129] on label "Denied, end workflow" at bounding box center [291, 132] width 90 height 14
click at [246, 129] on input "Denied, end workflow" at bounding box center [250, 129] width 8 height 8
radio input "true"
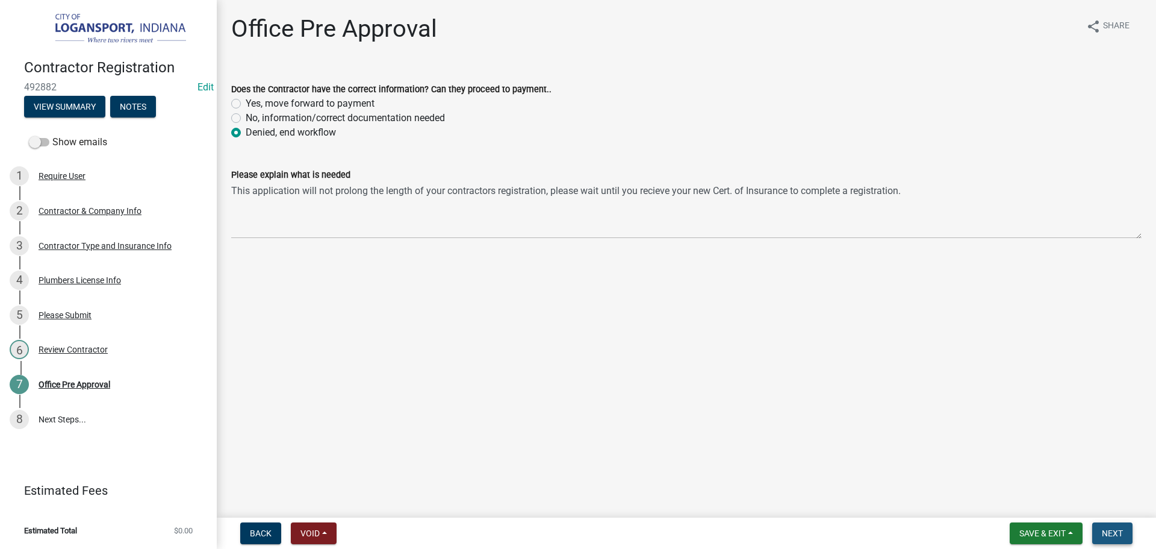
click at [1111, 527] on button "Next" at bounding box center [1113, 533] width 40 height 22
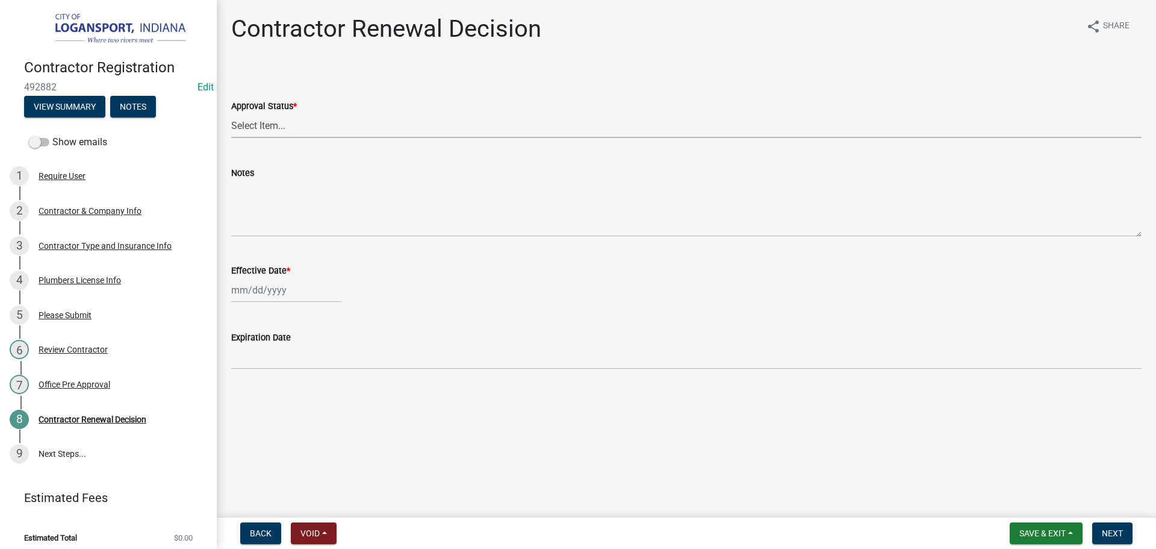
click at [381, 118] on select "Select Item... Approved Denied" at bounding box center [686, 125] width 911 height 25
click at [231, 113] on select "Select Item... Approved Denied" at bounding box center [686, 125] width 911 height 25
select select "e500317b-0bbf-4cae-a509-e27c42e3eb24"
click at [275, 290] on div at bounding box center [286, 290] width 110 height 25
select select "10"
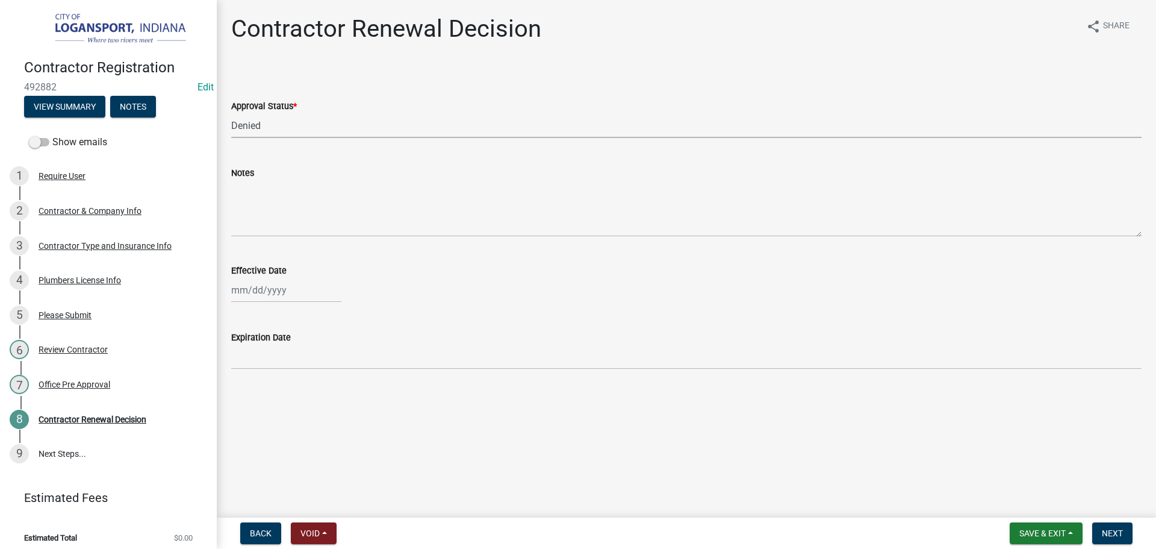
select select "2025"
click at [279, 399] on div "15" at bounding box center [281, 392] width 19 height 19
type input "[DATE]"
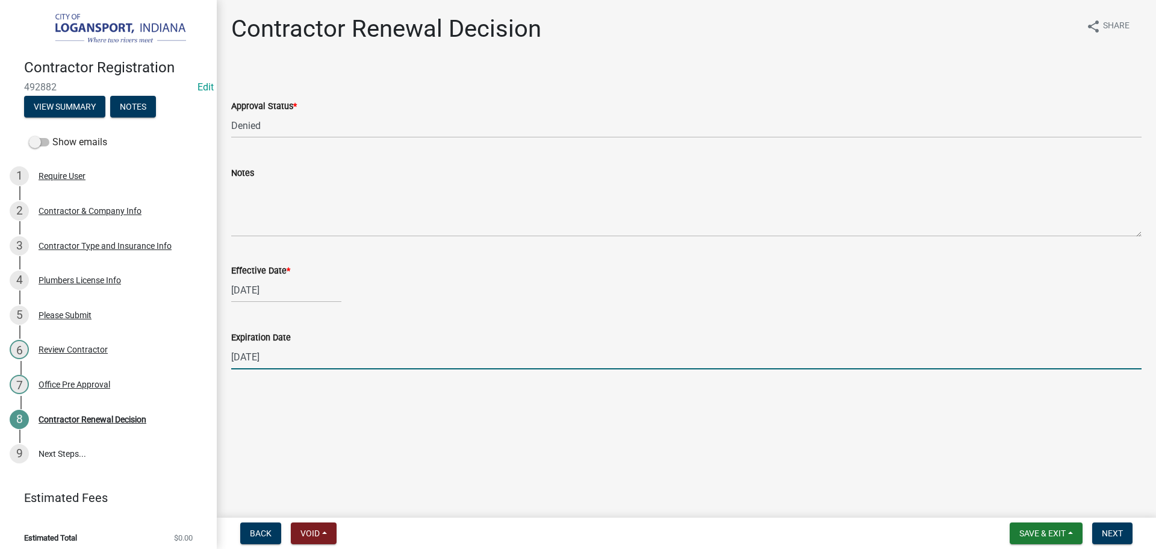
click at [279, 349] on input "[DATE]" at bounding box center [686, 357] width 911 height 25
type input "[DATE]"
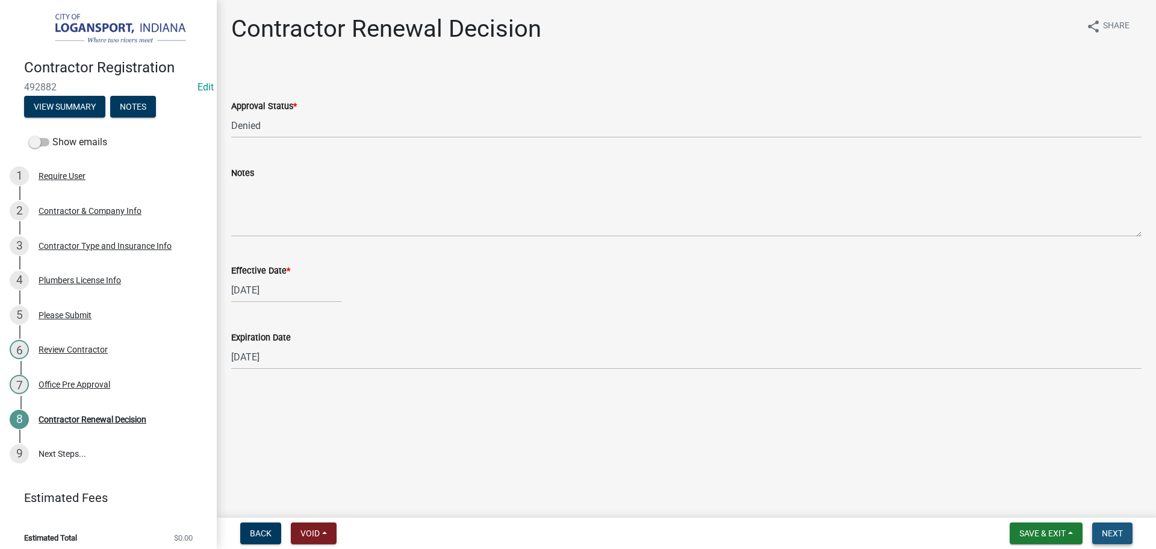
click at [1113, 524] on button "Next" at bounding box center [1113, 533] width 40 height 22
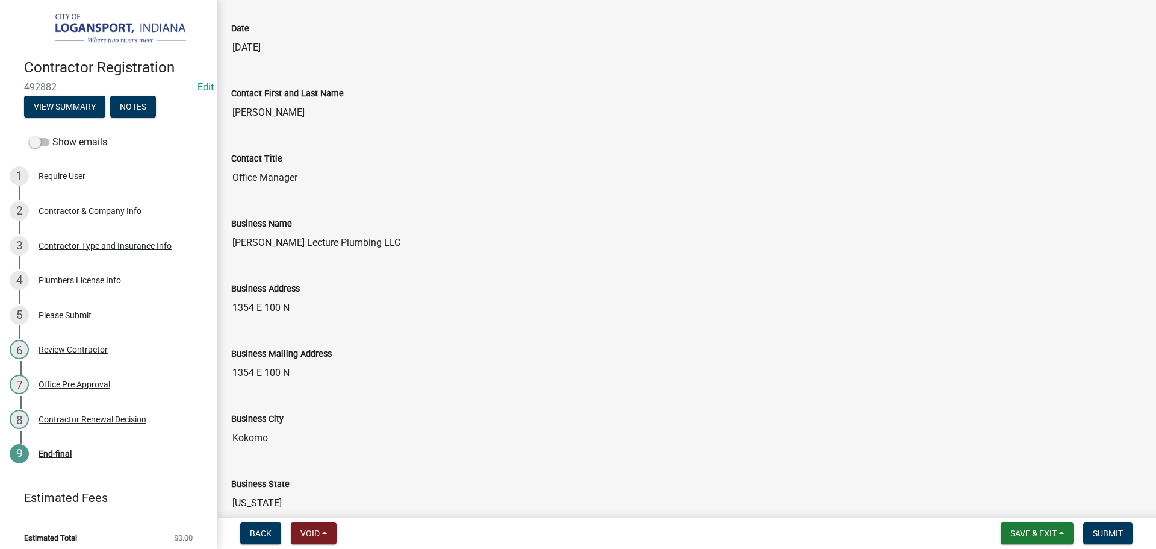
scroll to position [542, 0]
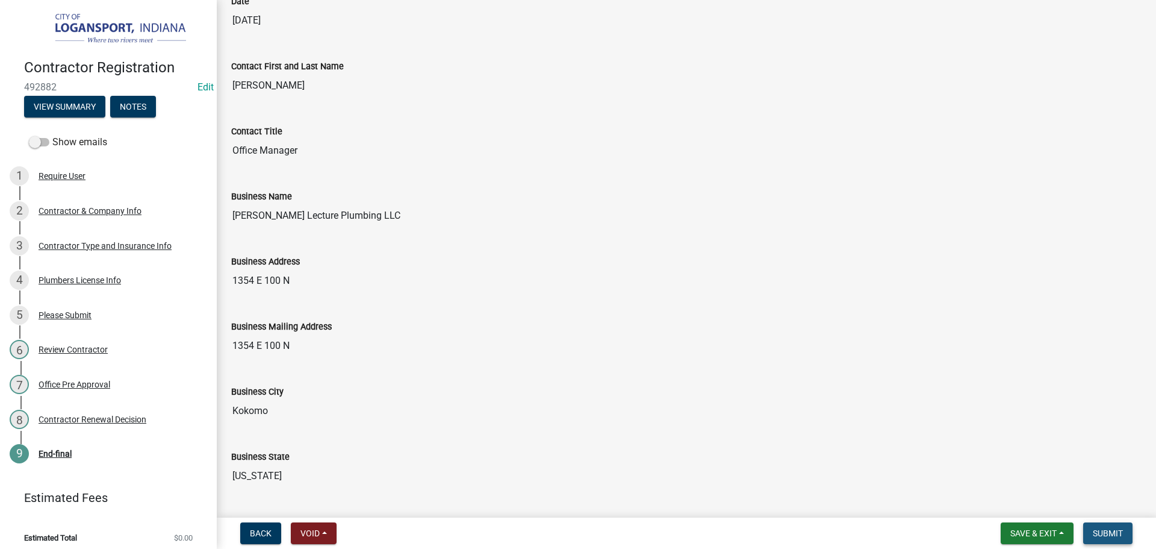
click at [1115, 531] on span "Submit" at bounding box center [1108, 533] width 30 height 10
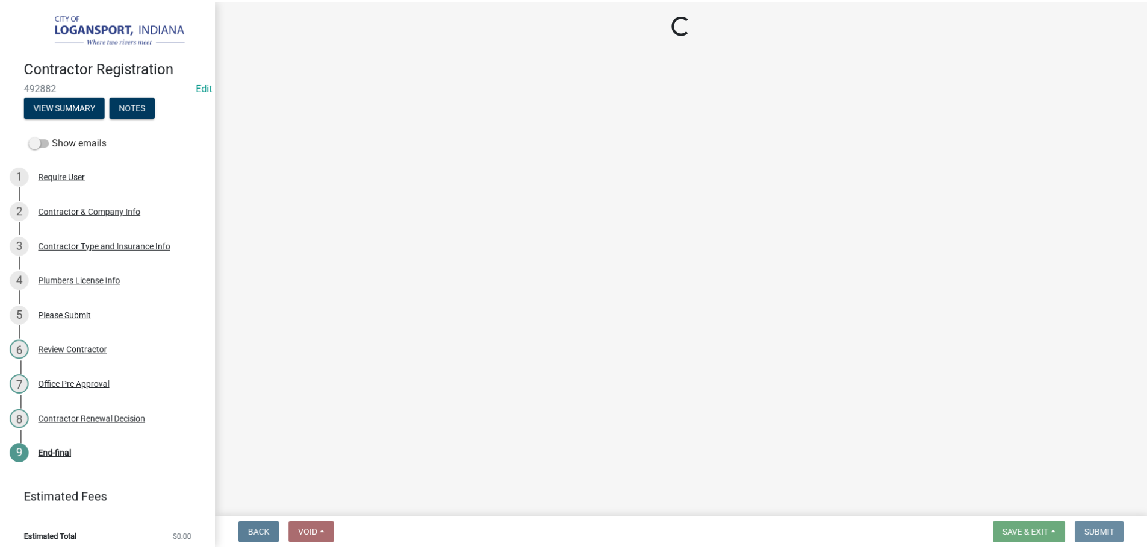
scroll to position [0, 0]
